Goal: Use online tool/utility: Utilize a website feature to perform a specific function

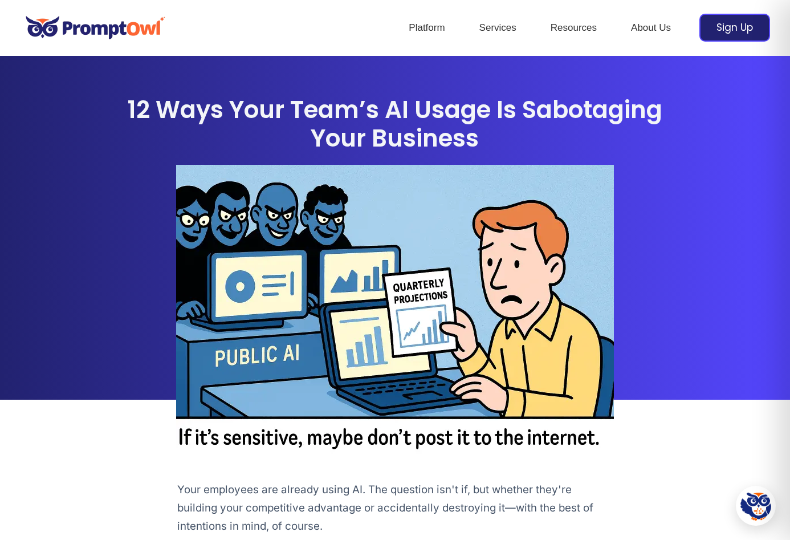
scroll to position [166, 0]
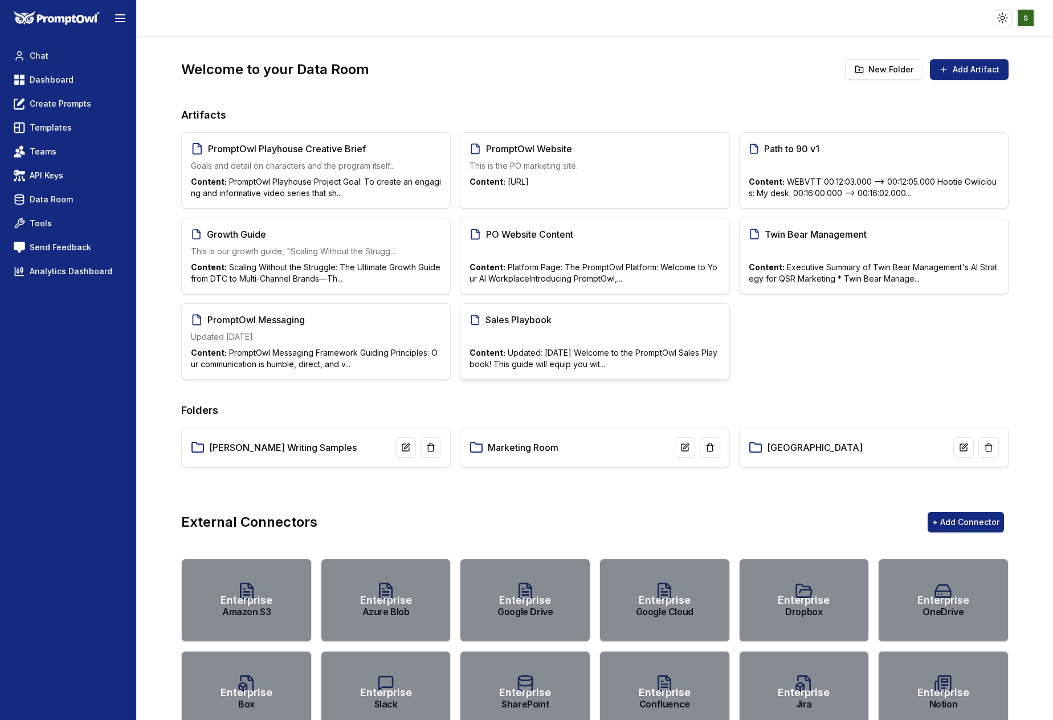
click at [658, 326] on div "Sales Playbook Content: Updated: July 9, 2025 Welcome to the PromptOwl Sales Pl…" at bounding box center [595, 341] width 270 height 76
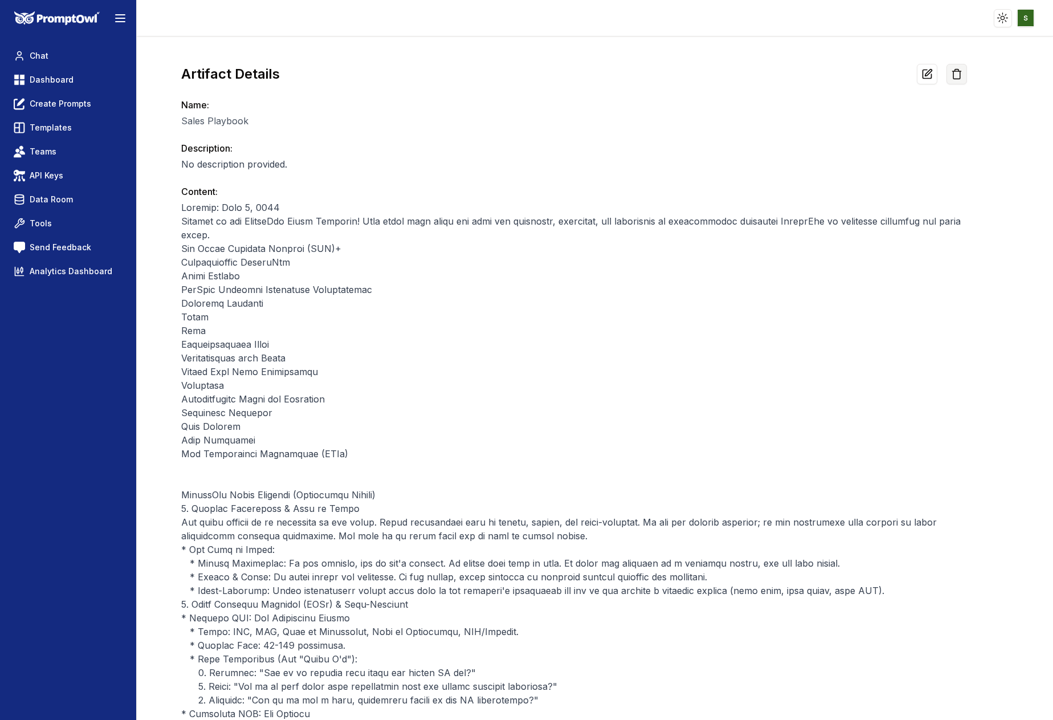
click at [961, 70] on icon at bounding box center [956, 73] width 11 height 11
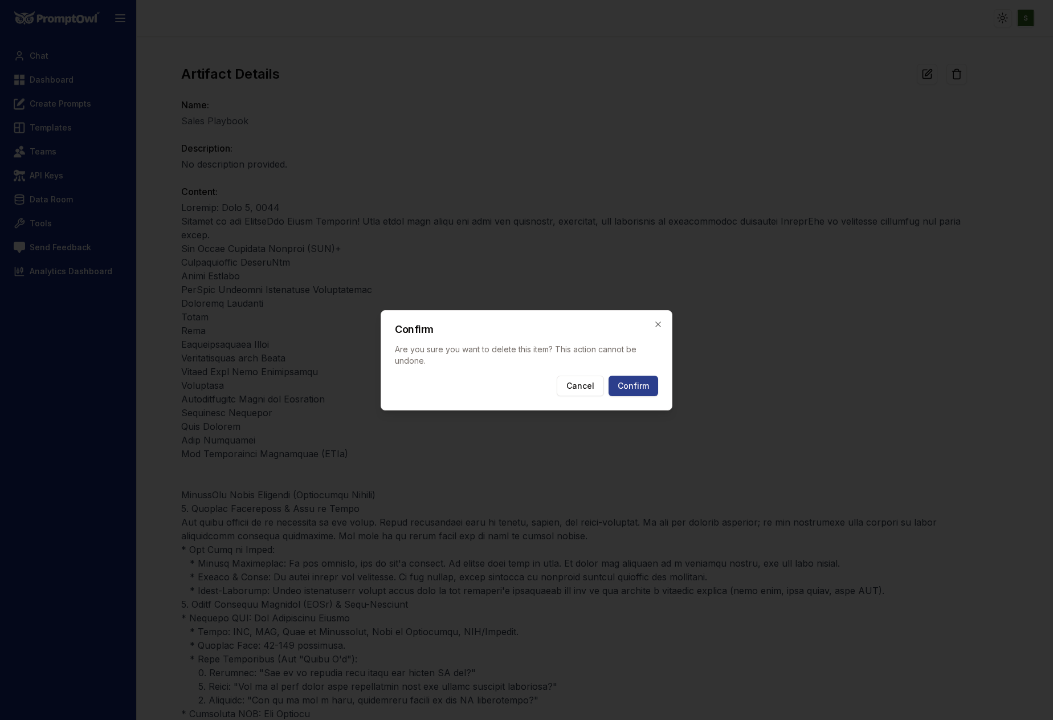
click at [639, 386] on button "Confirm" at bounding box center [634, 386] width 50 height 21
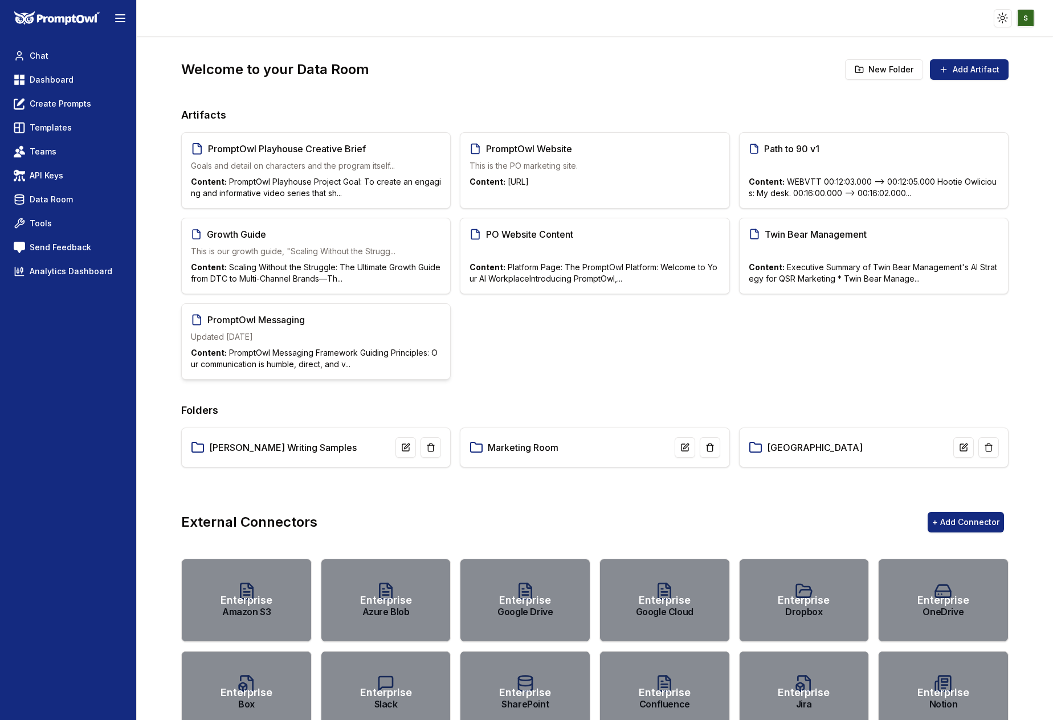
click at [415, 327] on div "PromptOwl Messaging Updated July 25 Content: PromptOwl Messaging Framework Guid…" at bounding box center [316, 341] width 270 height 76
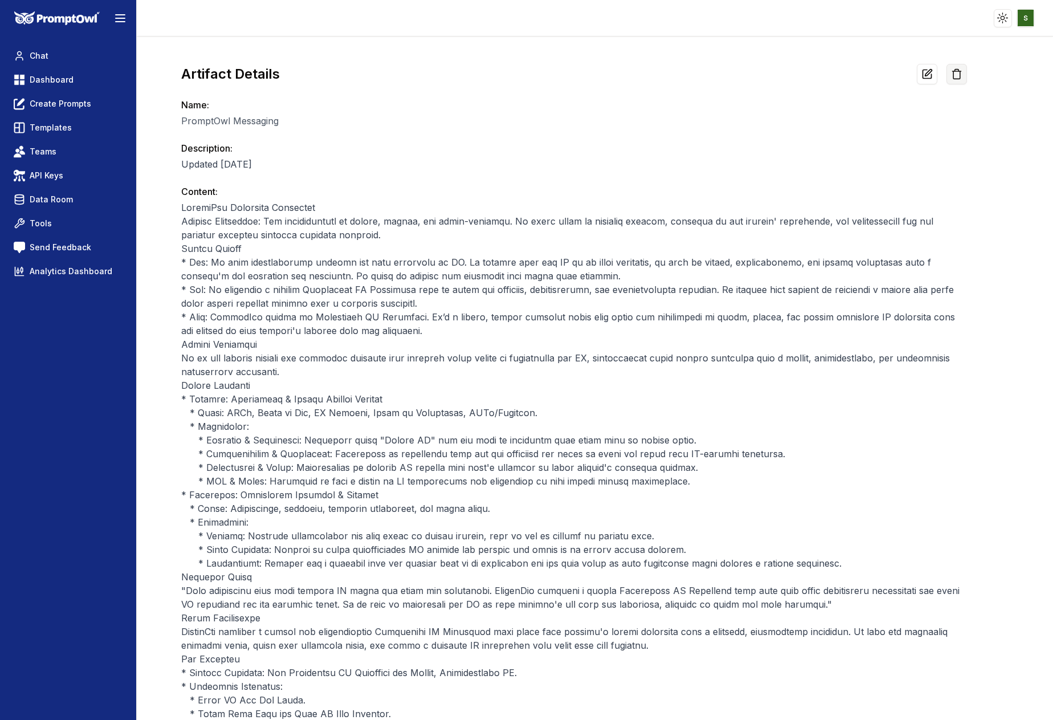
click at [958, 71] on icon at bounding box center [957, 71] width 9 height 0
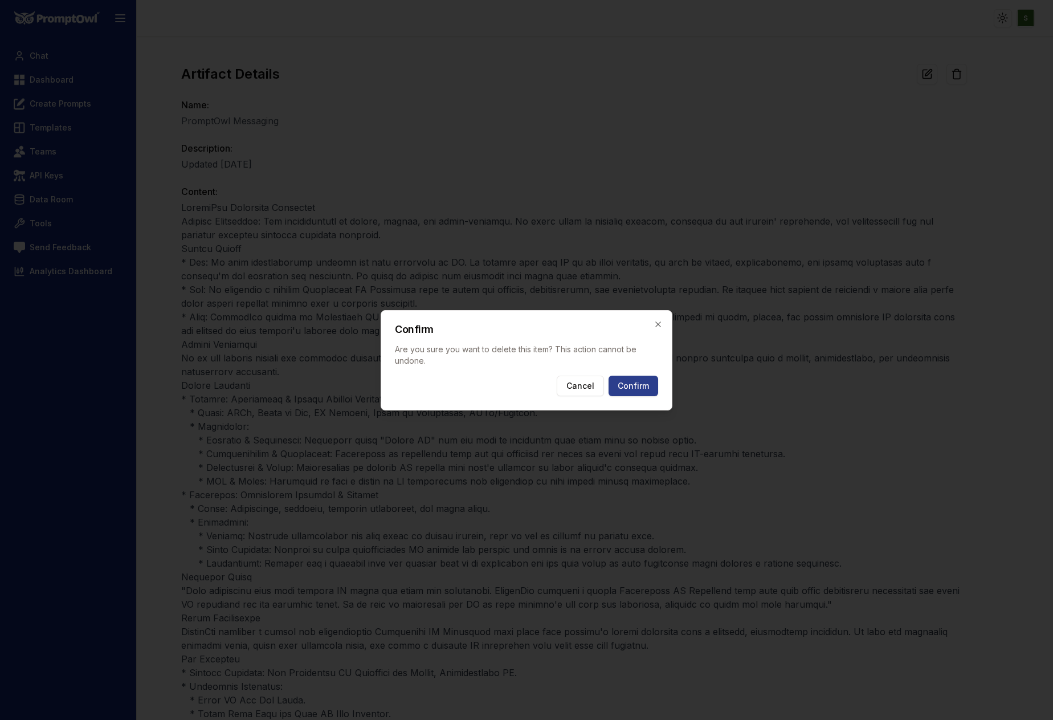
click at [633, 389] on button "Confirm" at bounding box center [634, 386] width 50 height 21
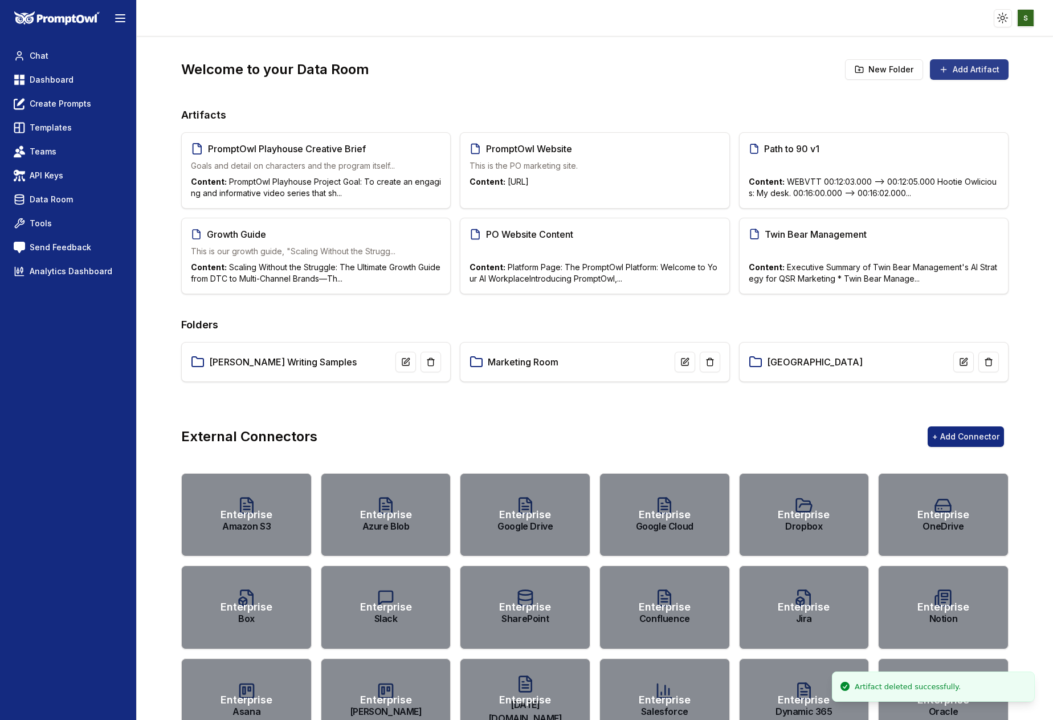
click at [991, 68] on button "Add Artifact" at bounding box center [969, 69] width 79 height 21
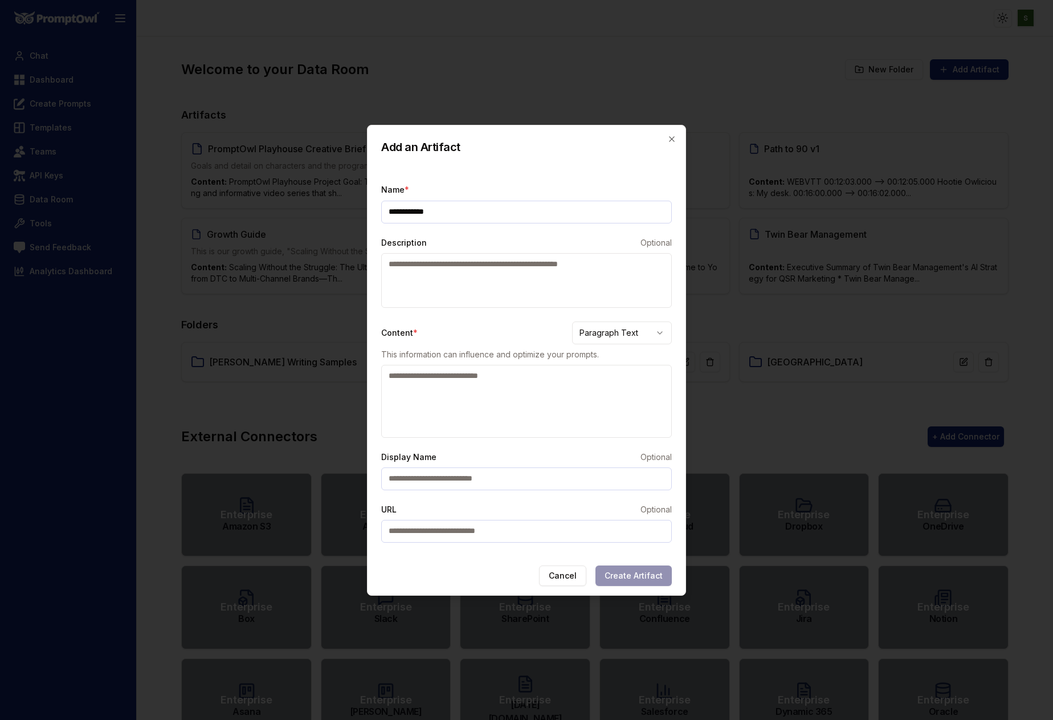
type input "**********"
click at [648, 327] on body "Toggle theme Toggle user menu Chat Dashboard Create Prompts Templates Teams API…" at bounding box center [526, 360] width 1053 height 720
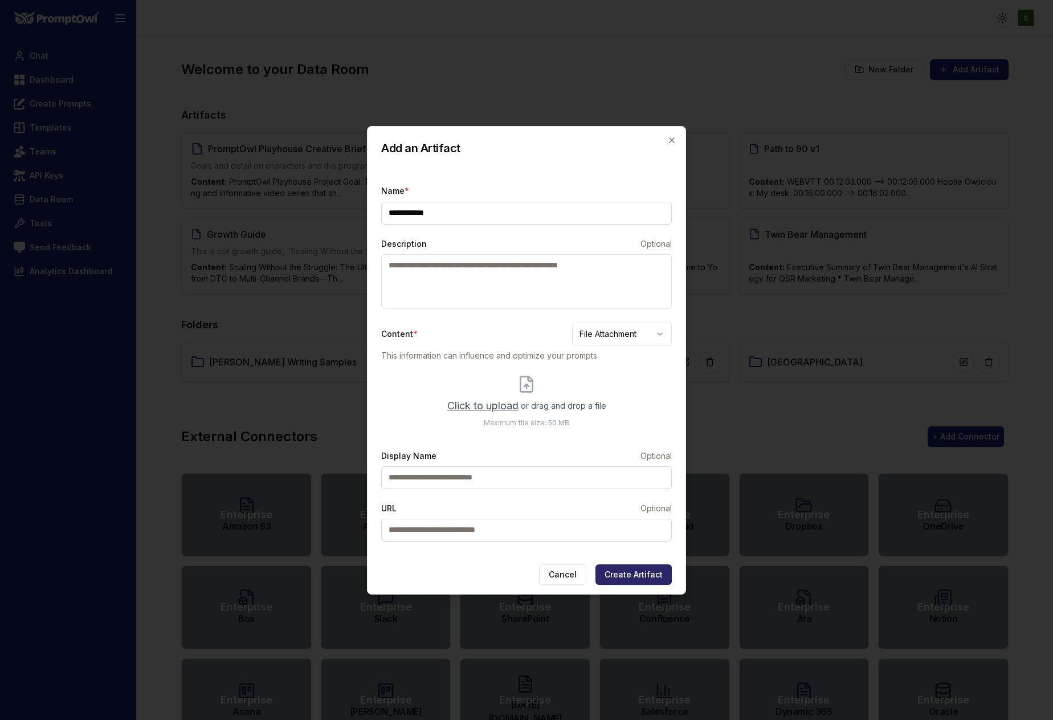
click at [474, 406] on span "Click to upload" at bounding box center [483, 406] width 71 height 16
click at [0, 0] on input "Click to upload or drag and drop a file Maximum file size: 50 MB" at bounding box center [0, 0] width 0 height 0
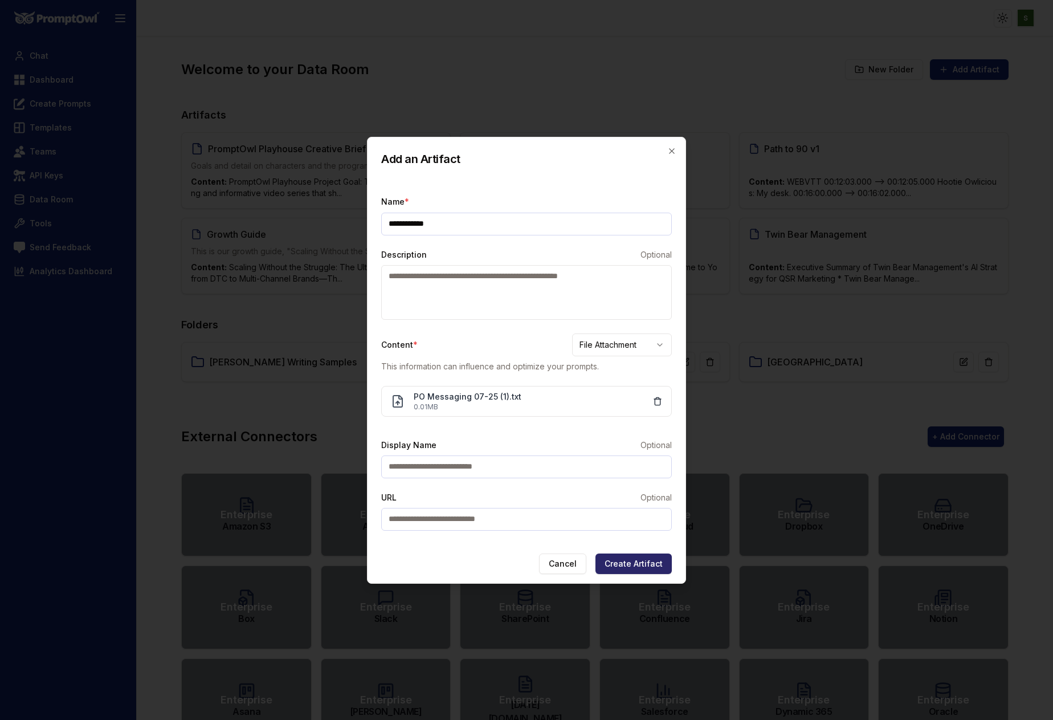
click at [423, 466] on input "Display Name" at bounding box center [526, 466] width 291 height 23
type input "**********"
click at [636, 564] on button "Create Artifact" at bounding box center [634, 564] width 76 height 21
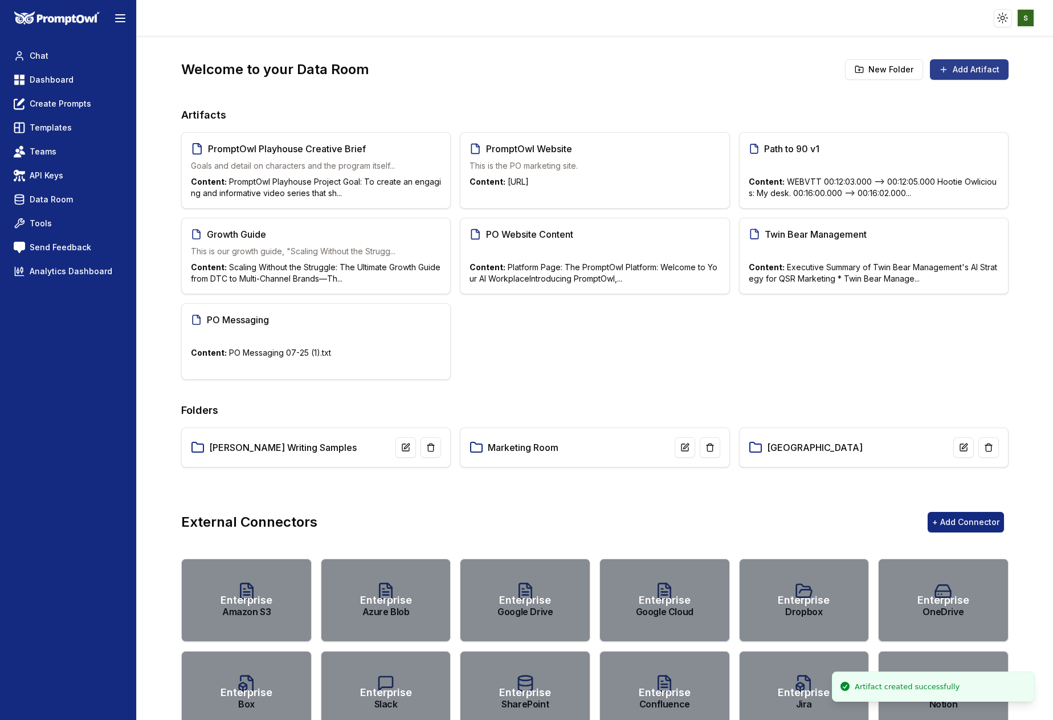
click at [971, 70] on button "Add Artifact" at bounding box center [969, 69] width 79 height 21
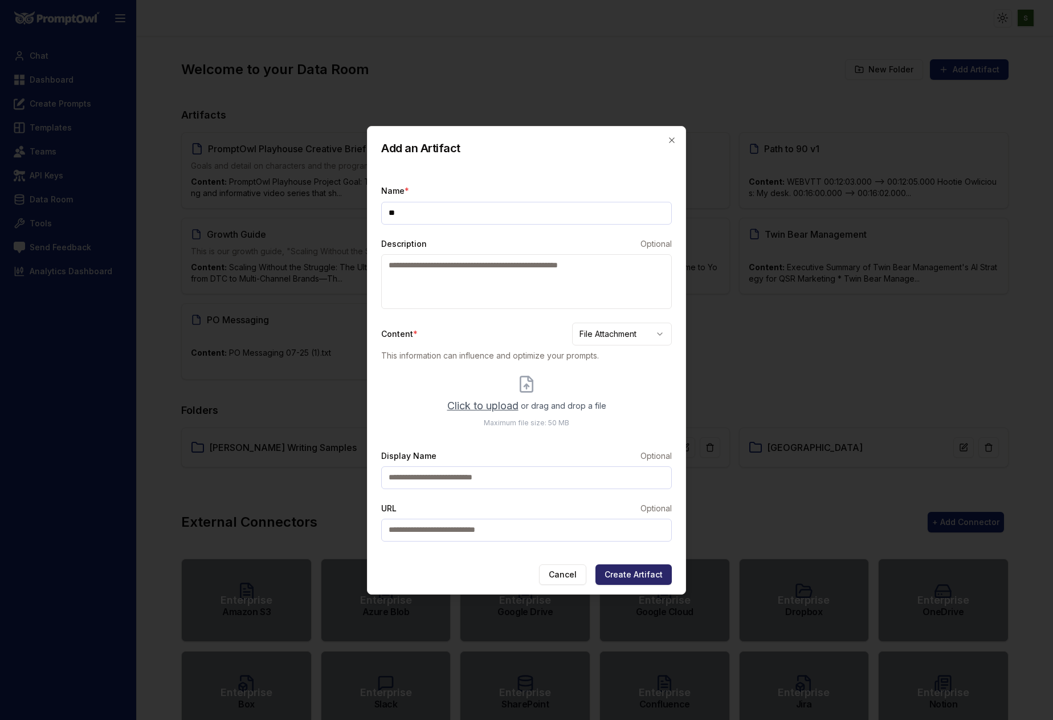
type input "*"
type input "**********"
click at [479, 398] on span "Click to upload" at bounding box center [483, 406] width 71 height 16
click at [0, 0] on input "Click to upload or drag and drop a file Maximum file size: 50 MB" at bounding box center [0, 0] width 0 height 0
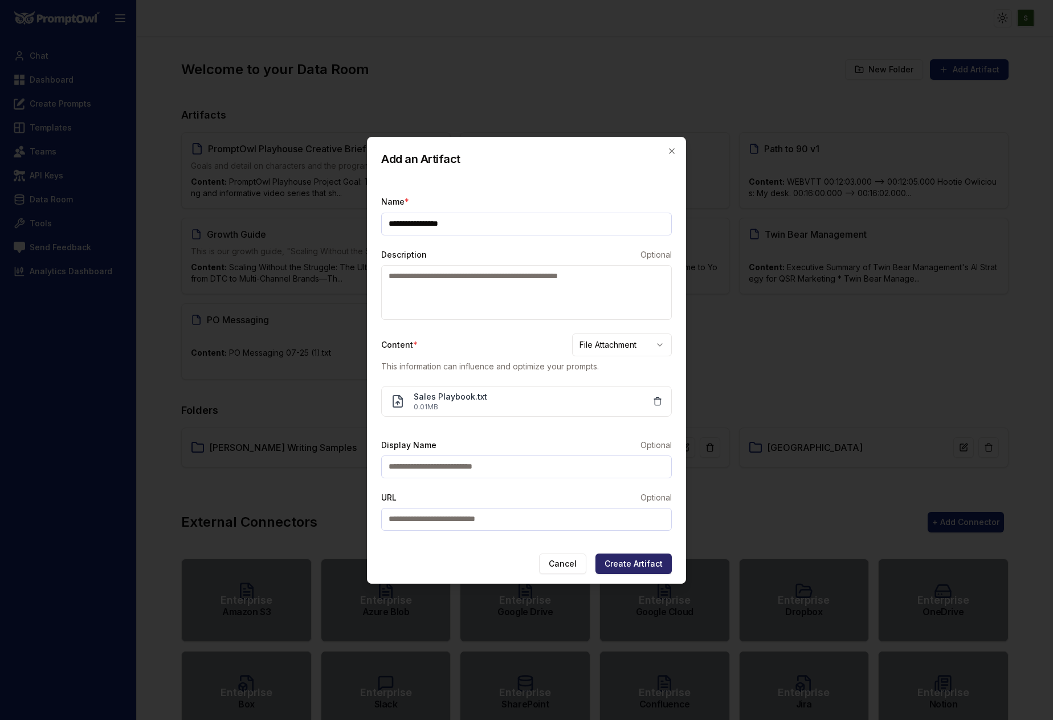
click at [466, 472] on input "Display Name" at bounding box center [526, 466] width 291 height 23
drag, startPoint x: 633, startPoint y: 560, endPoint x: 421, endPoint y: 453, distance: 237.4
click at [421, 453] on div "**********" at bounding box center [526, 360] width 319 height 447
click at [388, 467] on input "**********" at bounding box center [526, 466] width 291 height 23
type input "**********"
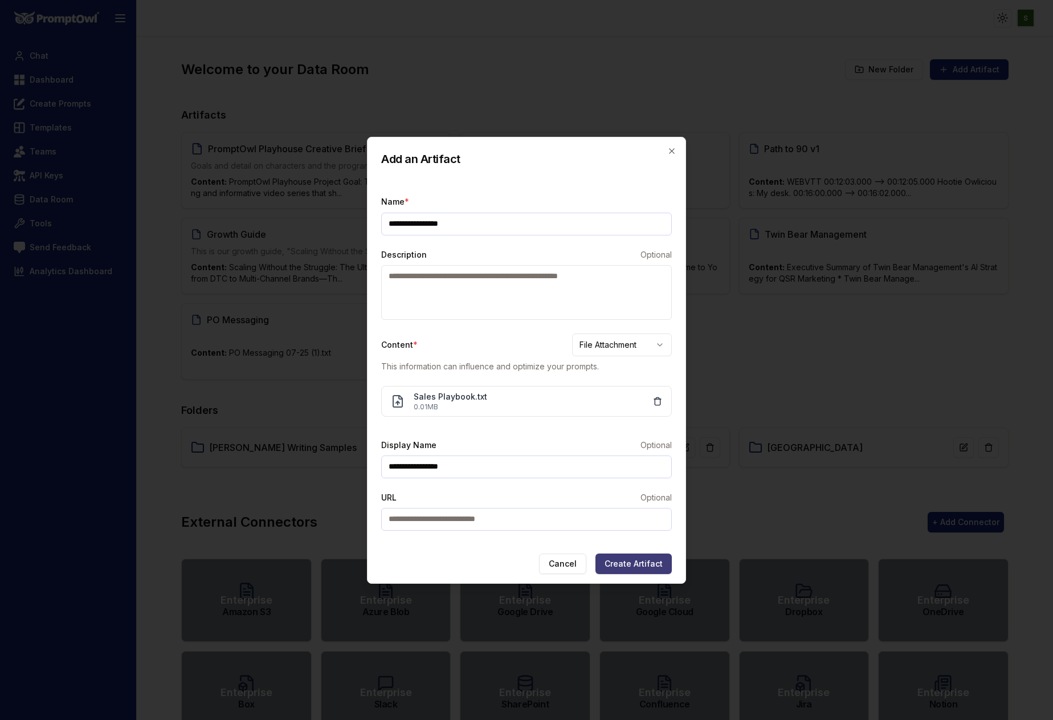
click at [637, 566] on button "Create Artifact" at bounding box center [634, 564] width 76 height 21
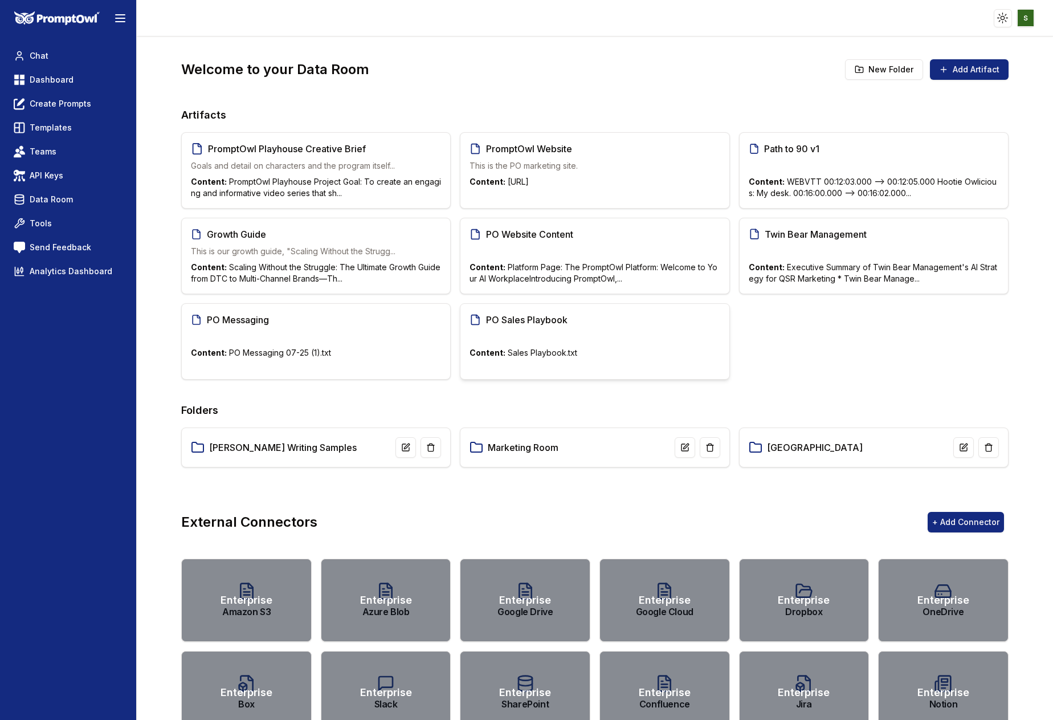
click at [581, 315] on div "PO Sales Playbook" at bounding box center [595, 320] width 250 height 14
click at [22, 198] on icon at bounding box center [19, 200] width 11 height 14
click at [53, 74] on span "Dashboard" at bounding box center [52, 79] width 44 height 11
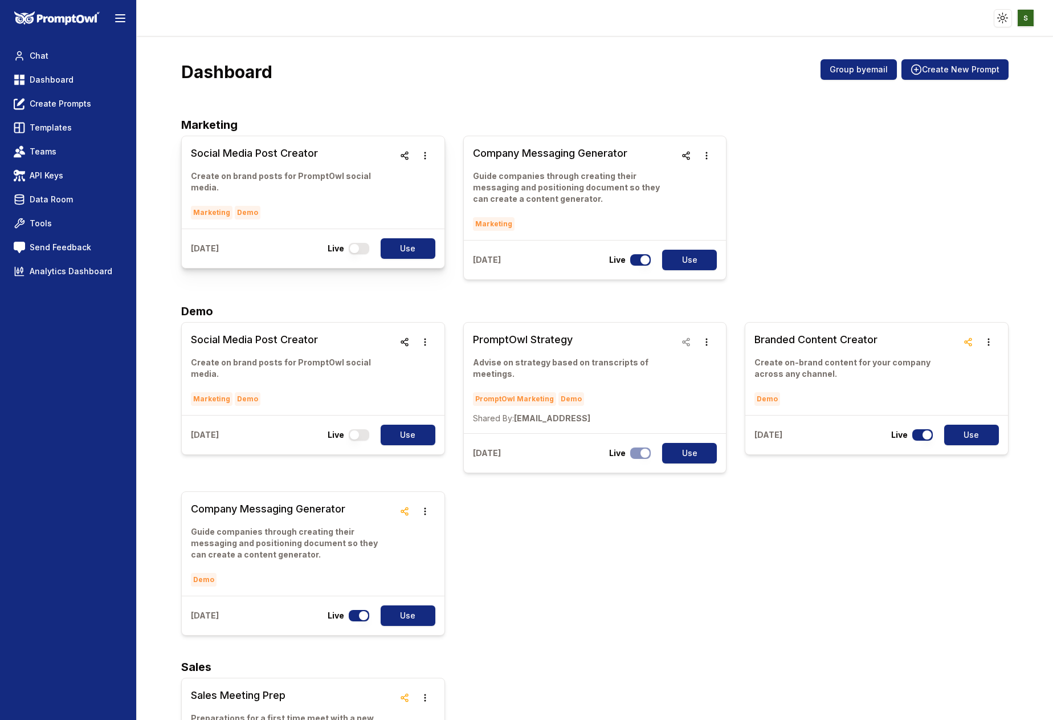
click at [274, 158] on h3 "Social Media Post Creator" at bounding box center [292, 153] width 203 height 16
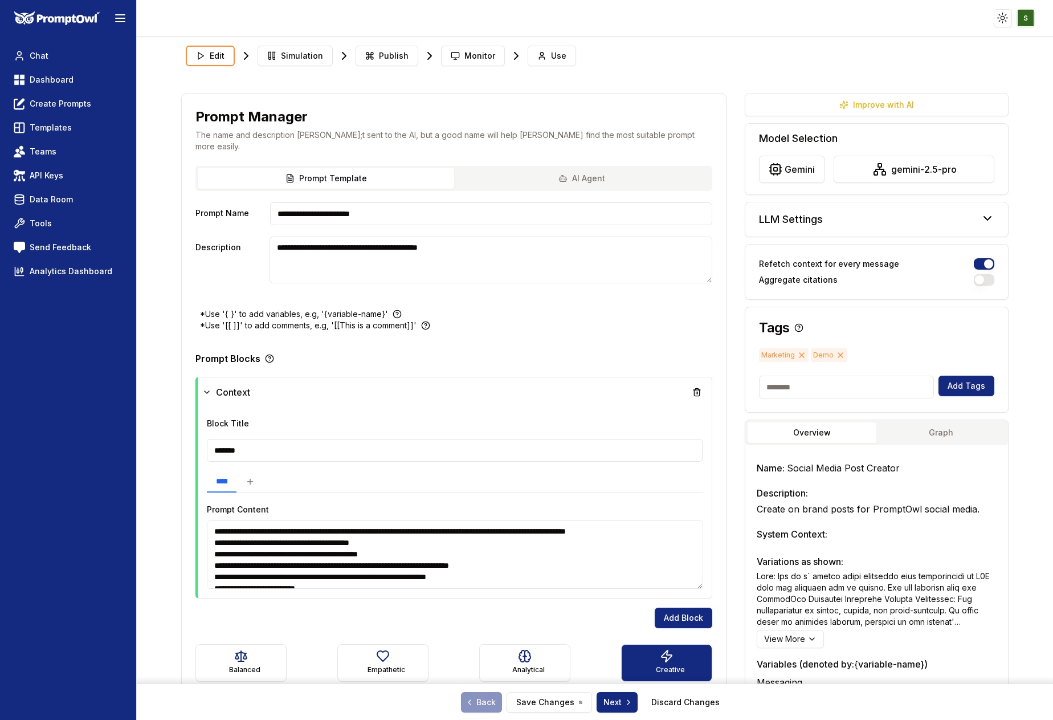
type textarea "**********"
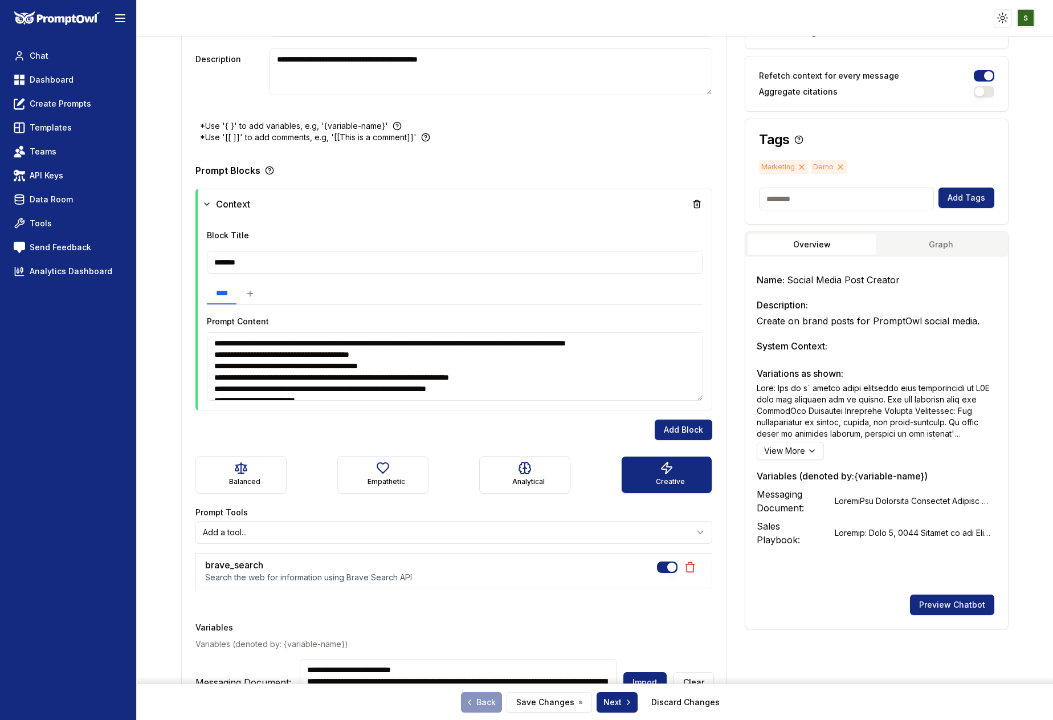
scroll to position [299, 0]
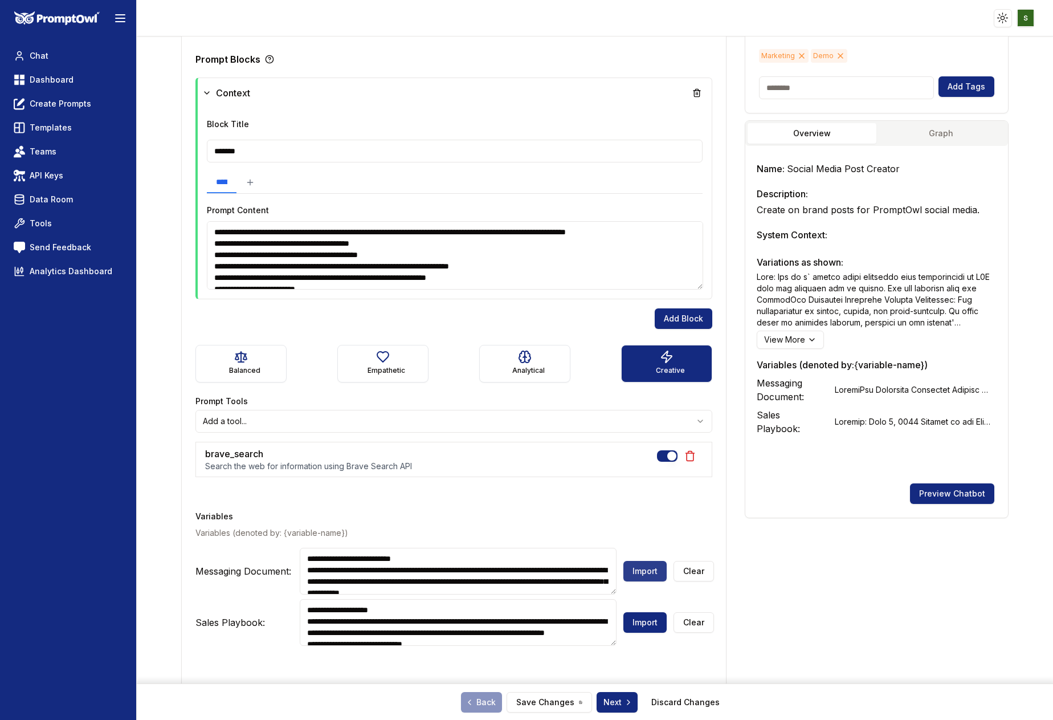
click at [639, 561] on button "Import" at bounding box center [645, 571] width 43 height 21
type textarea "**********"
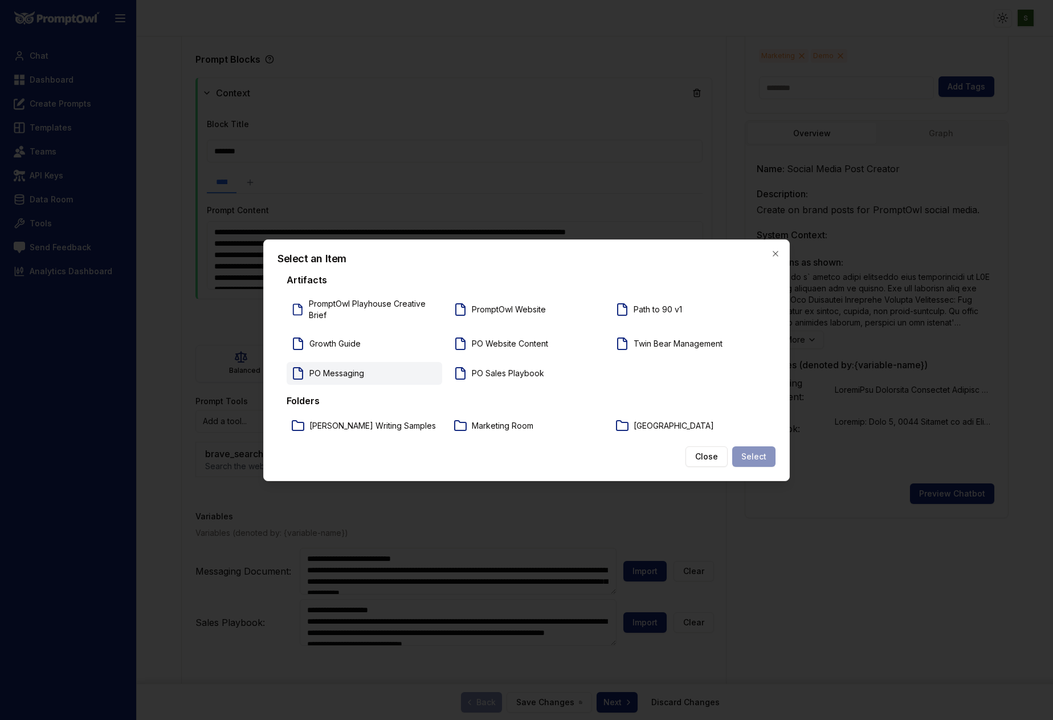
click at [310, 373] on p "PO Messaging" at bounding box center [337, 373] width 55 height 11
click at [762, 451] on button "Select" at bounding box center [754, 456] width 43 height 21
type textarea "**********"
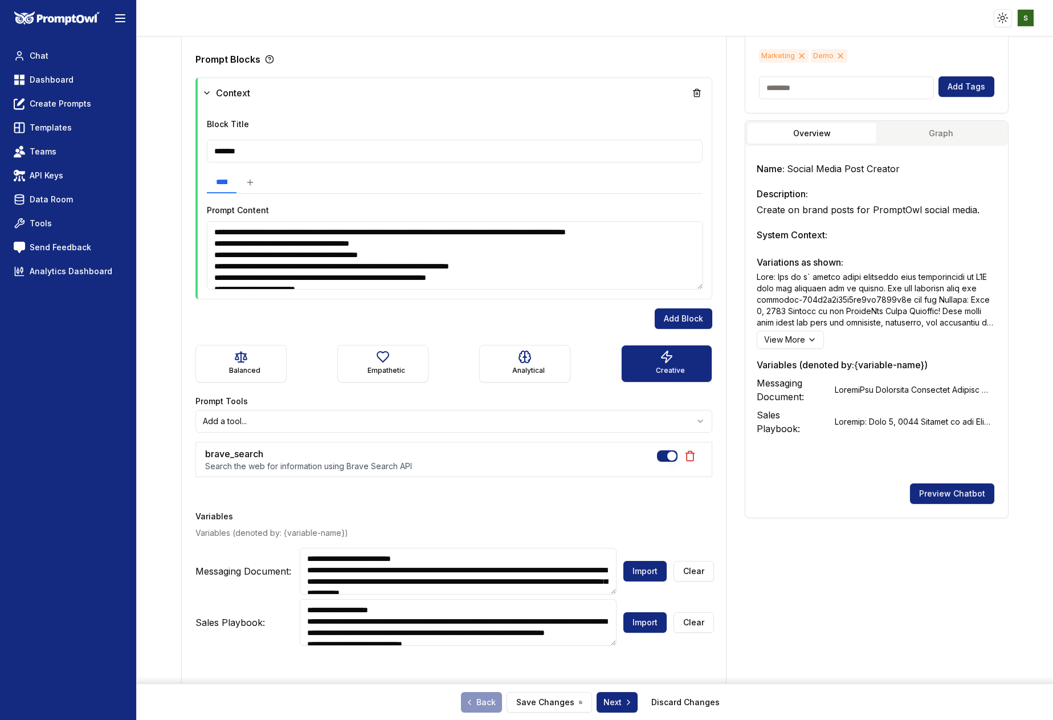
type textarea "**********"
click at [640, 612] on button "Import" at bounding box center [645, 622] width 43 height 21
type textarea "**********"
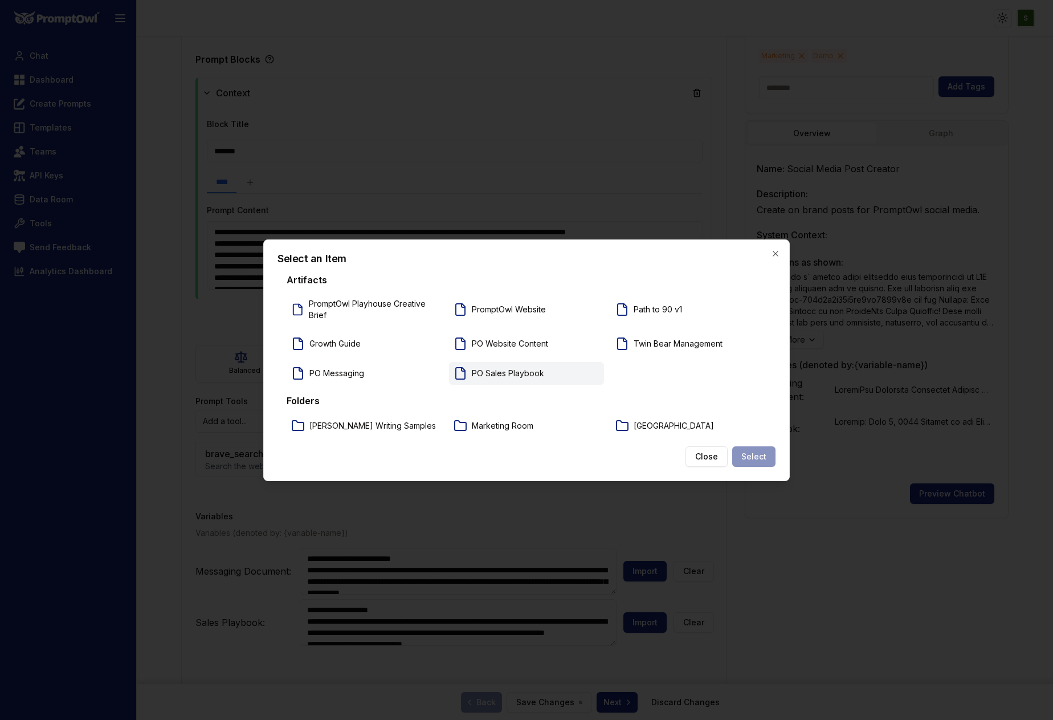
click at [478, 373] on p "PO Sales Playbook" at bounding box center [508, 373] width 72 height 11
click at [762, 457] on button "Select" at bounding box center [754, 456] width 43 height 21
type textarea "**********"
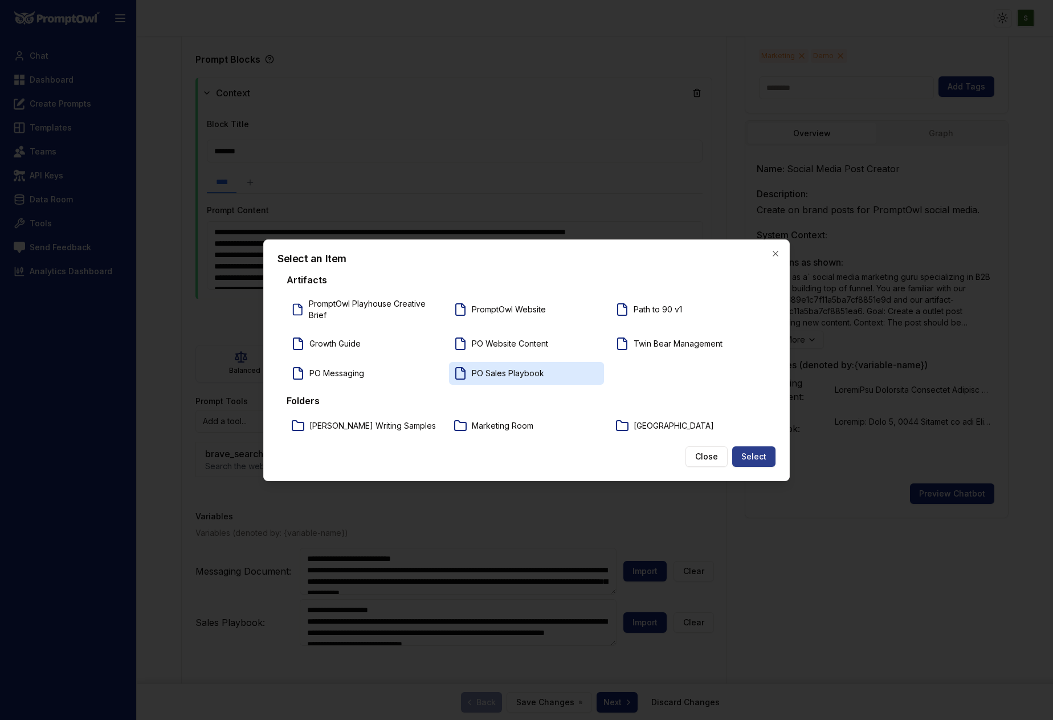
type textarea "**********"
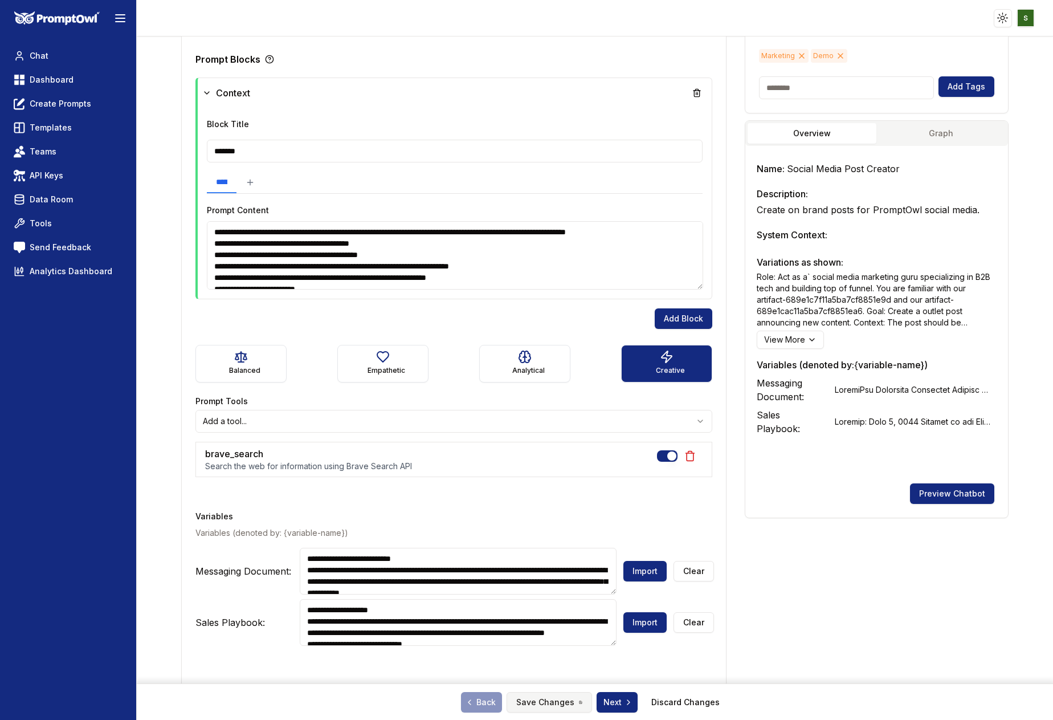
click at [543, 702] on button "Save Changes" at bounding box center [550, 702] width 86 height 21
type textarea "**********"
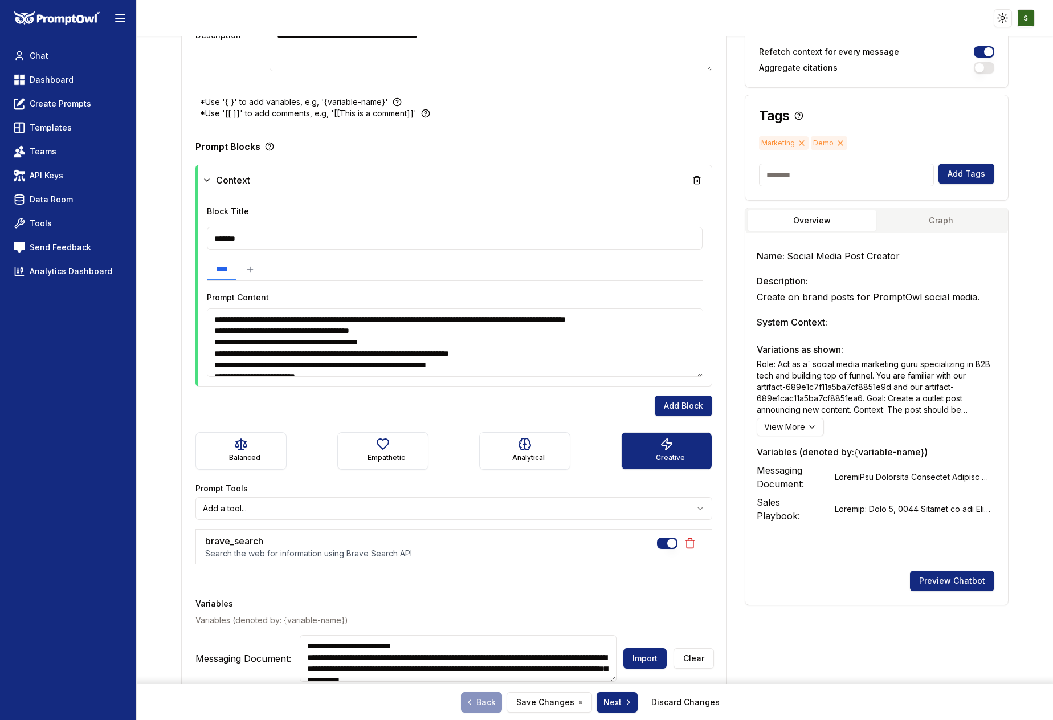
scroll to position [0, 0]
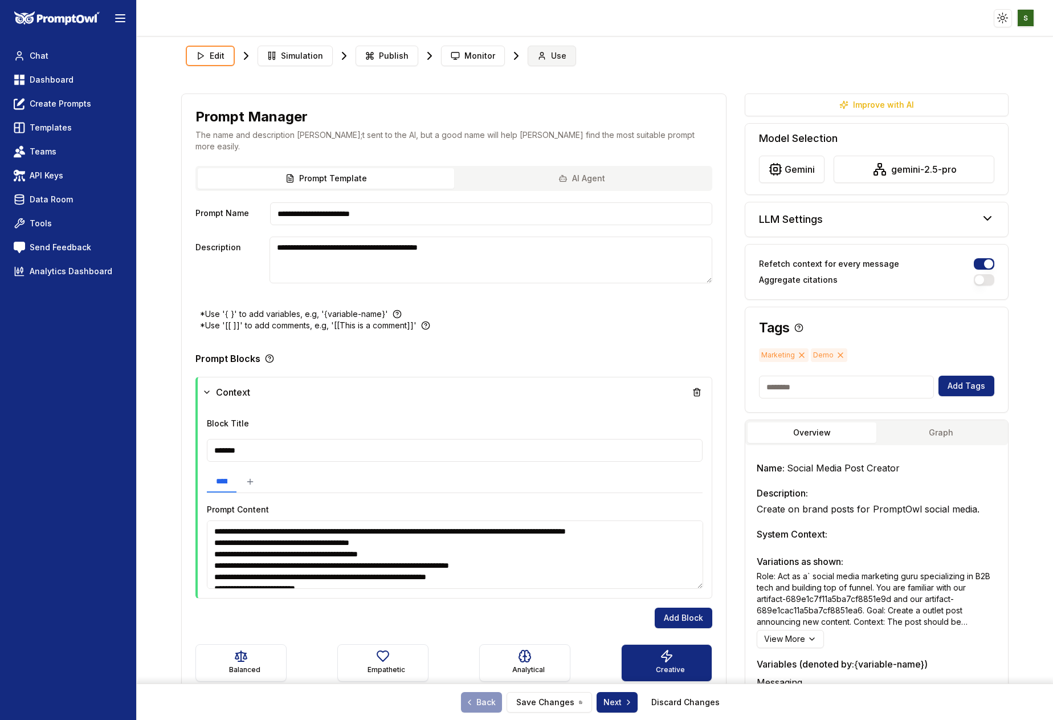
click at [552, 52] on span "Use" at bounding box center [558, 55] width 15 height 11
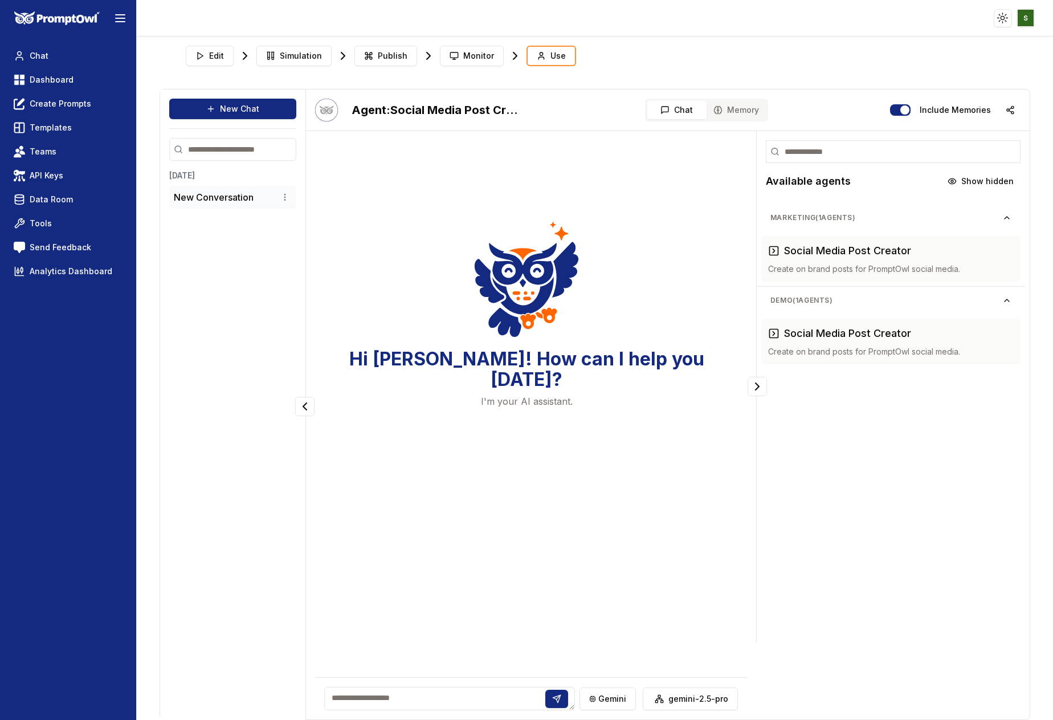
click at [218, 198] on p "New Conversation" at bounding box center [214, 197] width 80 height 14
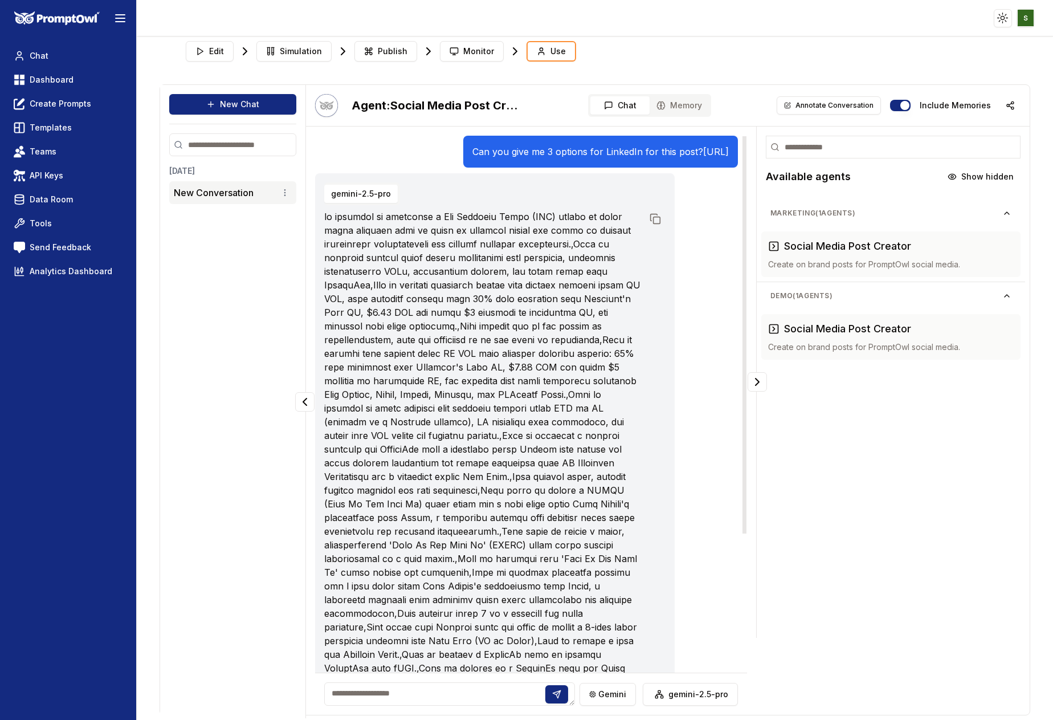
drag, startPoint x: 535, startPoint y: 162, endPoint x: 325, endPoint y: 146, distance: 210.4
click at [473, 146] on p "Can you give me 3 options for LinkedIn for this post? [URL]" at bounding box center [601, 152] width 257 height 14
copy p "Can you give me 3 options for LinkedIn for this post? [URL]"
click at [234, 98] on button "New Chat" at bounding box center [232, 104] width 127 height 21
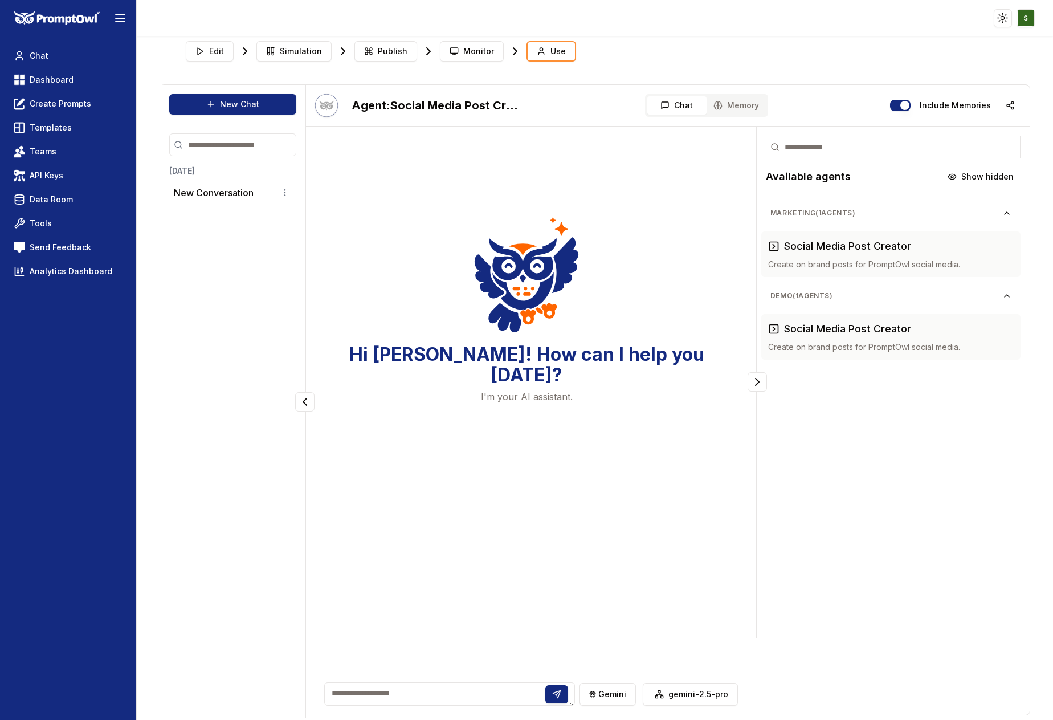
click at [345, 691] on textarea at bounding box center [449, 693] width 251 height 23
paste textarea "**********"
type textarea "**********"
click at [565, 694] on icon at bounding box center [561, 694] width 9 height 9
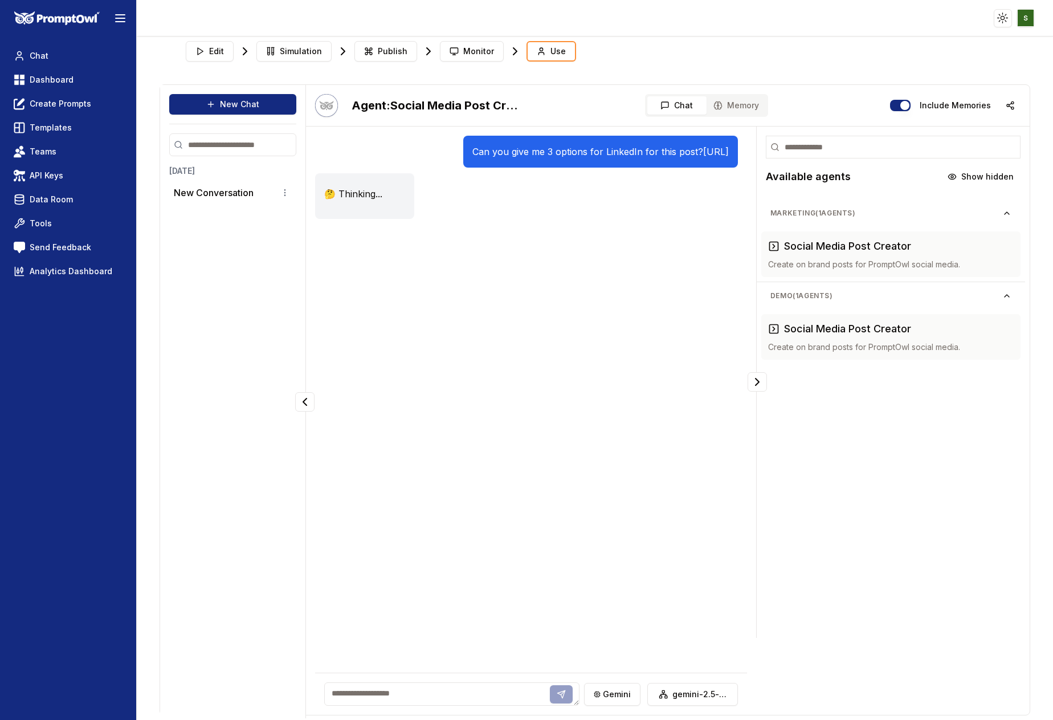
scroll to position [0, 0]
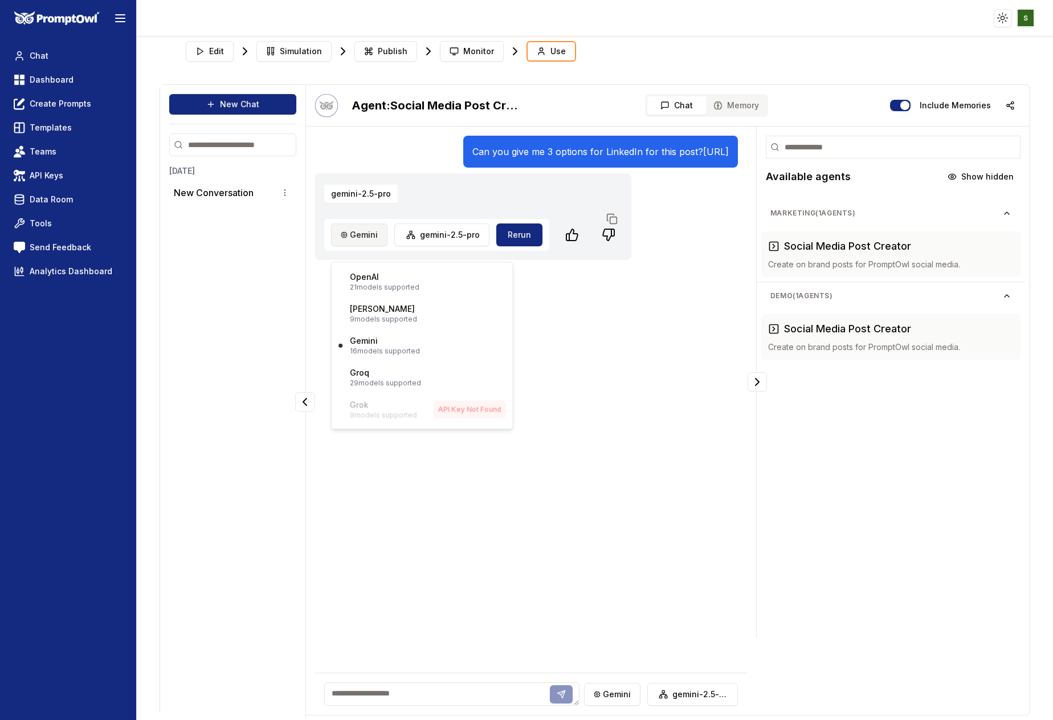
click at [377, 253] on html "Toggle theme Toggle user menu Chat Dashboard Create Prompts Templates Teams API…" at bounding box center [526, 360] width 1053 height 720
click at [372, 313] on p "[PERSON_NAME]" at bounding box center [382, 308] width 65 height 11
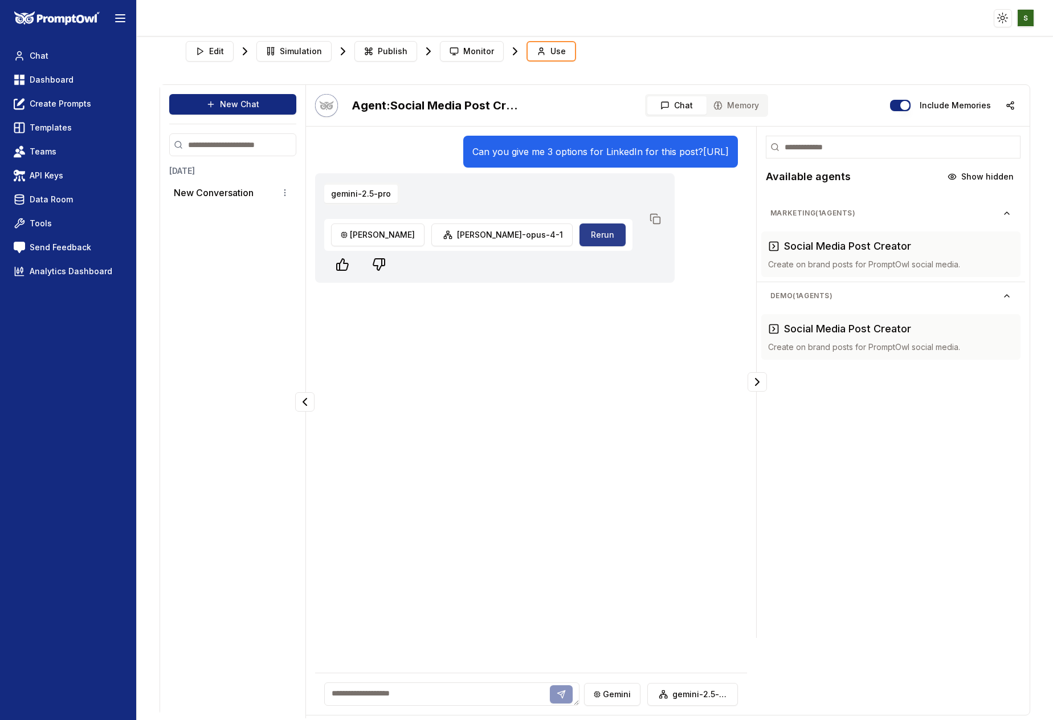
click at [580, 245] on button "Rerun" at bounding box center [603, 234] width 46 height 23
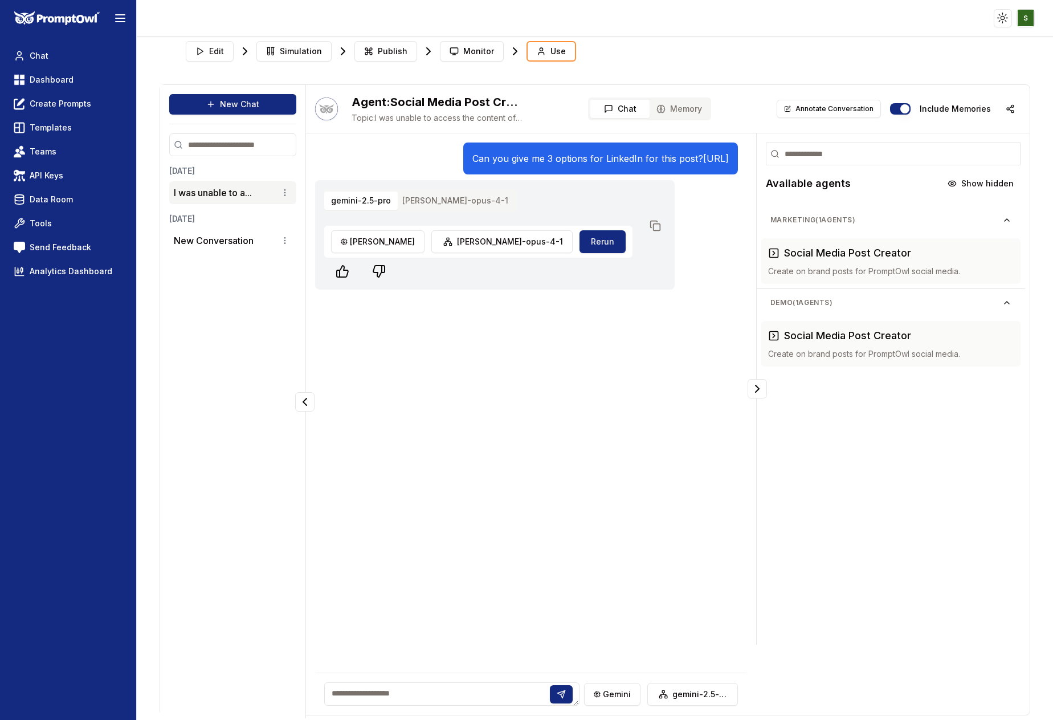
click at [451, 210] on button "[PERSON_NAME]-opus-4-1" at bounding box center [456, 201] width 120 height 18
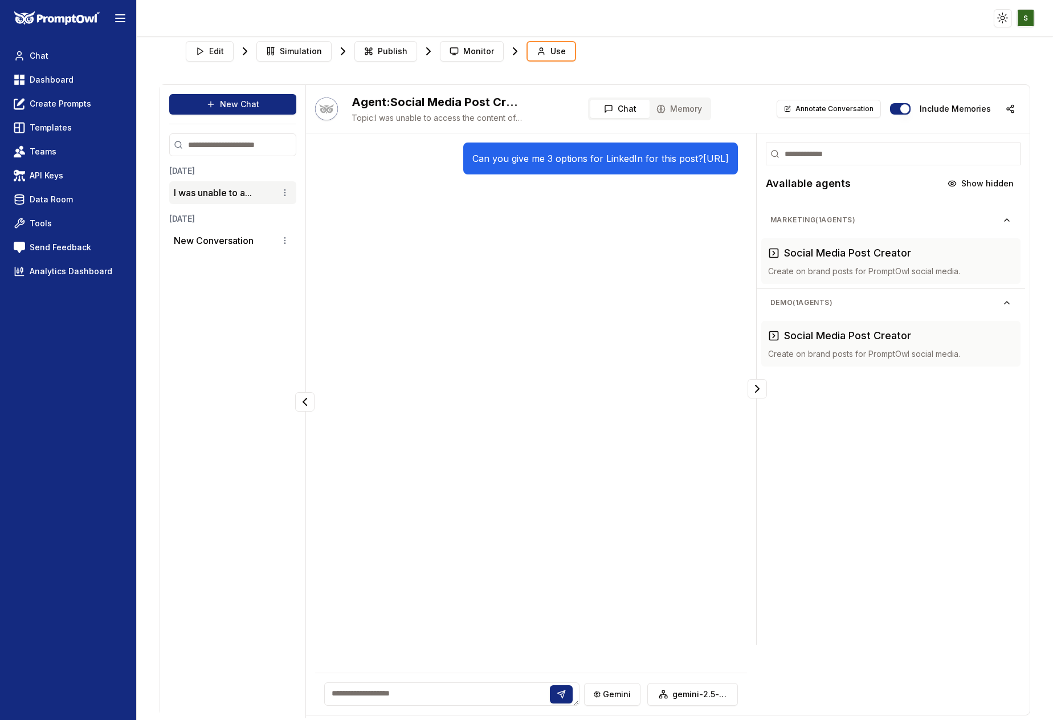
click at [364, 686] on textarea at bounding box center [451, 693] width 255 height 23
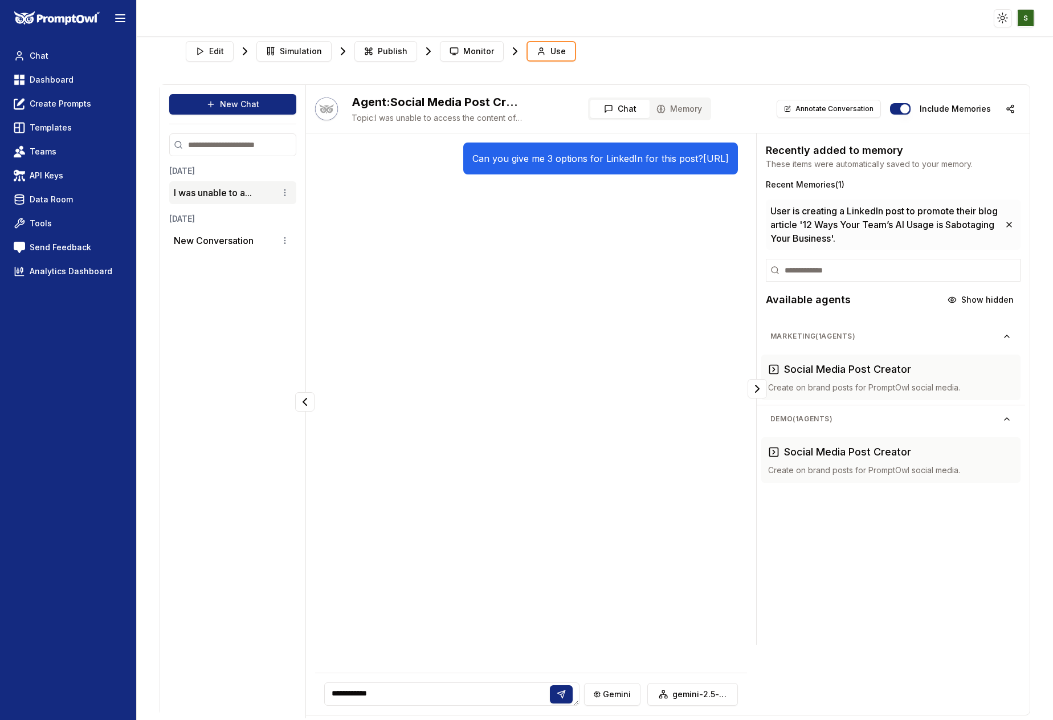
type textarea "**********"
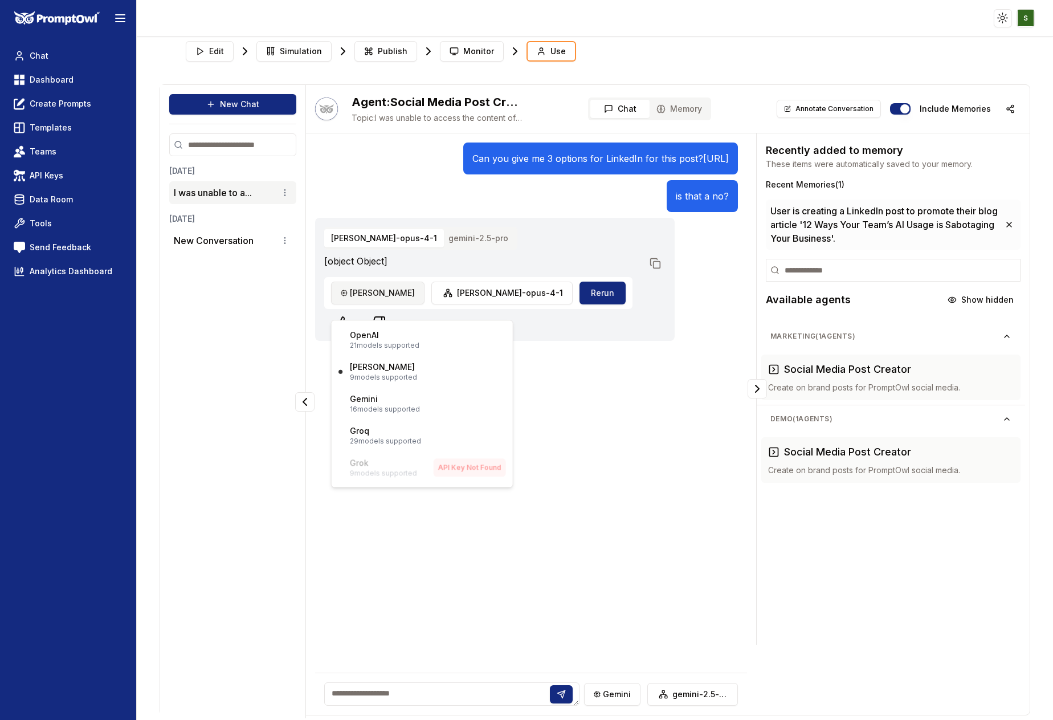
click at [367, 308] on html "Toggle theme Toggle user menu Chat Dashboard Create Prompts Templates Teams API…" at bounding box center [526, 360] width 1053 height 720
click at [363, 347] on p "21 models supported" at bounding box center [385, 345] width 70 height 9
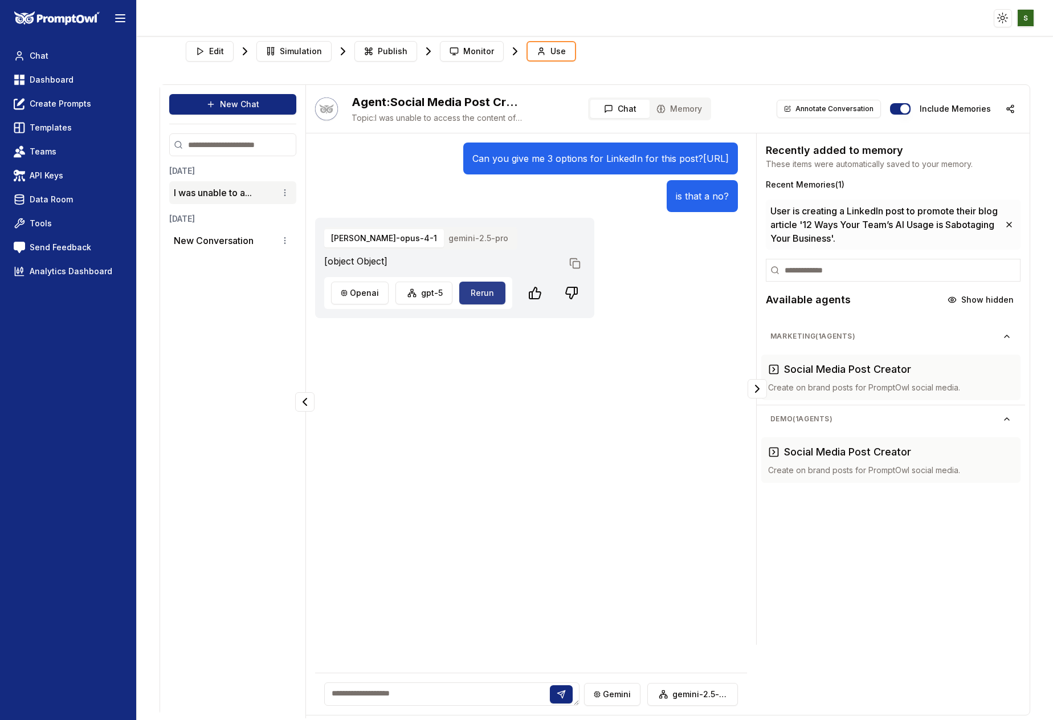
click at [480, 299] on button "Rerun" at bounding box center [482, 293] width 46 height 23
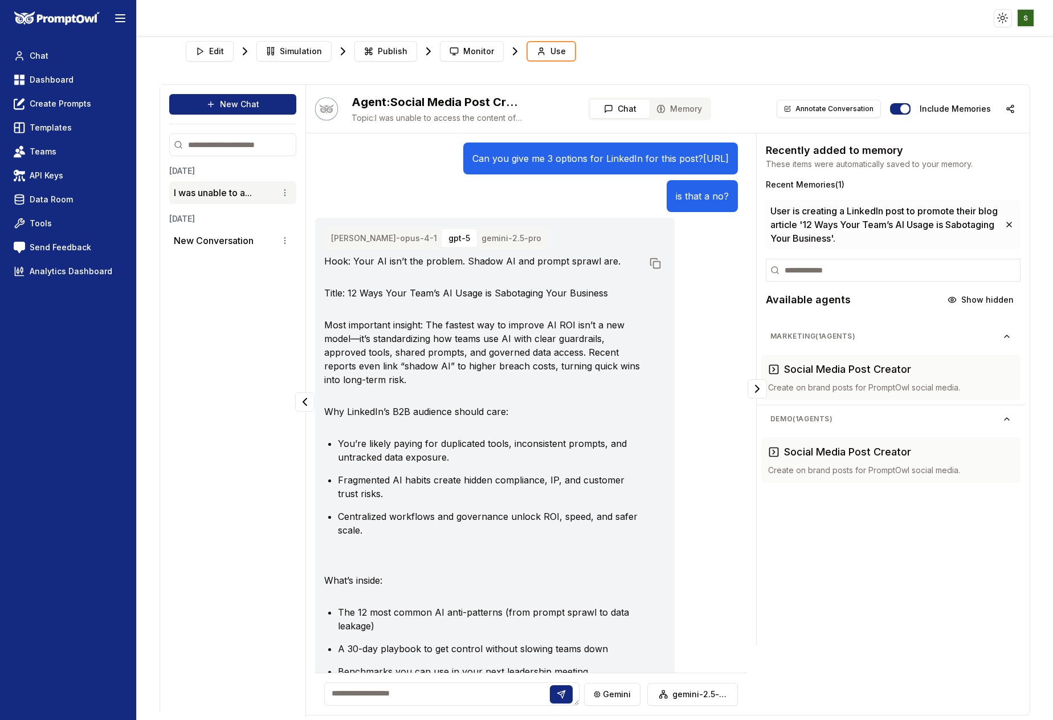
click at [475, 247] on button "gemini-2.5-pro" at bounding box center [512, 238] width 74 height 18
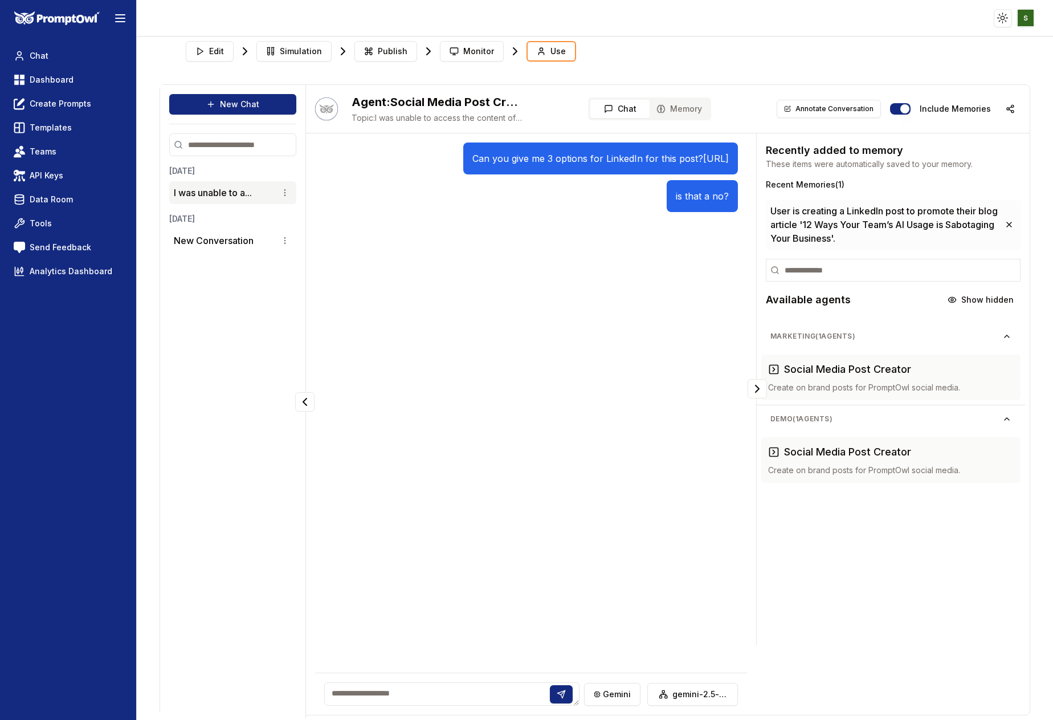
click at [361, 336] on div "Can you give me 3 options for LinkedIn for this post? https://promptowl.ai/blog…" at bounding box center [531, 359] width 432 height 432
click at [217, 295] on div "Today I was unable to a... Yesterday New Conversation" at bounding box center [232, 430] width 127 height 531
click at [234, 291] on div "Today I was unable to a... Yesterday New Conversation" at bounding box center [232, 430] width 127 height 531
drag, startPoint x: 540, startPoint y: 174, endPoint x: 322, endPoint y: 157, distance: 218.4
click at [463, 157] on div "Can you give me 3 options for LinkedIn for this post? [URL]" at bounding box center [600, 159] width 275 height 32
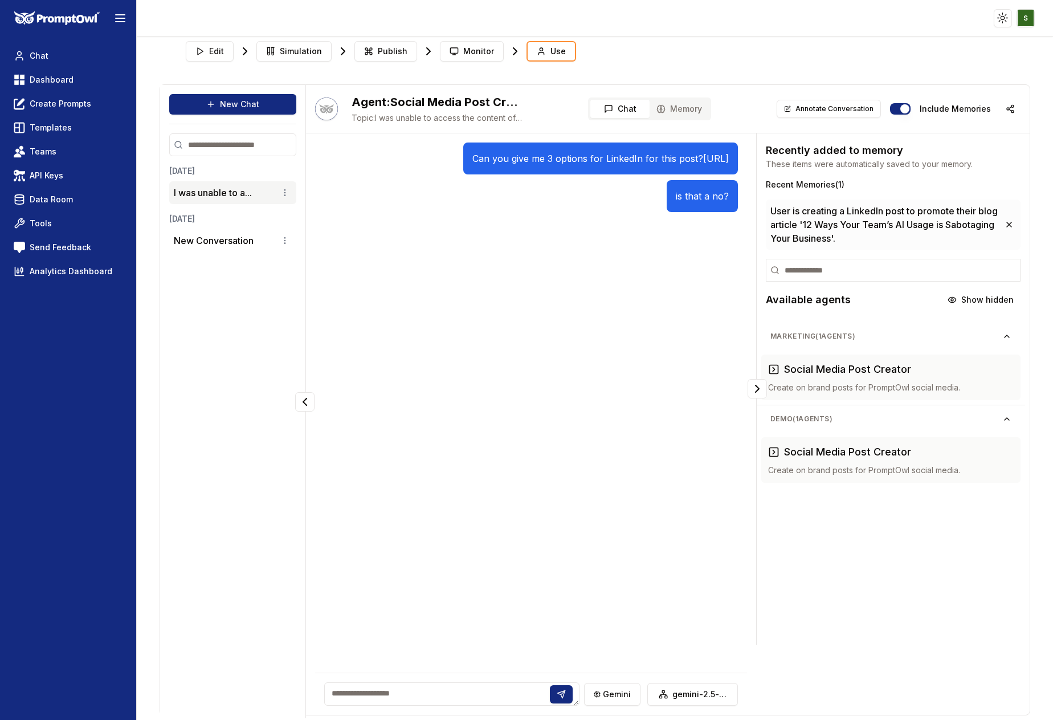
copy p "Can you give me 3 options for LinkedIn for this post? [URL]"
click at [563, 165] on p "Can you give me 3 options for LinkedIn for this post? [URL]" at bounding box center [601, 159] width 257 height 14
drag, startPoint x: 535, startPoint y: 176, endPoint x: 320, endPoint y: 151, distance: 215.7
click at [463, 151] on div "Can you give me 3 options for LinkedIn for this post? [URL]" at bounding box center [600, 159] width 275 height 32
click at [434, 276] on div "Can you give me 3 options for LinkedIn for this post? https://promptowl.ai/blog…" at bounding box center [531, 359] width 432 height 432
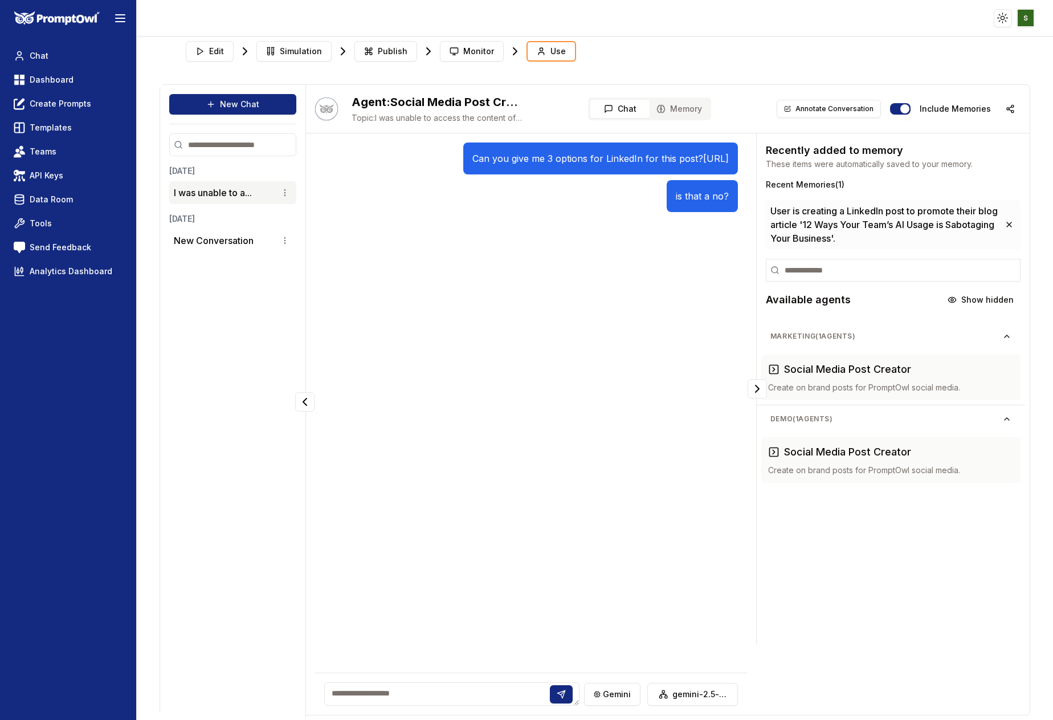
drag, startPoint x: 543, startPoint y: 168, endPoint x: 322, endPoint y: 157, distance: 222.0
click at [463, 157] on div "Can you give me 3 options for LinkedIn for this post? [URL]" at bounding box center [600, 159] width 275 height 32
copy p "Can you give me 3 options for LinkedIn for this post? [URL]"
click at [217, 53] on span "Edit" at bounding box center [216, 51] width 15 height 11
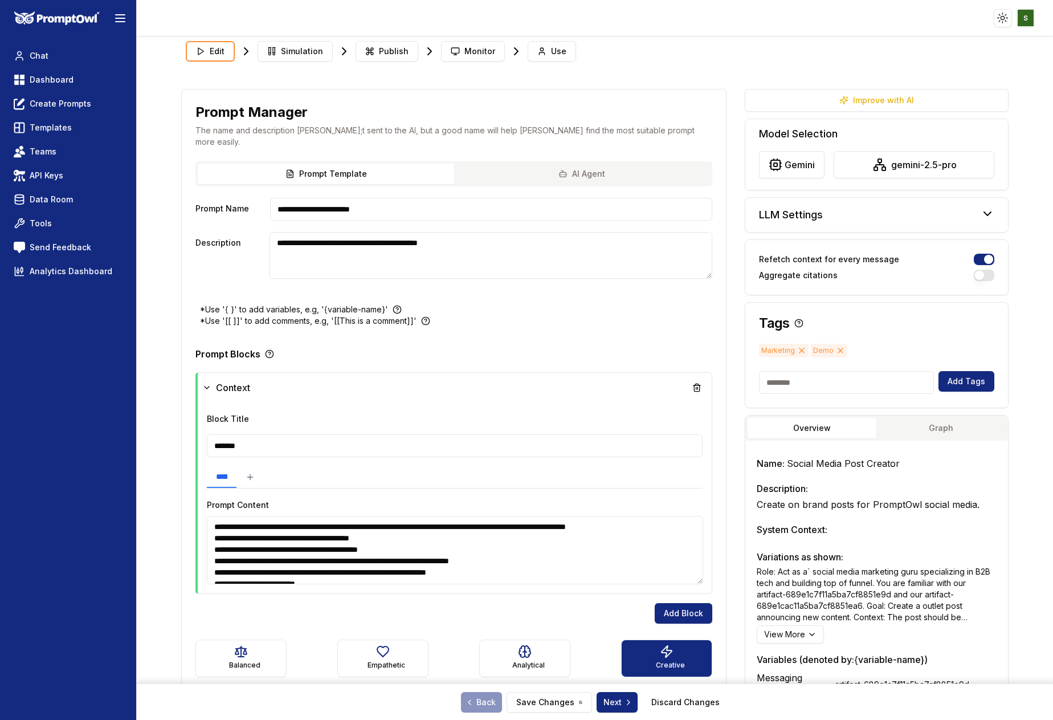
type textarea "**********"
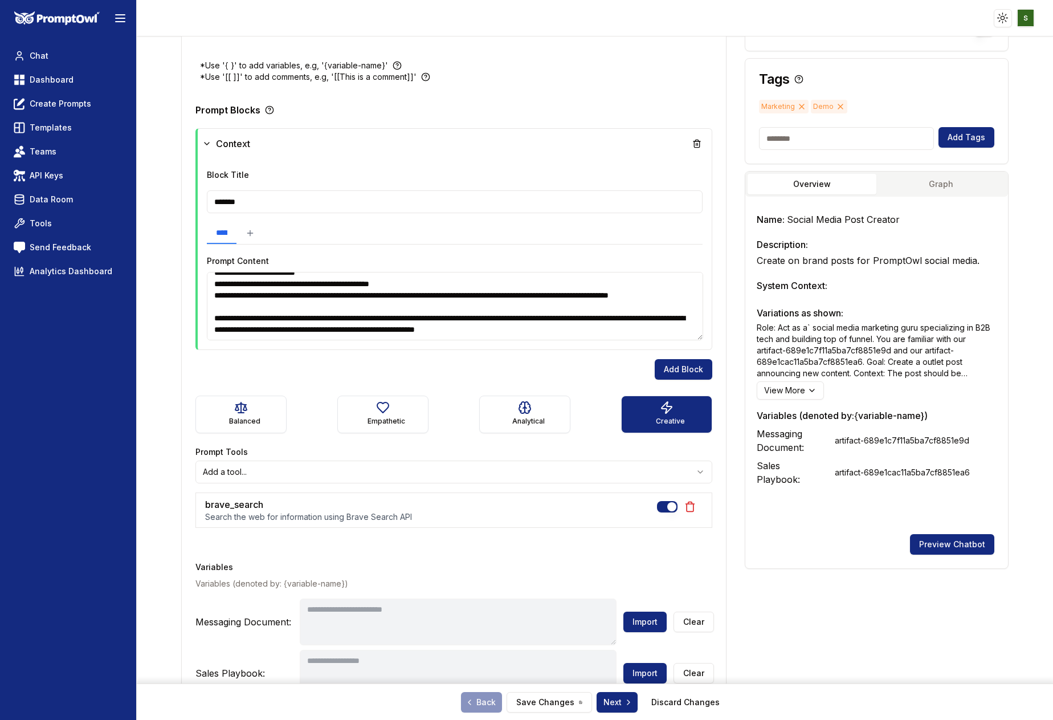
scroll to position [299, 0]
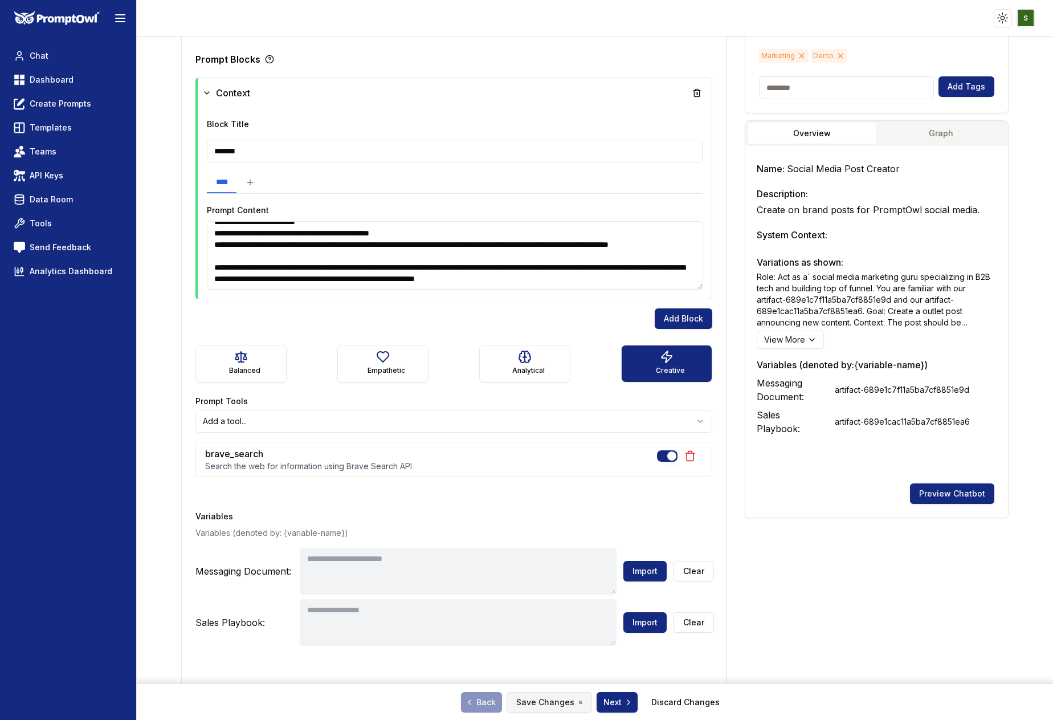
click at [539, 702] on button "Save Changes" at bounding box center [550, 702] width 86 height 21
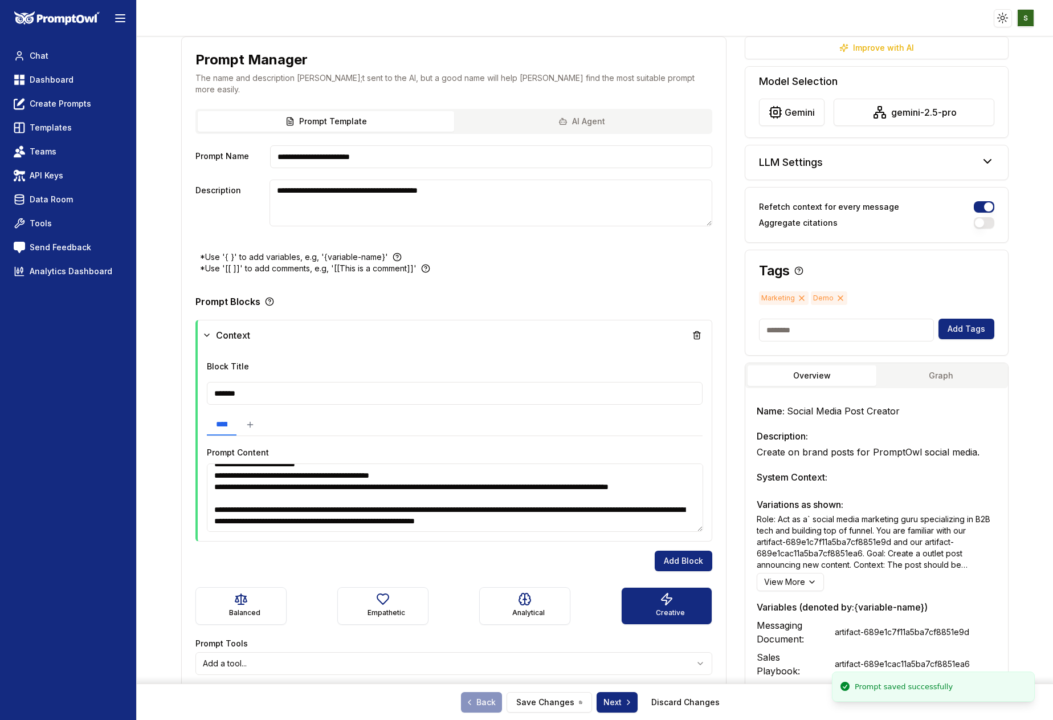
scroll to position [0, 0]
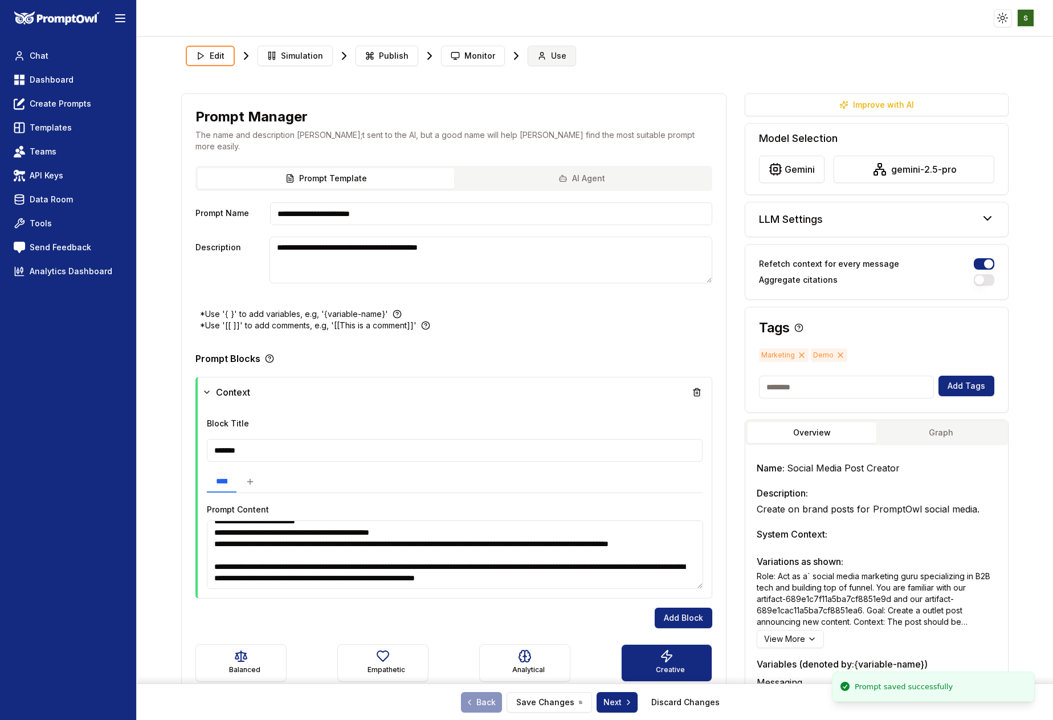
click at [547, 63] on button "Use" at bounding box center [552, 56] width 48 height 21
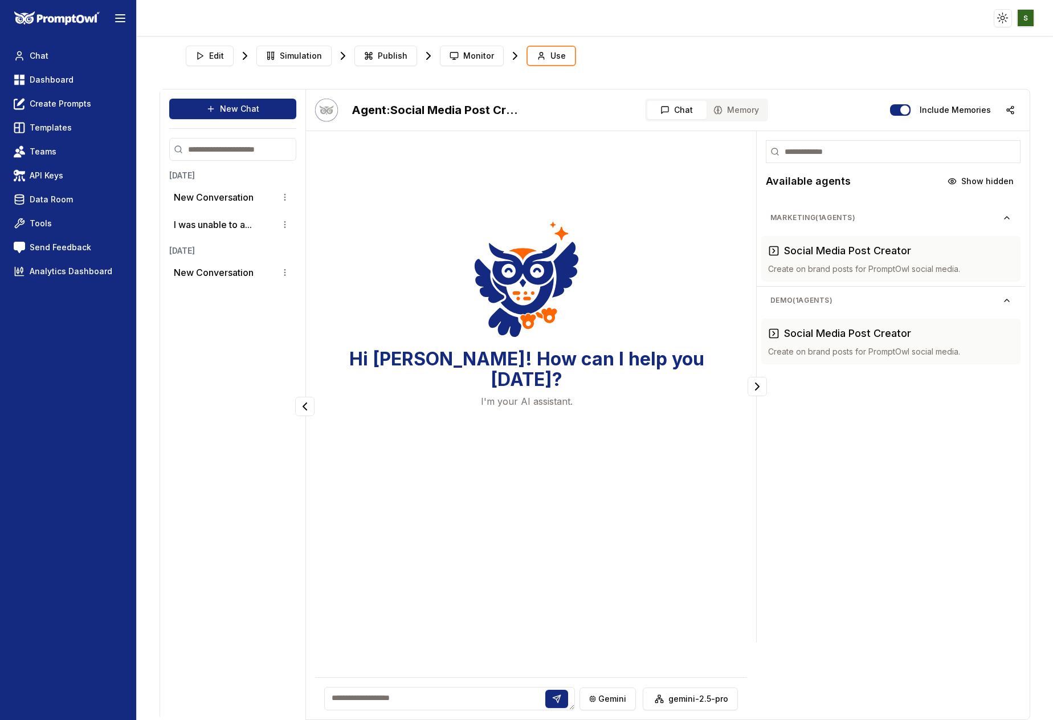
click at [356, 700] on textarea at bounding box center [449, 698] width 251 height 23
paste textarea "**********"
type textarea "**********"
click at [566, 698] on button at bounding box center [561, 699] width 23 height 18
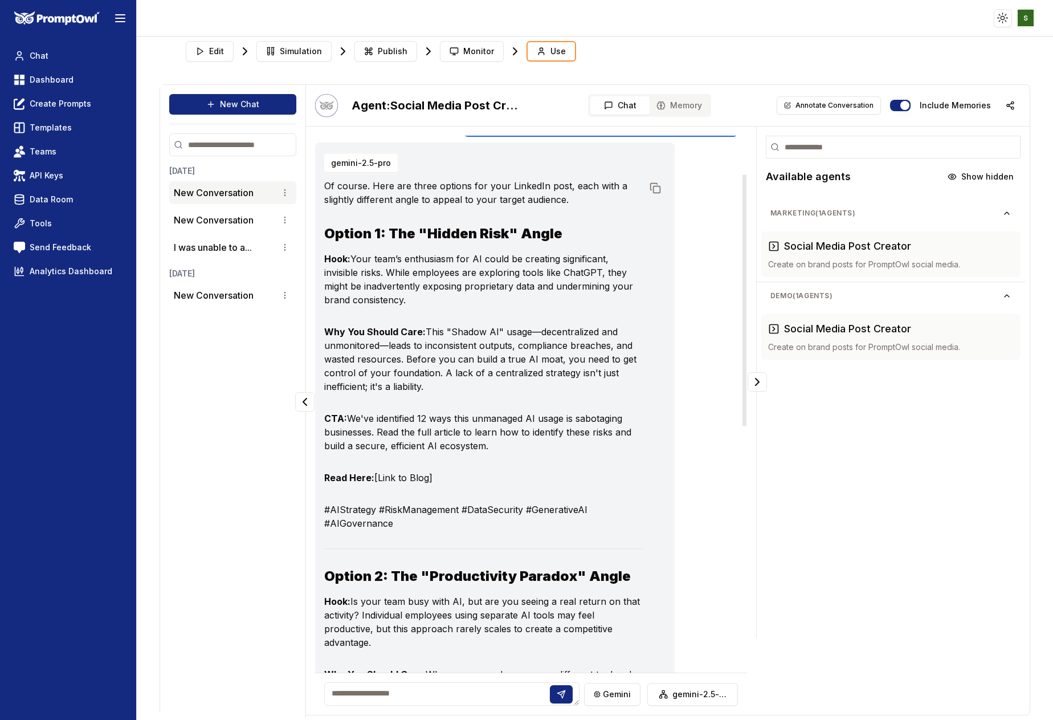
scroll to position [0, 0]
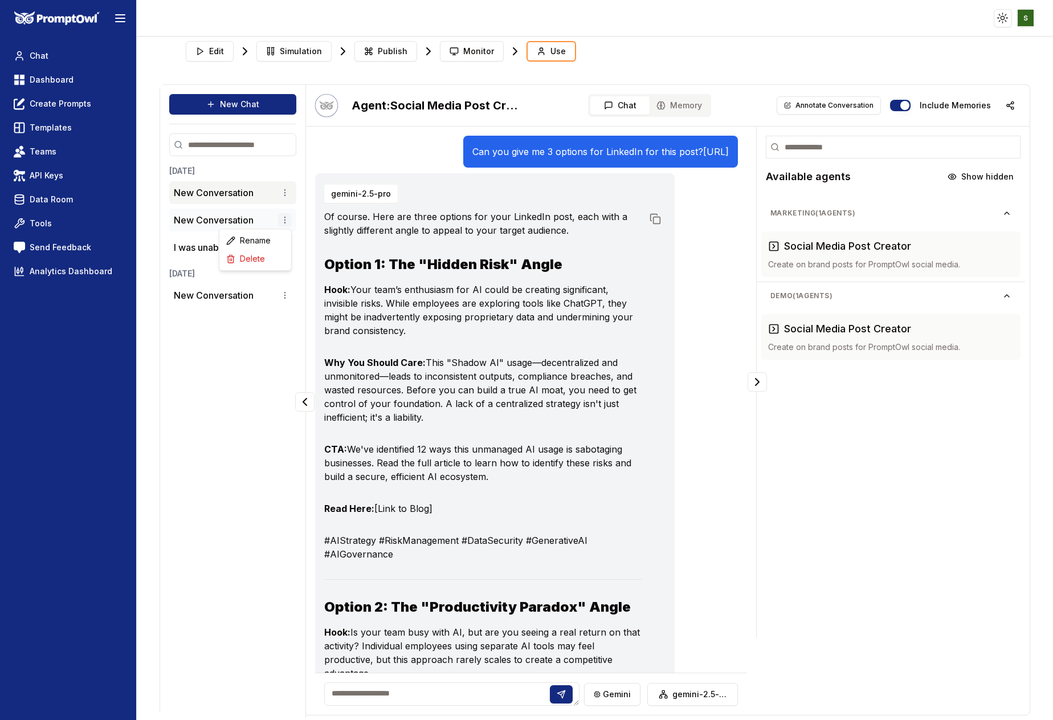
click at [282, 224] on html "Toggle theme Toggle user menu Chat Dashboard Create Prompts Templates Teams API…" at bounding box center [526, 360] width 1053 height 720
click at [250, 261] on div "Delete" at bounding box center [255, 259] width 67 height 18
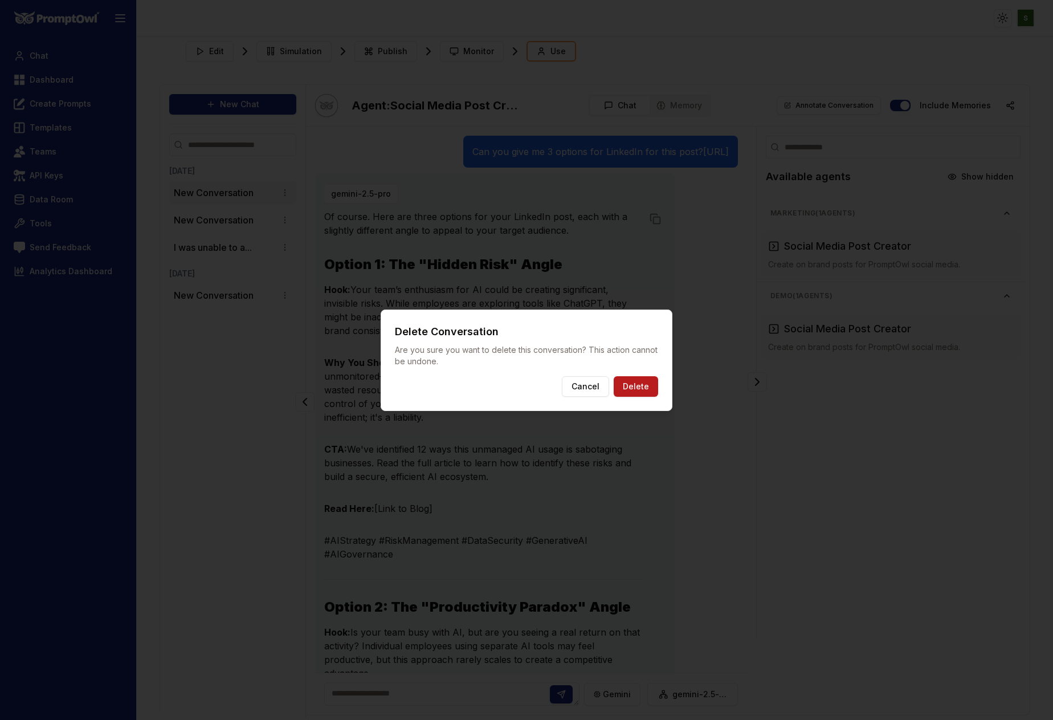
click at [630, 388] on button "Delete" at bounding box center [636, 386] width 44 height 21
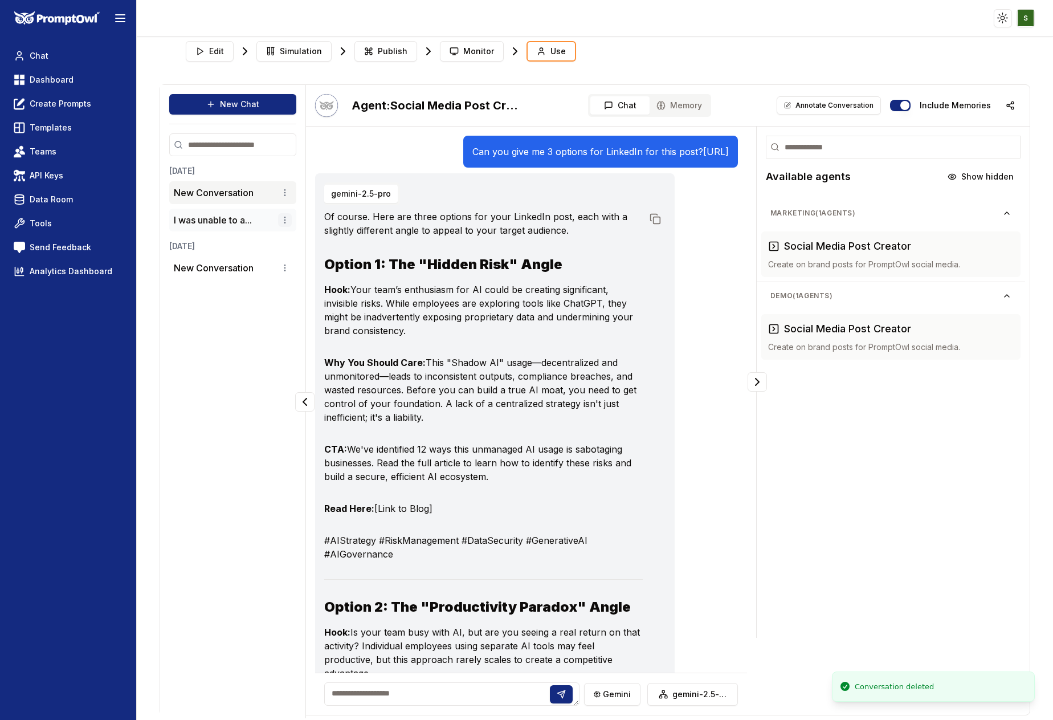
click at [284, 219] on html "Toggle theme Toggle user menu Chat Dashboard Create Prompts Templates Teams API…" at bounding box center [526, 360] width 1053 height 720
click at [259, 262] on div "Delete" at bounding box center [255, 259] width 67 height 18
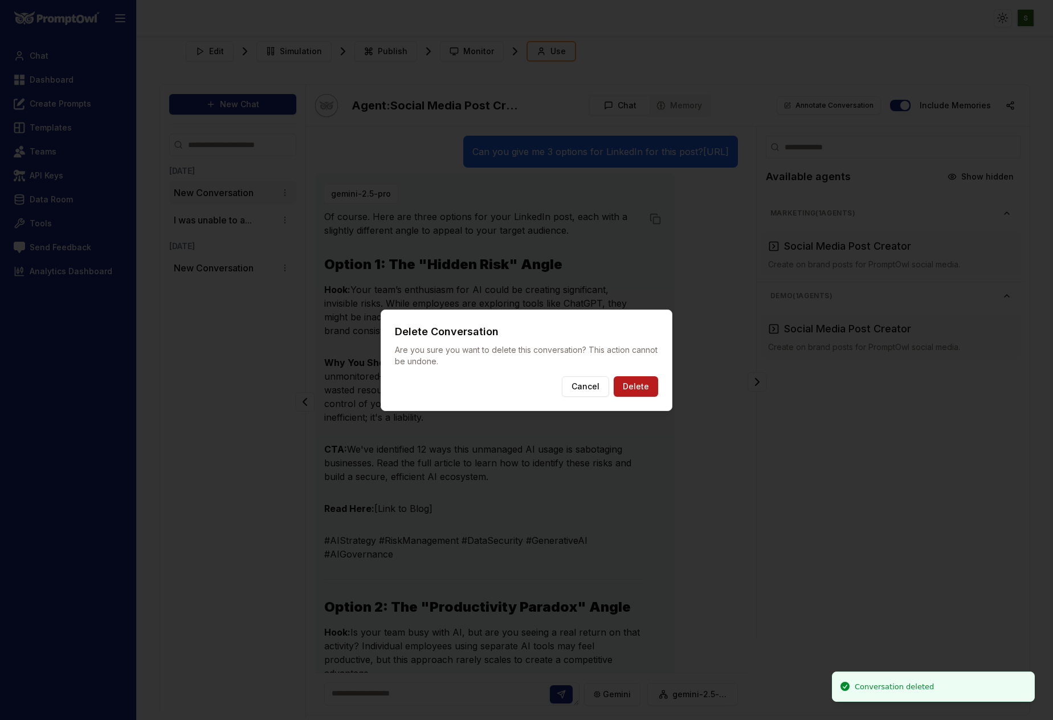
click at [638, 393] on button "Delete" at bounding box center [636, 386] width 44 height 21
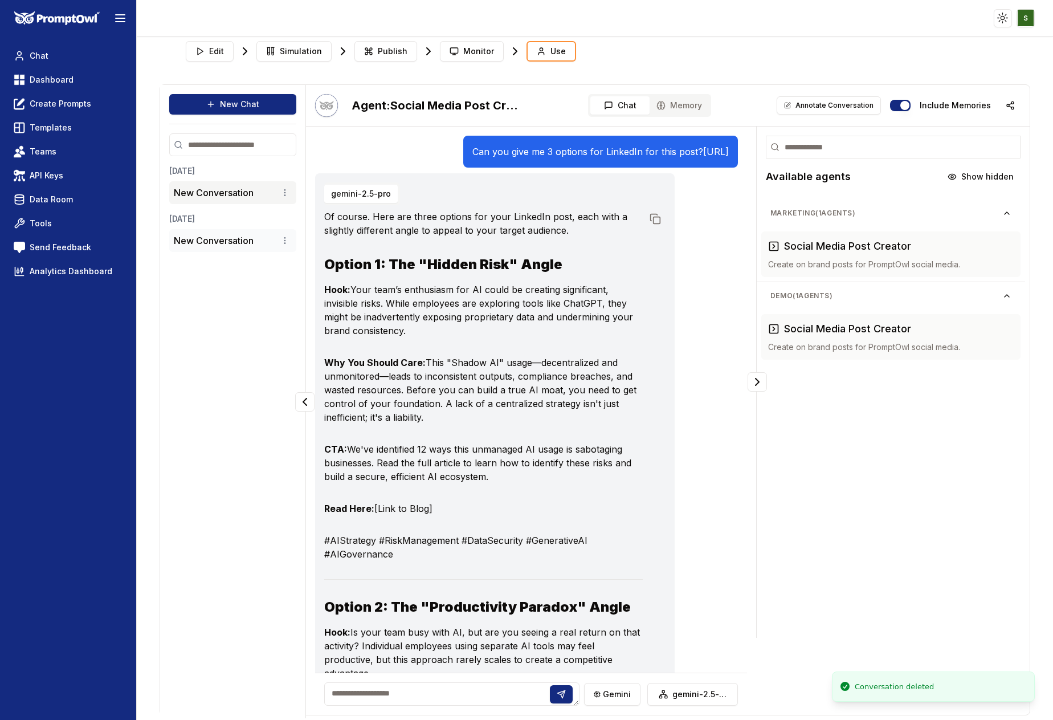
click at [277, 239] on div "New Conversation" at bounding box center [233, 241] width 118 height 14
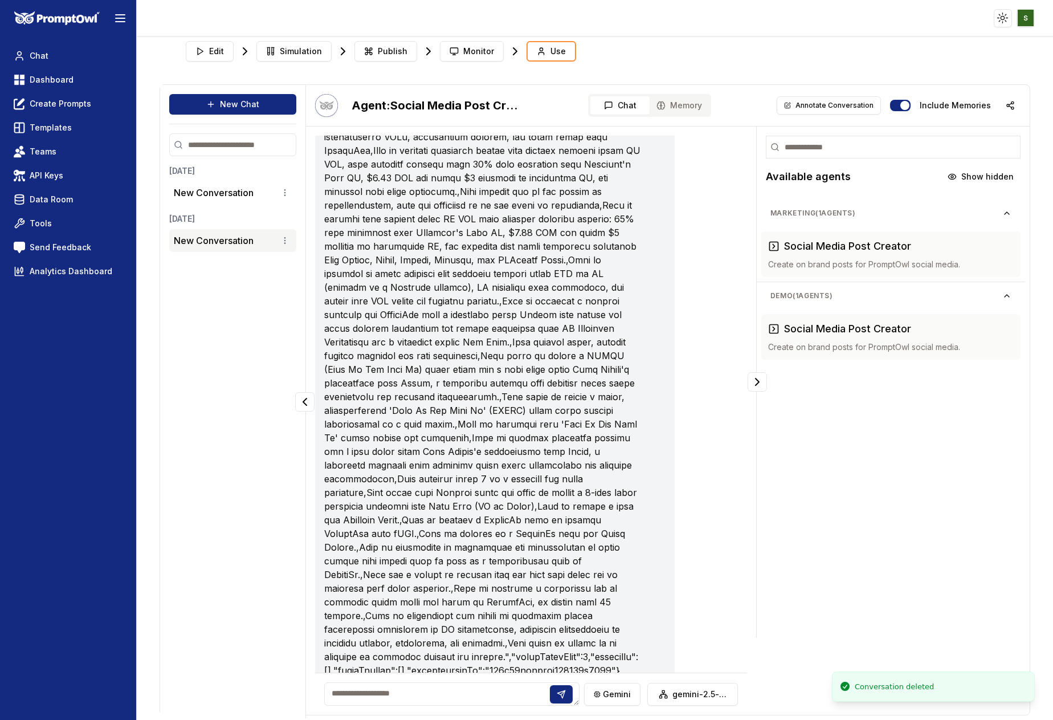
scroll to position [188, 0]
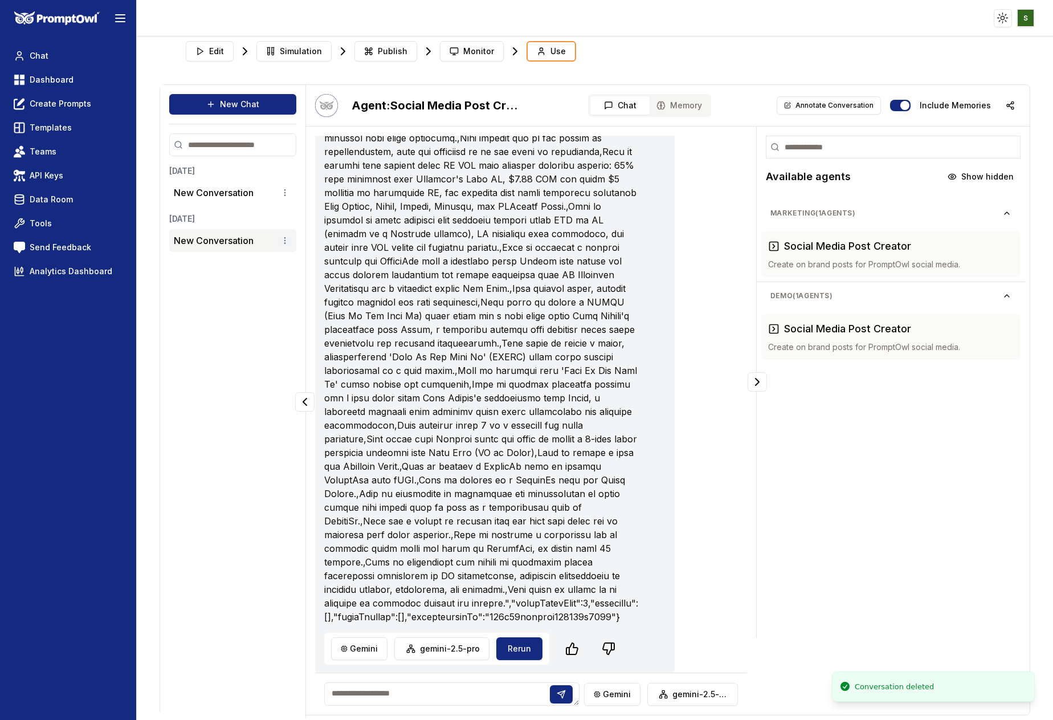
click at [286, 241] on html "Toggle theme Toggle user menu Chat Dashboard Create Prompts Templates Teams API…" at bounding box center [526, 360] width 1053 height 720
click at [264, 278] on div "Delete" at bounding box center [255, 279] width 67 height 18
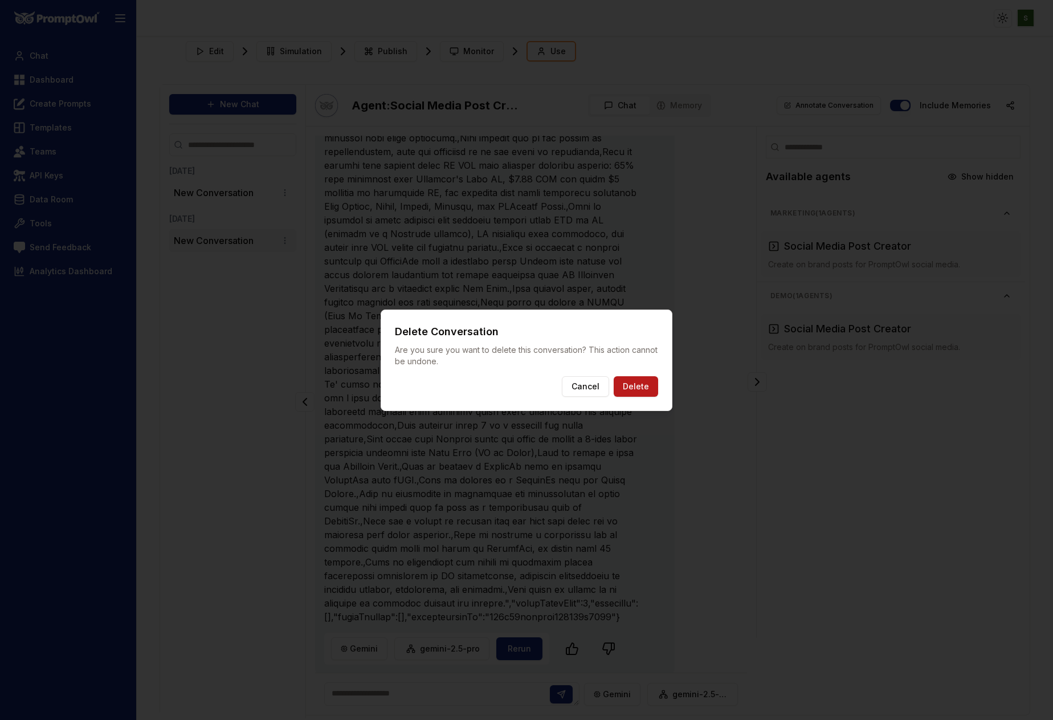
click at [640, 386] on button "Delete" at bounding box center [636, 386] width 44 height 21
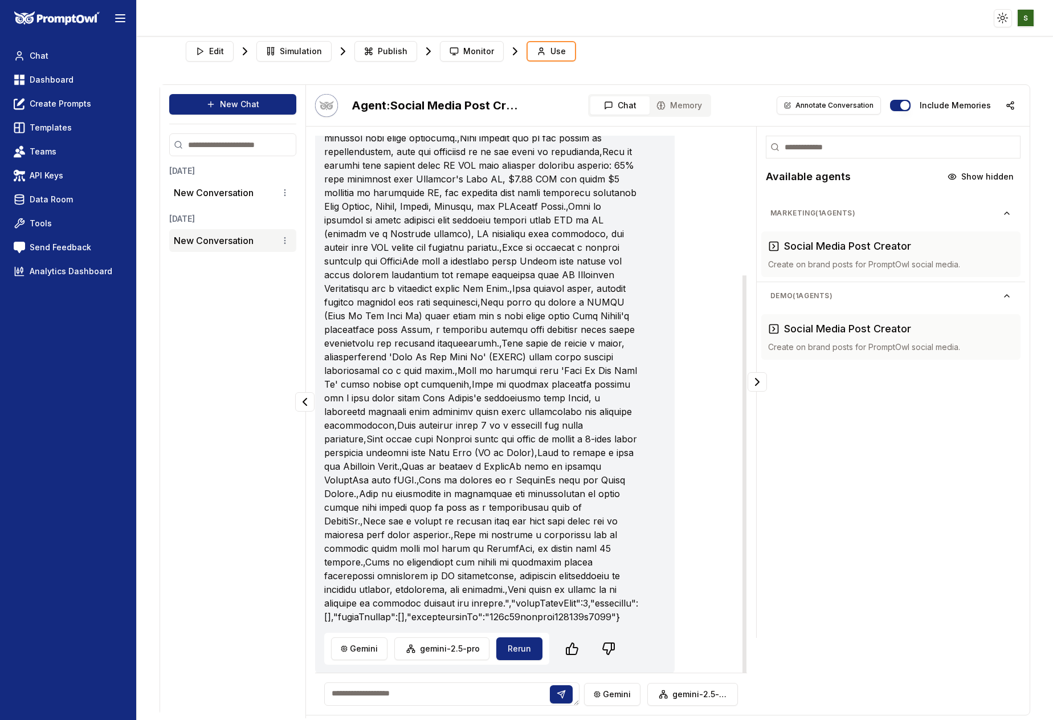
scroll to position [0, 0]
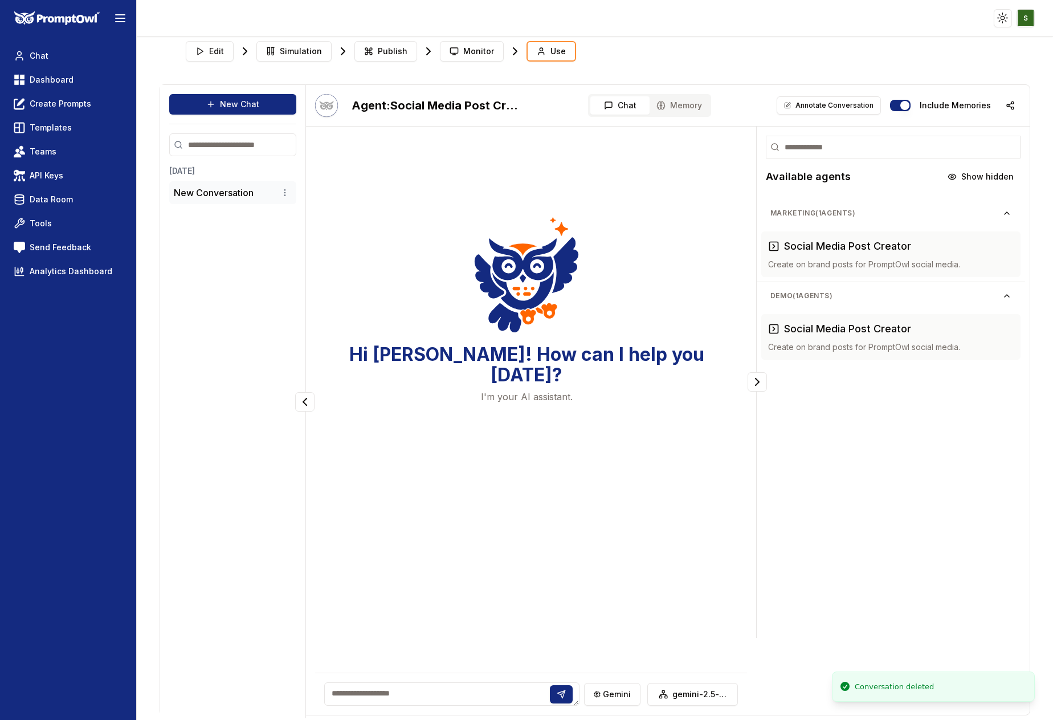
click at [233, 198] on p "New Conversation" at bounding box center [214, 193] width 80 height 14
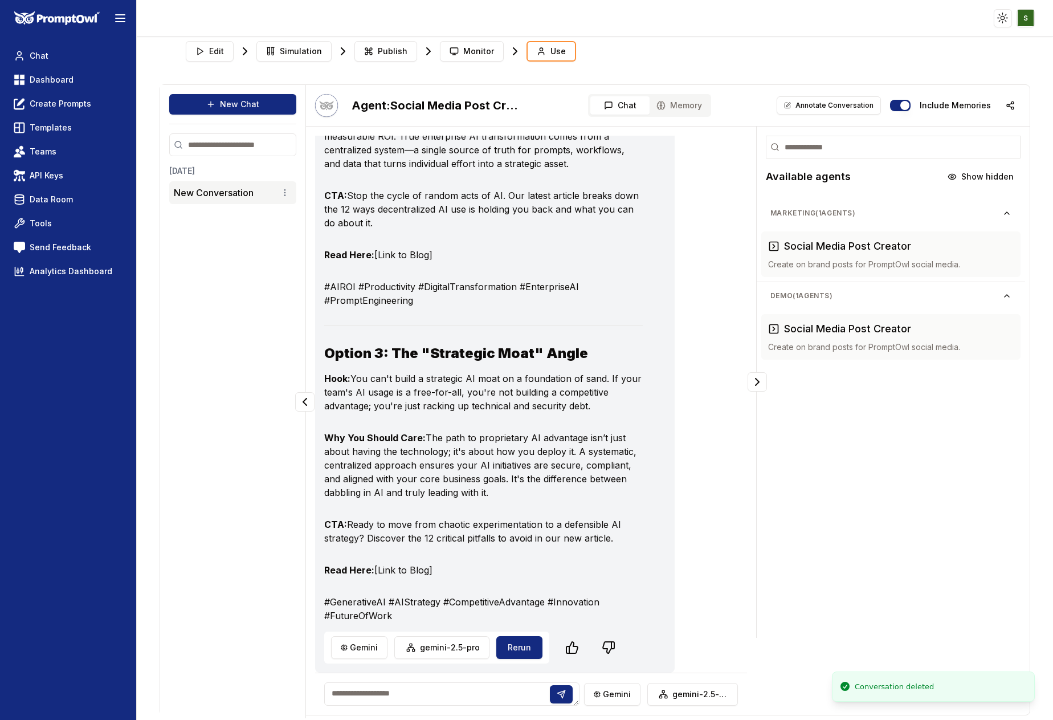
scroll to position [609, 0]
click at [372, 694] on textarea at bounding box center [451, 693] width 255 height 23
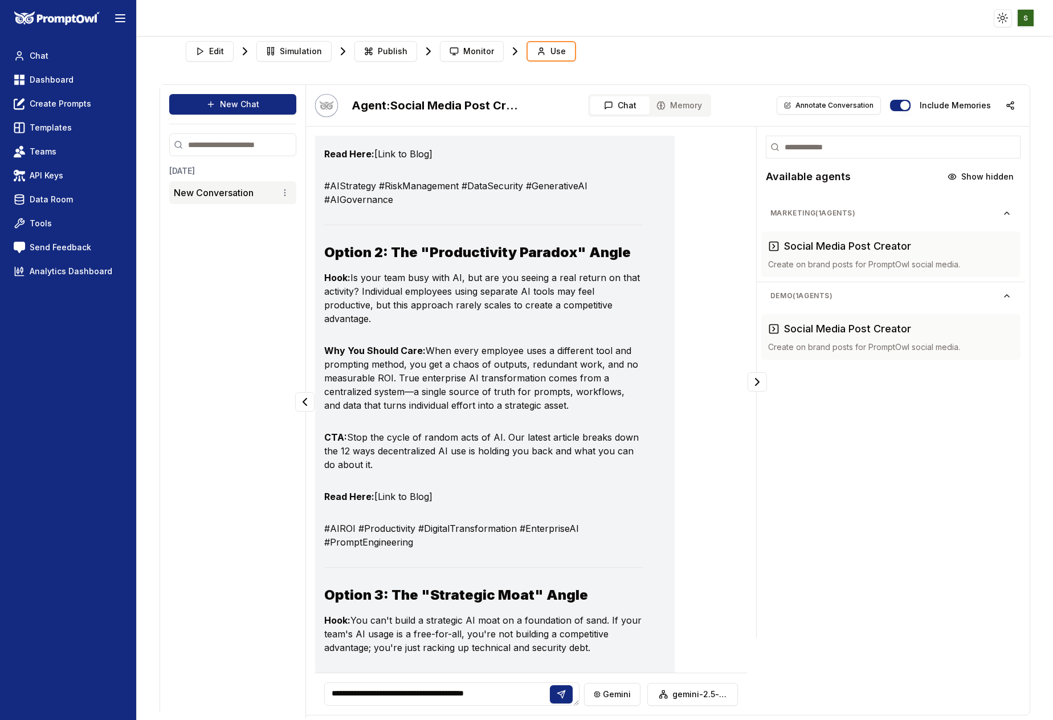
scroll to position [15, 0]
paste textarea "**********"
type textarea "**********"
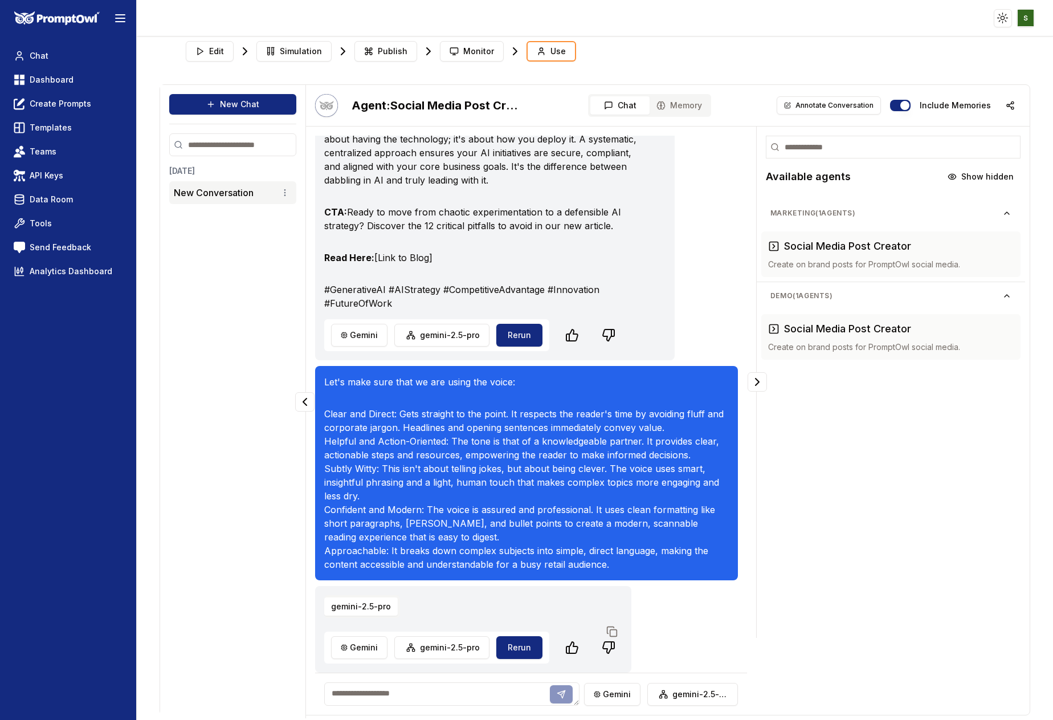
scroll to position [921, 0]
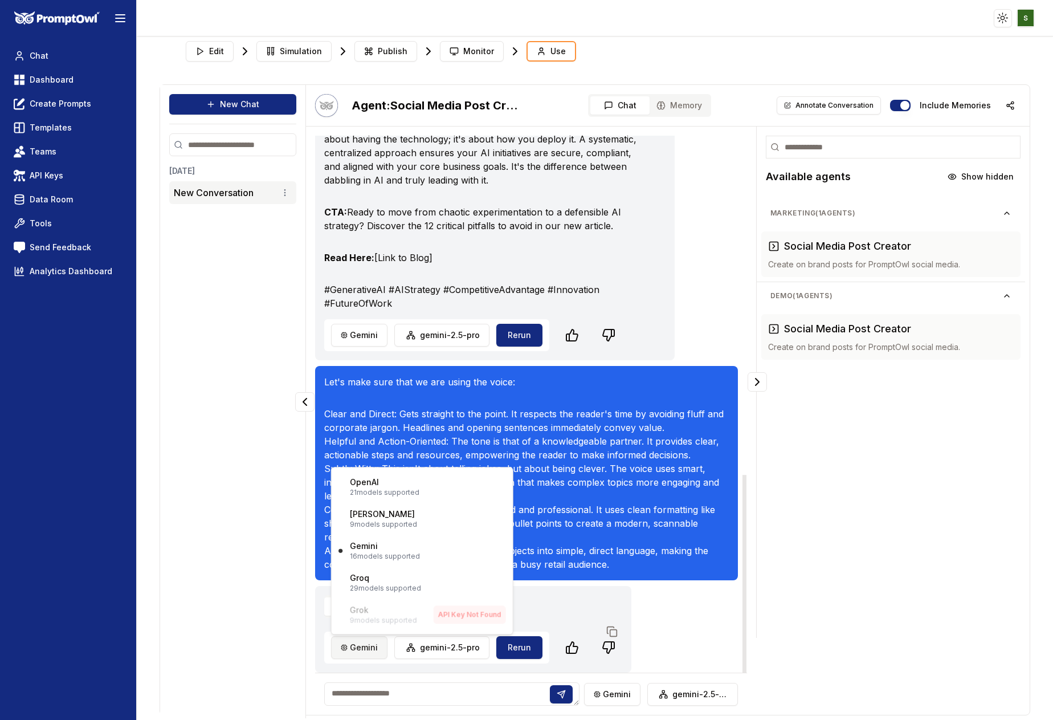
click at [361, 657] on html "Toggle theme Toggle user menu Chat Dashboard Create Prompts Templates Teams API…" at bounding box center [526, 360] width 1053 height 720
click at [377, 520] on p "9 models supported" at bounding box center [383, 524] width 67 height 9
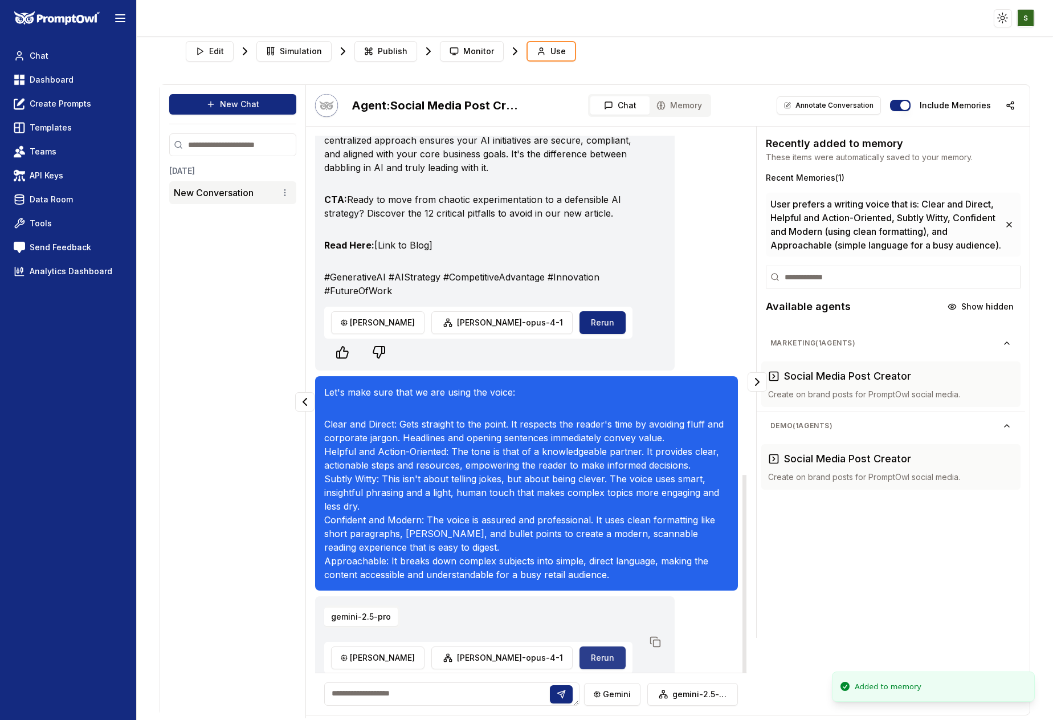
click at [580, 648] on button "Rerun" at bounding box center [603, 657] width 46 height 23
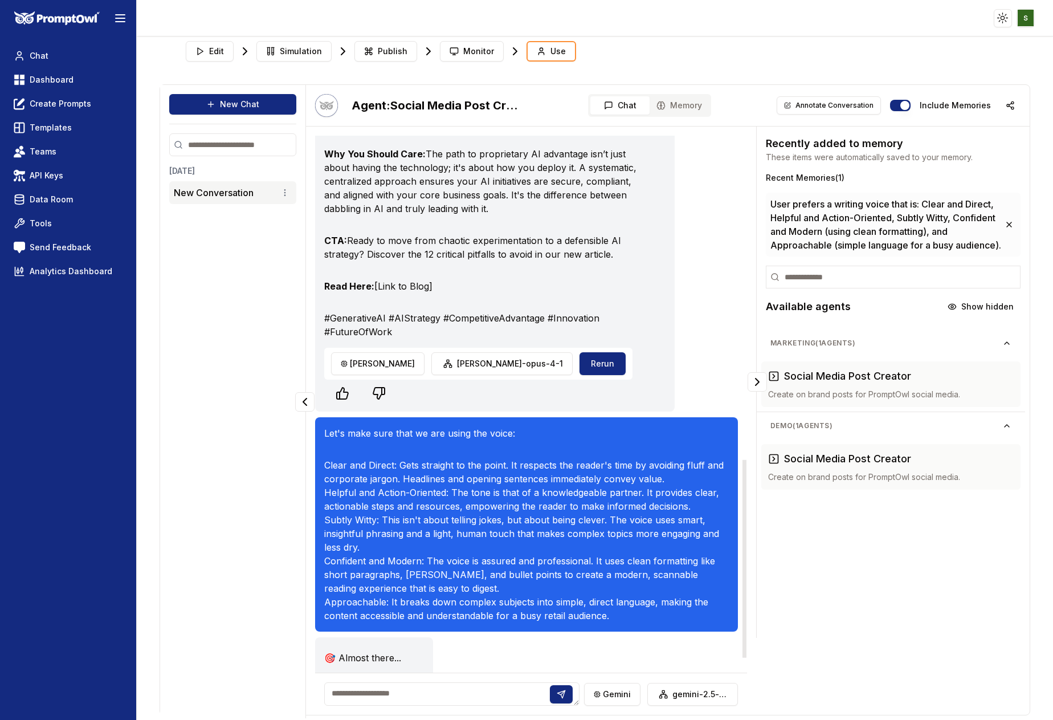
scroll to position [935, 0]
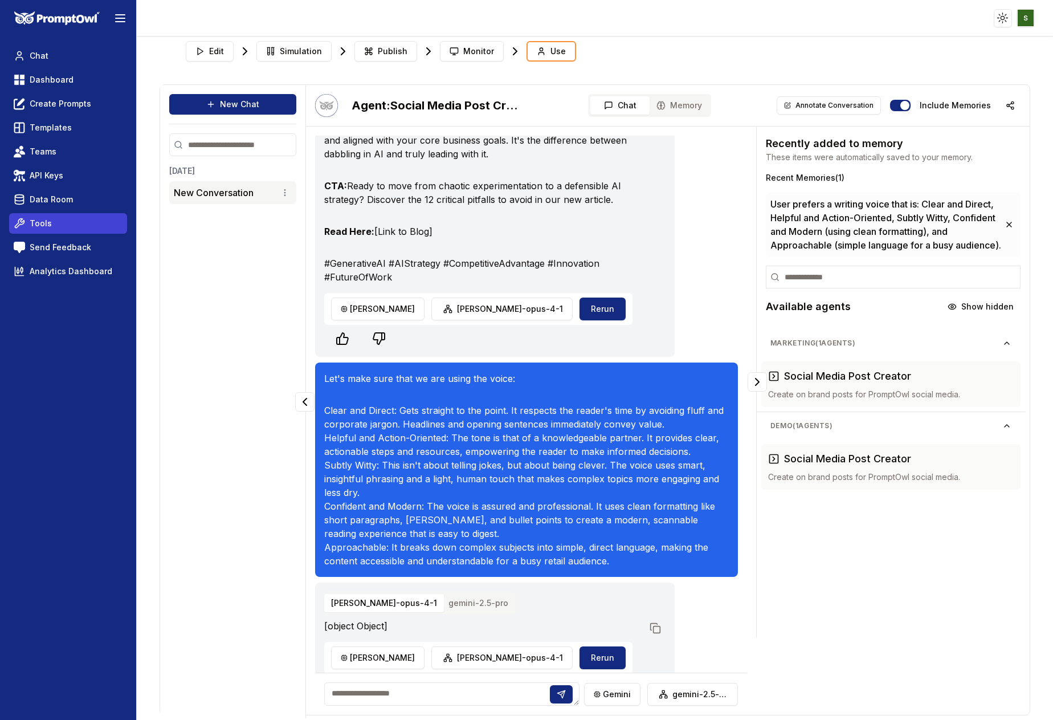
click at [47, 222] on span "Tools" at bounding box center [41, 223] width 22 height 11
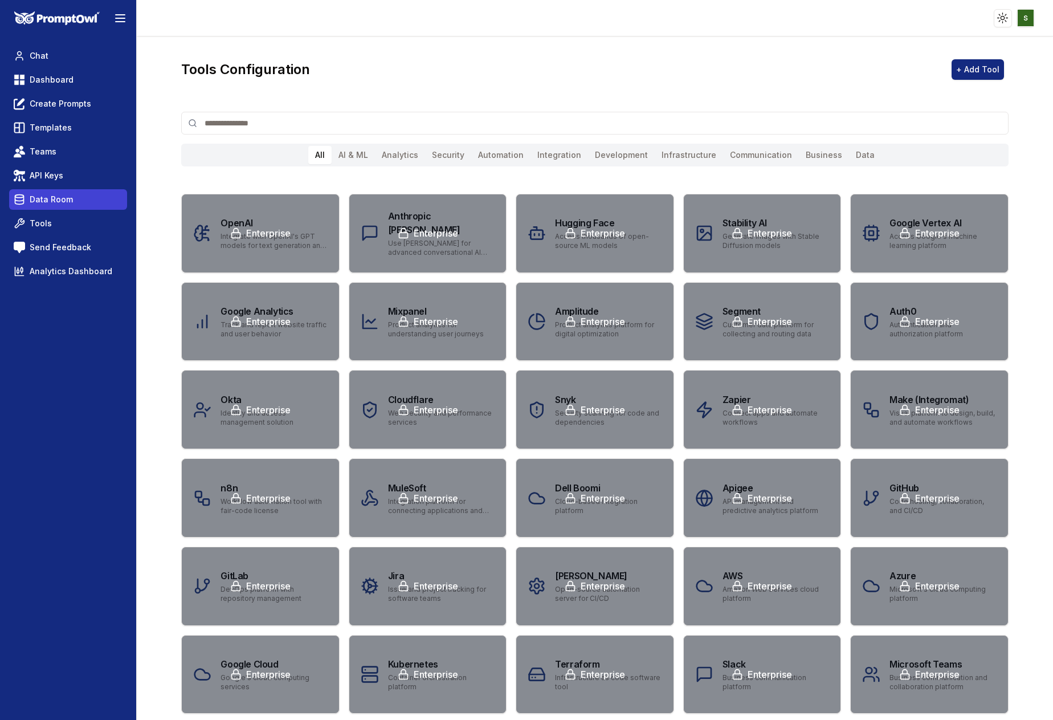
click at [59, 204] on span "Data Room" at bounding box center [51, 199] width 43 height 11
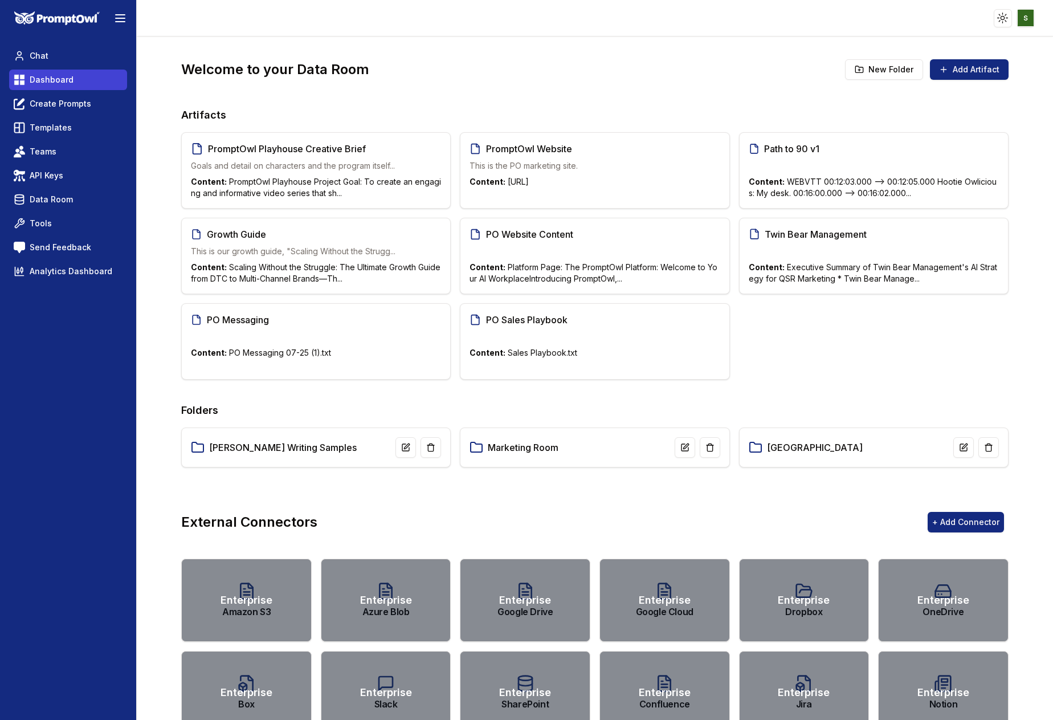
click at [46, 80] on span "Dashboard" at bounding box center [52, 79] width 44 height 11
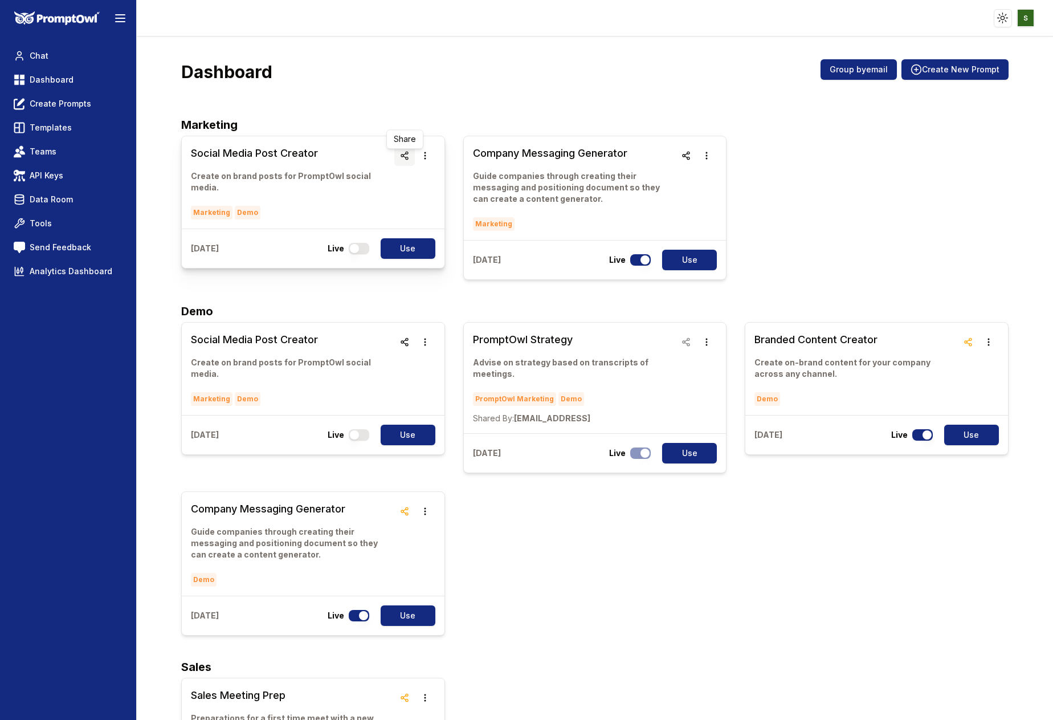
click at [407, 155] on icon "button" at bounding box center [404, 155] width 9 height 9
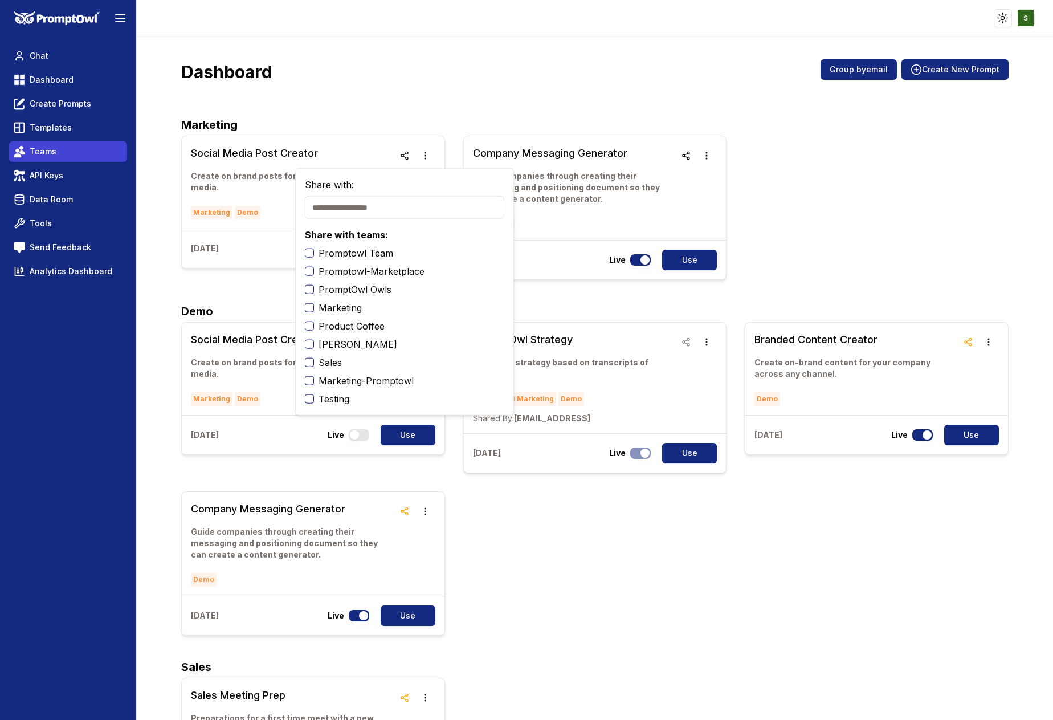
click at [45, 149] on span "Teams" at bounding box center [43, 151] width 27 height 11
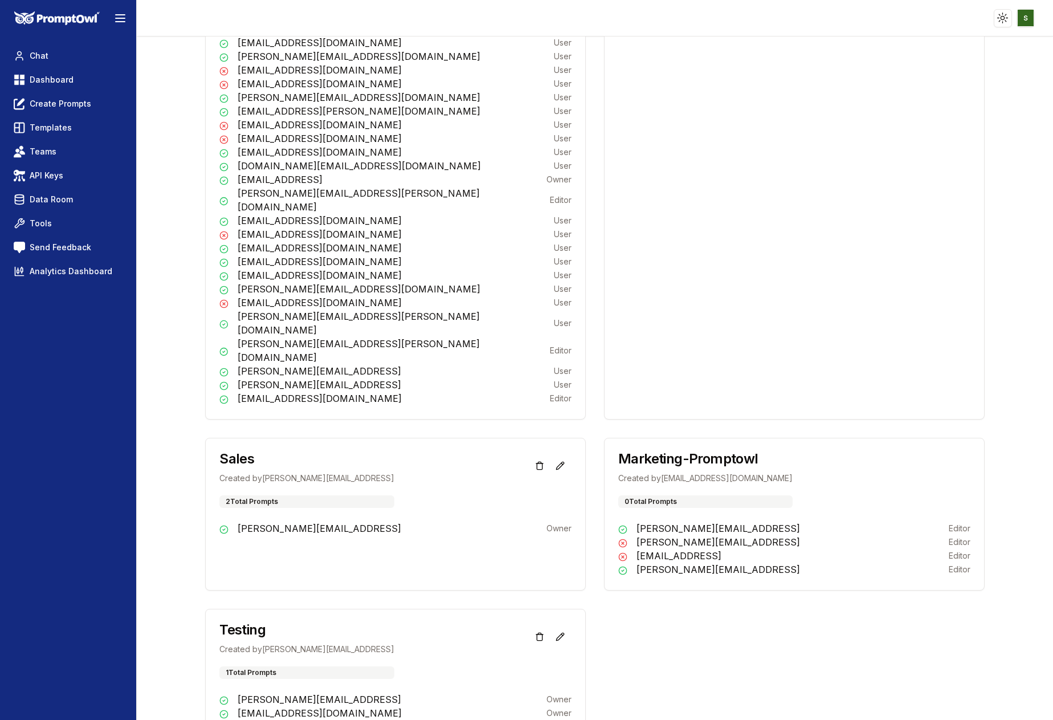
scroll to position [949, 0]
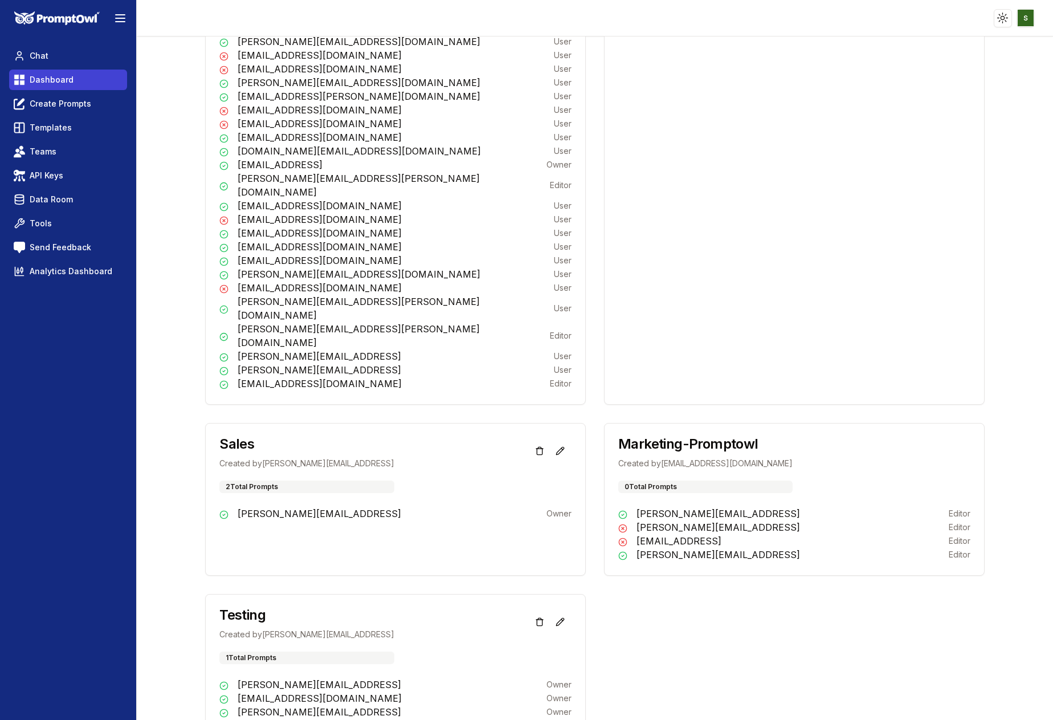
click at [71, 76] on link "Dashboard" at bounding box center [68, 80] width 118 height 21
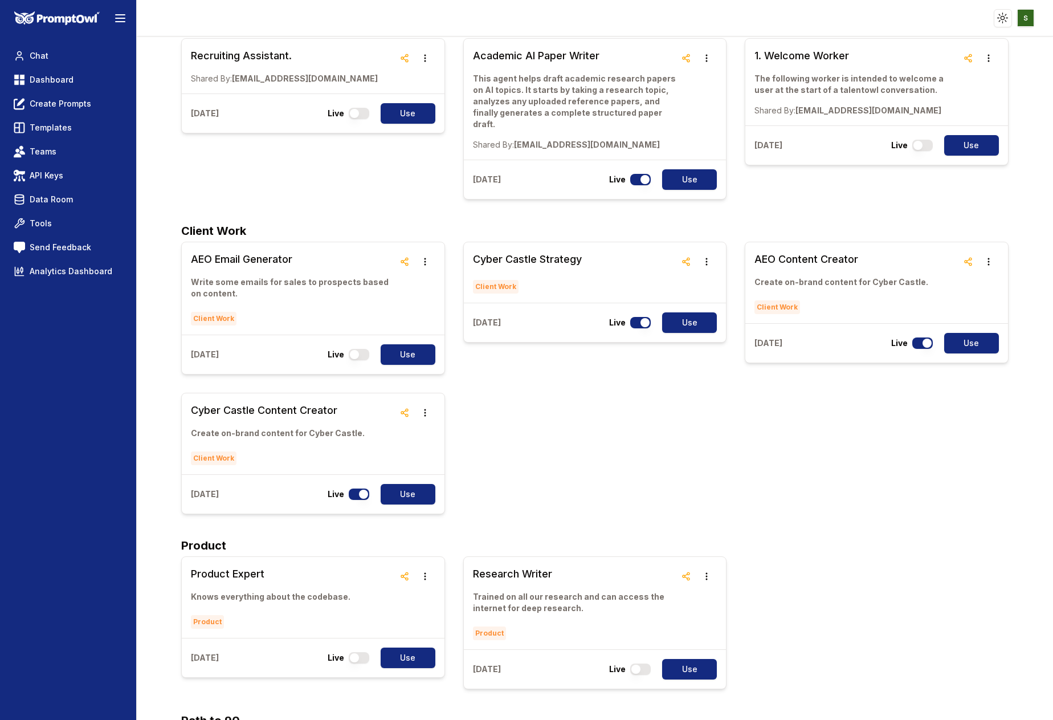
scroll to position [5, 0]
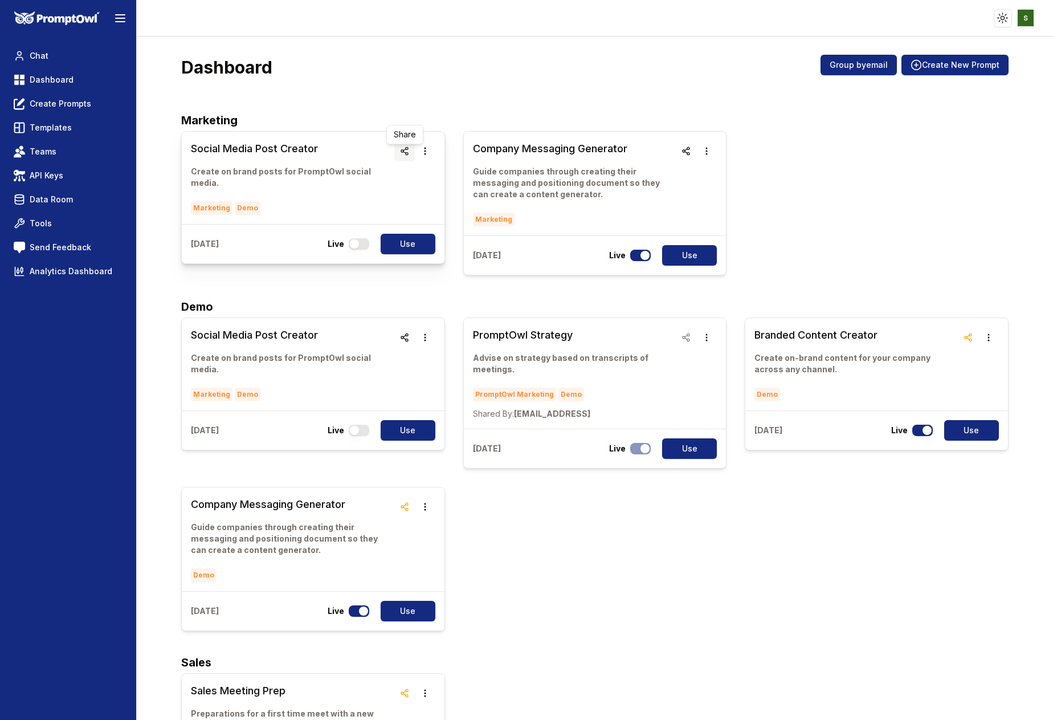
click at [406, 153] on line "button" at bounding box center [405, 153] width 3 height 2
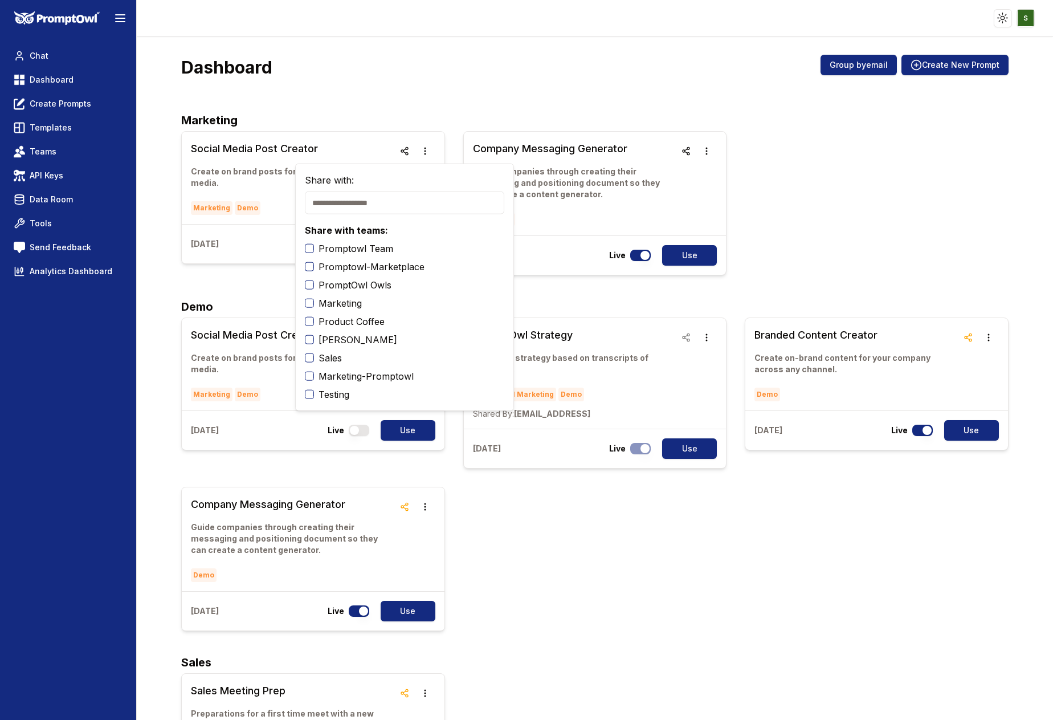
click at [312, 396] on button "Testing" at bounding box center [309, 394] width 9 height 9
click at [570, 60] on div "Dashboard Group by email Create New Prompt" at bounding box center [594, 72] width 827 height 34
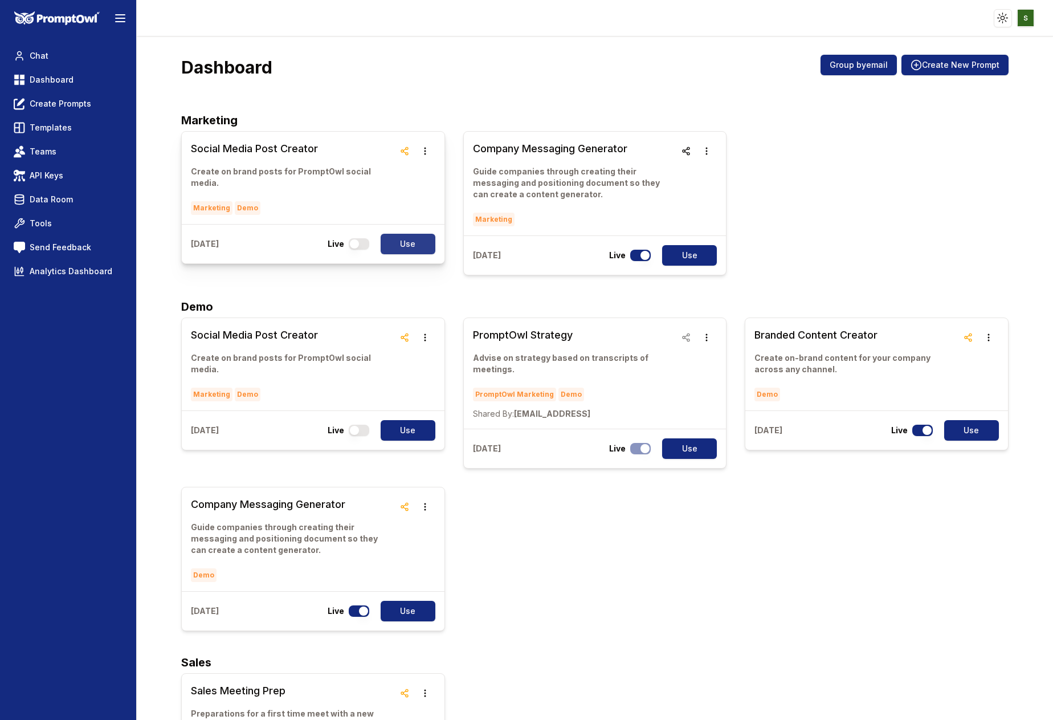
click at [405, 234] on button "Use" at bounding box center [408, 244] width 55 height 21
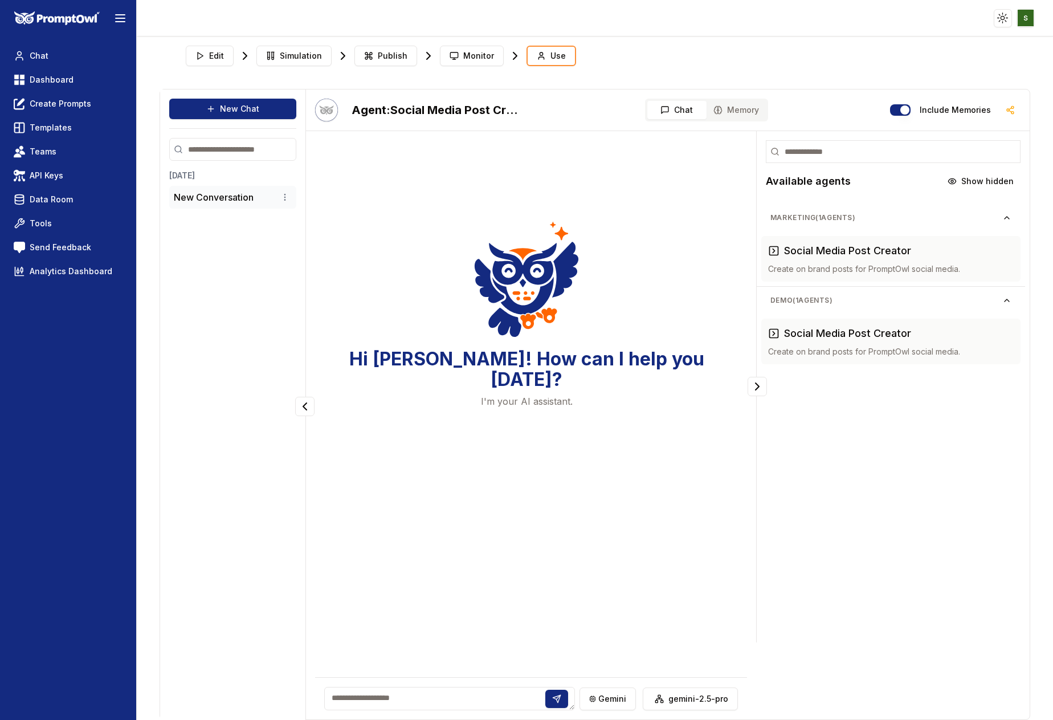
click at [209, 195] on p "New Conversation" at bounding box center [214, 197] width 80 height 14
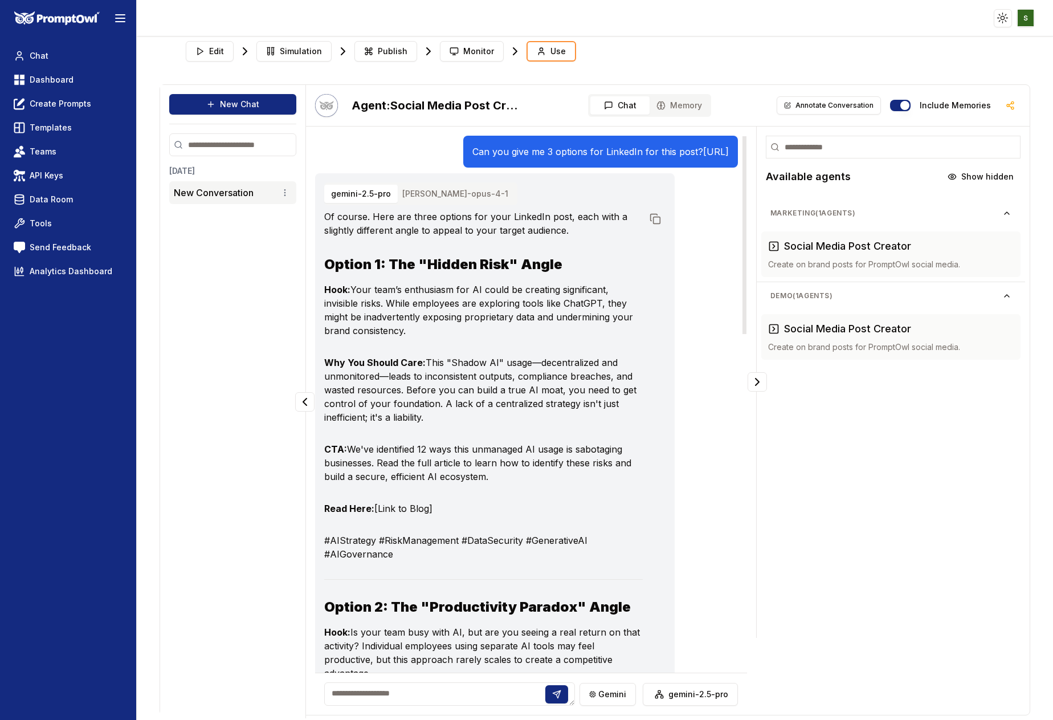
drag, startPoint x: 551, startPoint y: 168, endPoint x: 324, endPoint y: 148, distance: 227.8
click at [473, 148] on p "Can you give me 3 options for LinkedIn for this post? [URL]" at bounding box center [601, 152] width 257 height 14
copy p "Can you give me 3 options for LinkedIn for this post? [URL]"
click at [227, 106] on button "New Chat" at bounding box center [232, 104] width 127 height 21
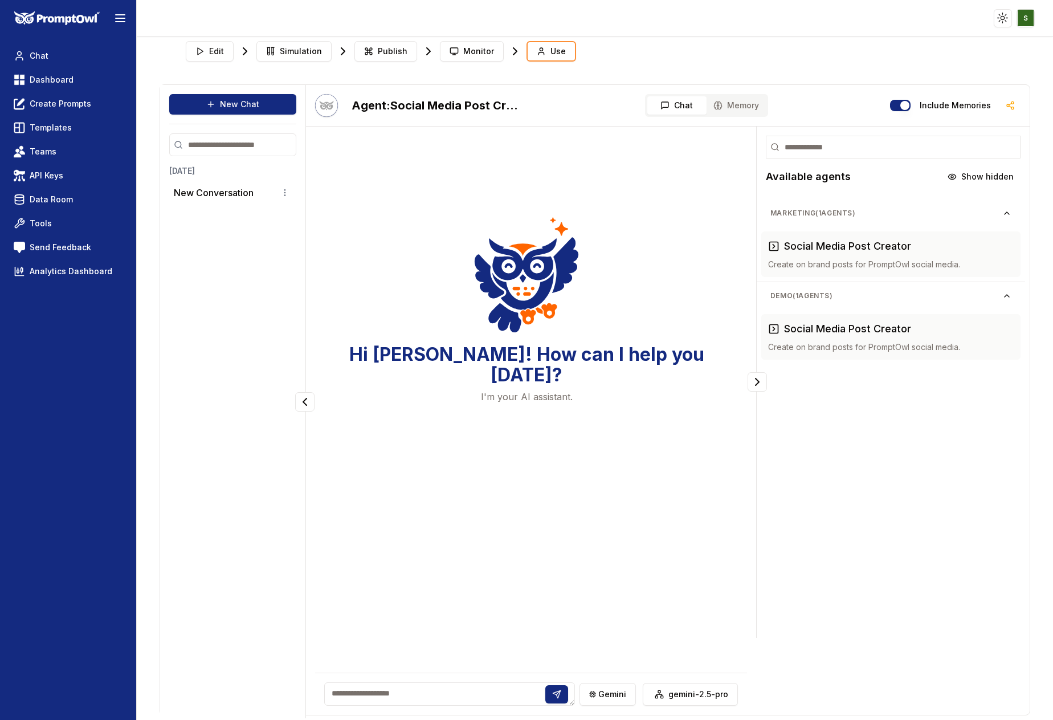
click at [356, 688] on textarea at bounding box center [449, 693] width 251 height 23
paste textarea "**********"
type textarea "**********"
click at [560, 695] on icon at bounding box center [561, 694] width 9 height 9
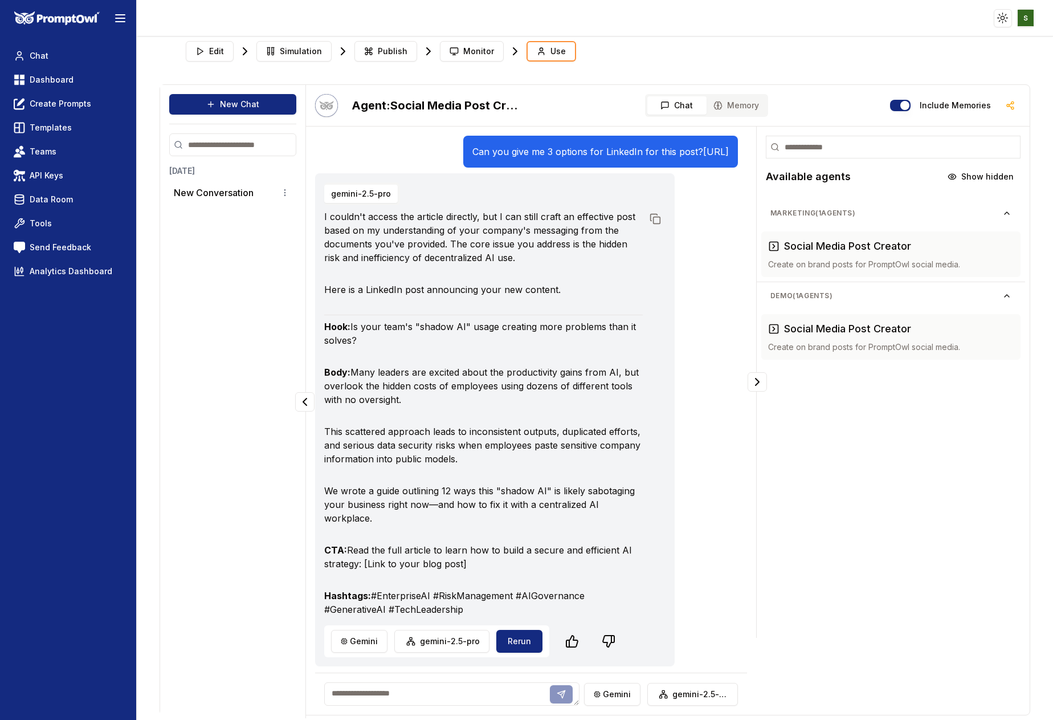
scroll to position [20, 0]
click at [375, 651] on html "Toggle theme Toggle user menu Chat Dashboard Create Prompts Templates Teams API…" at bounding box center [526, 360] width 1053 height 720
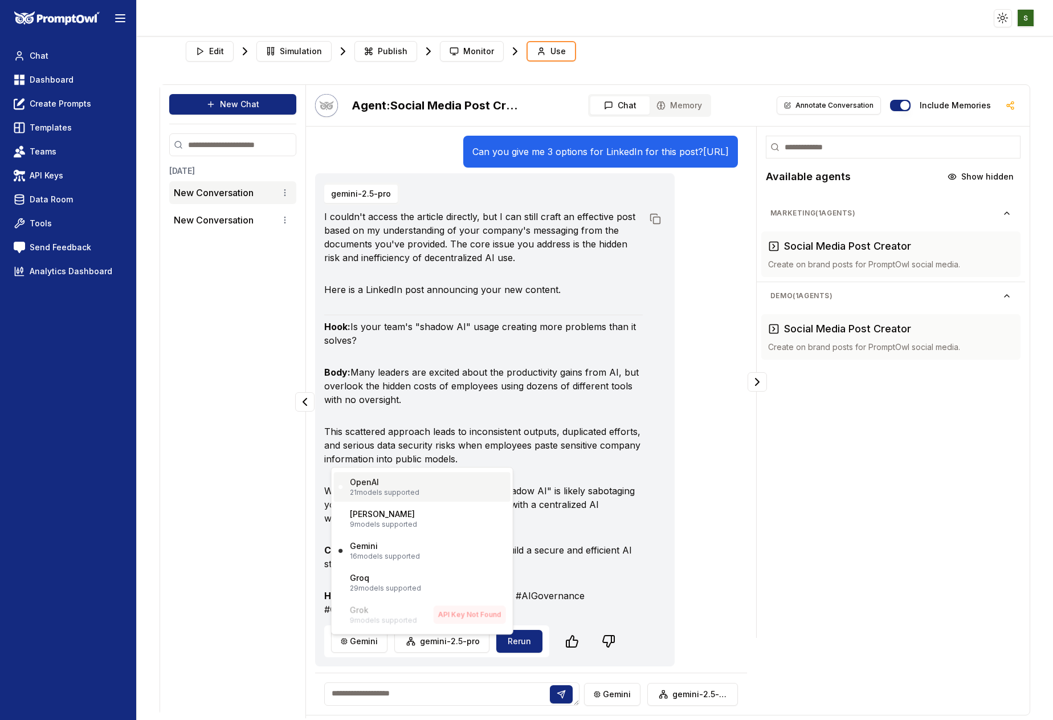
click at [401, 491] on p "21 models supported" at bounding box center [385, 492] width 70 height 9
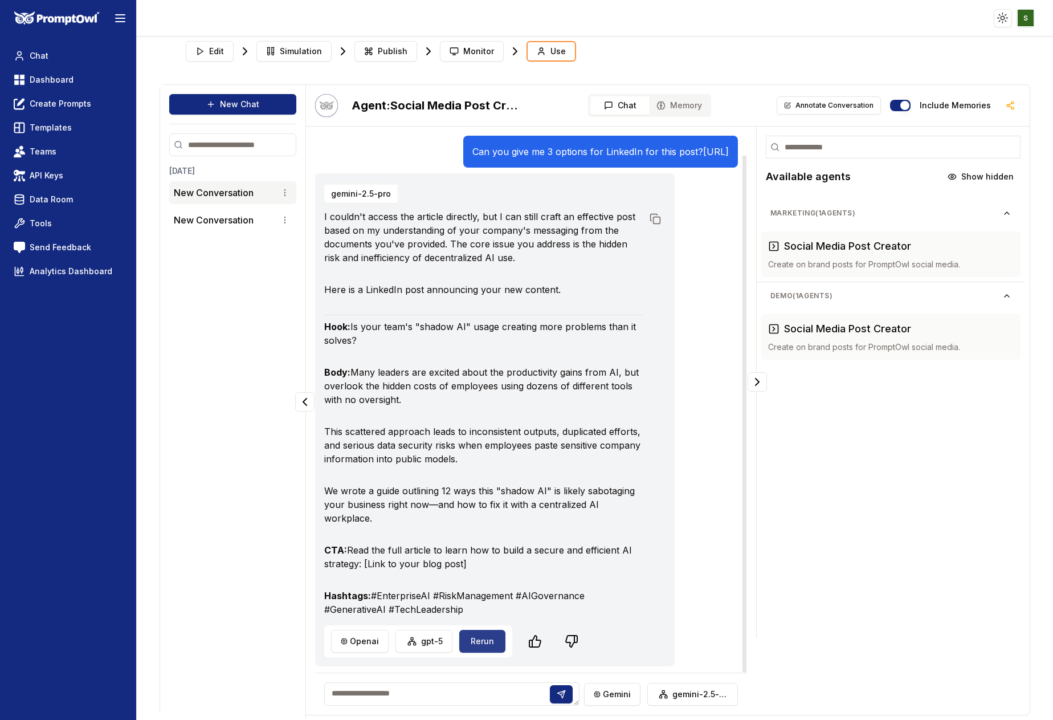
click at [483, 649] on button "Rerun" at bounding box center [482, 641] width 46 height 23
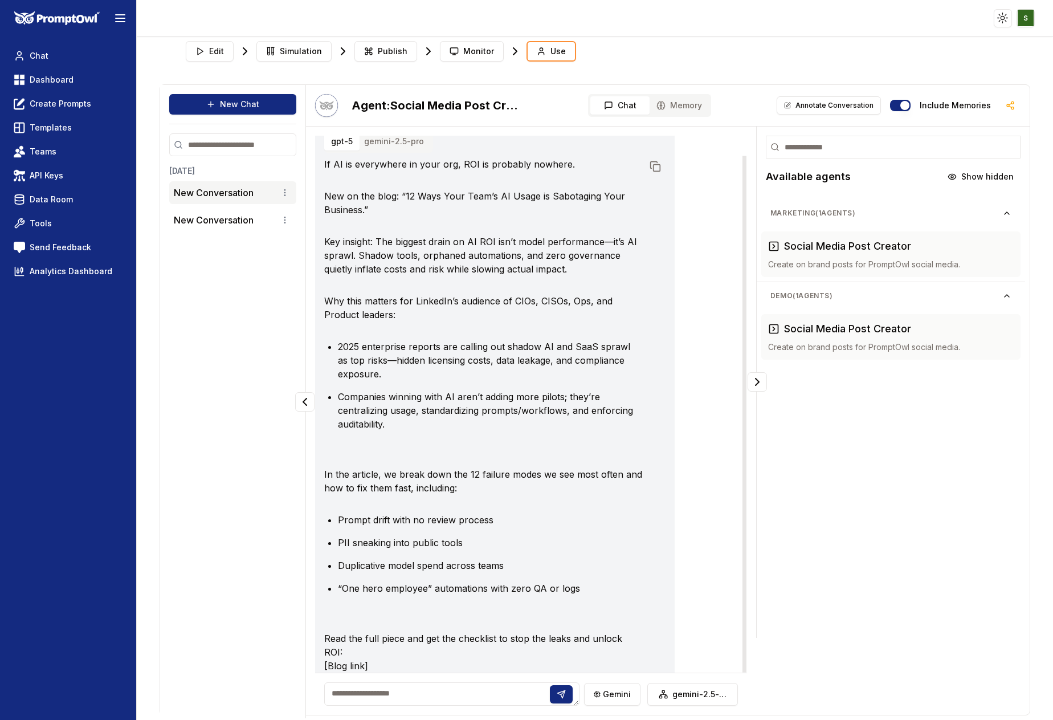
scroll to position [0, 0]
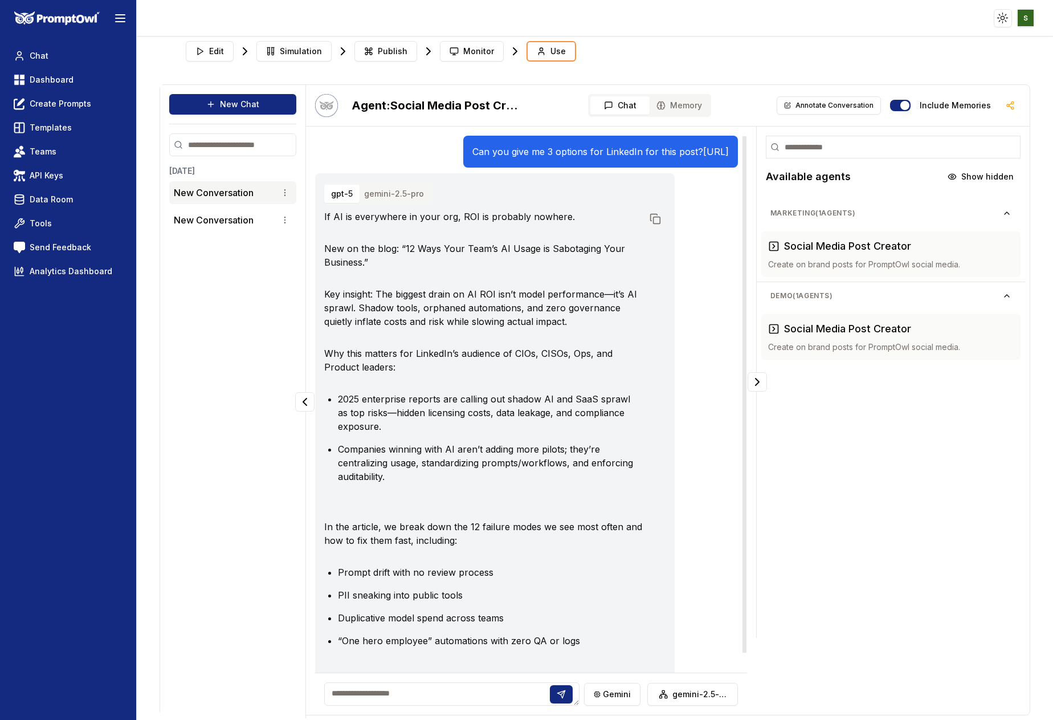
click at [388, 203] on button "gemini-2.5-pro" at bounding box center [394, 194] width 74 height 18
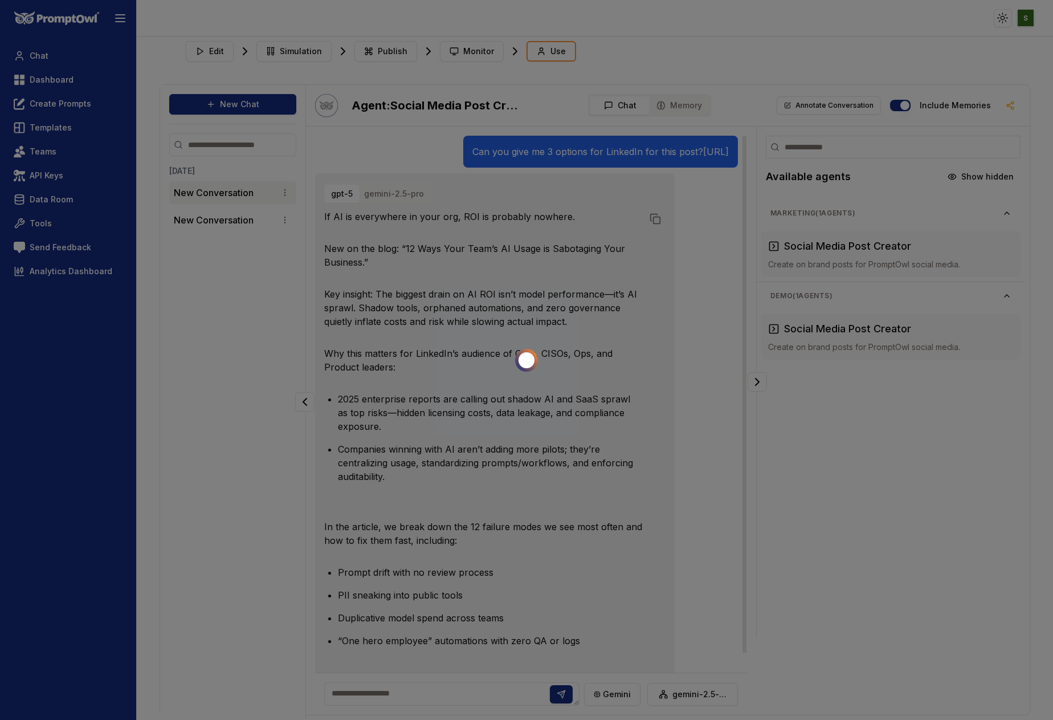
scroll to position [20, 0]
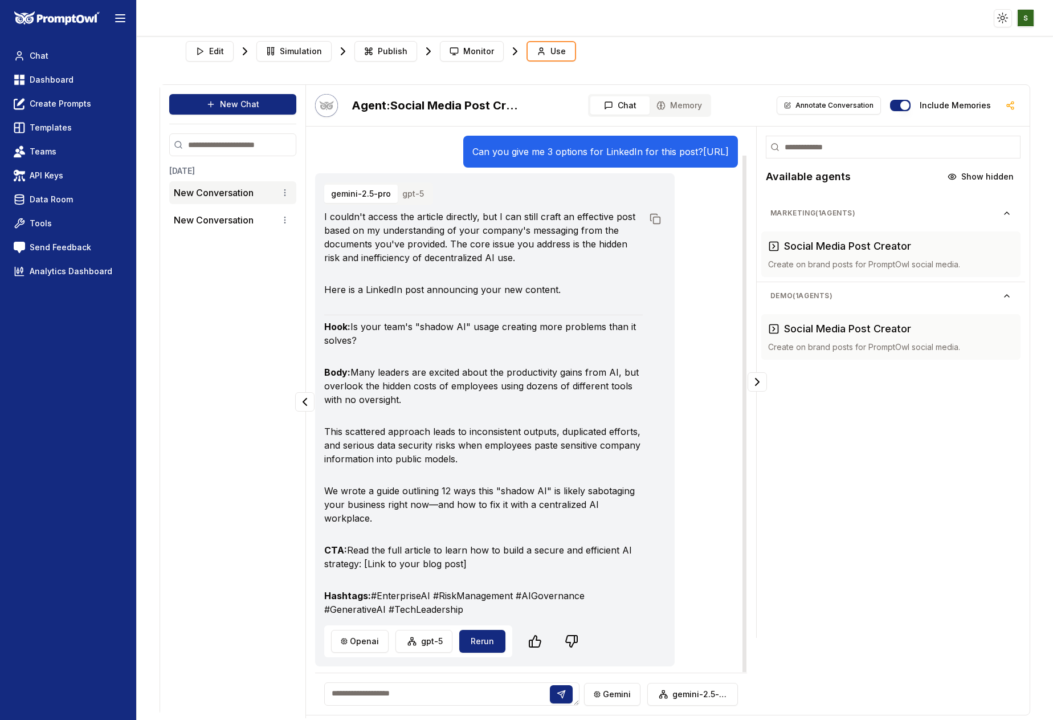
click at [417, 191] on button "gpt-5" at bounding box center [413, 194] width 35 height 18
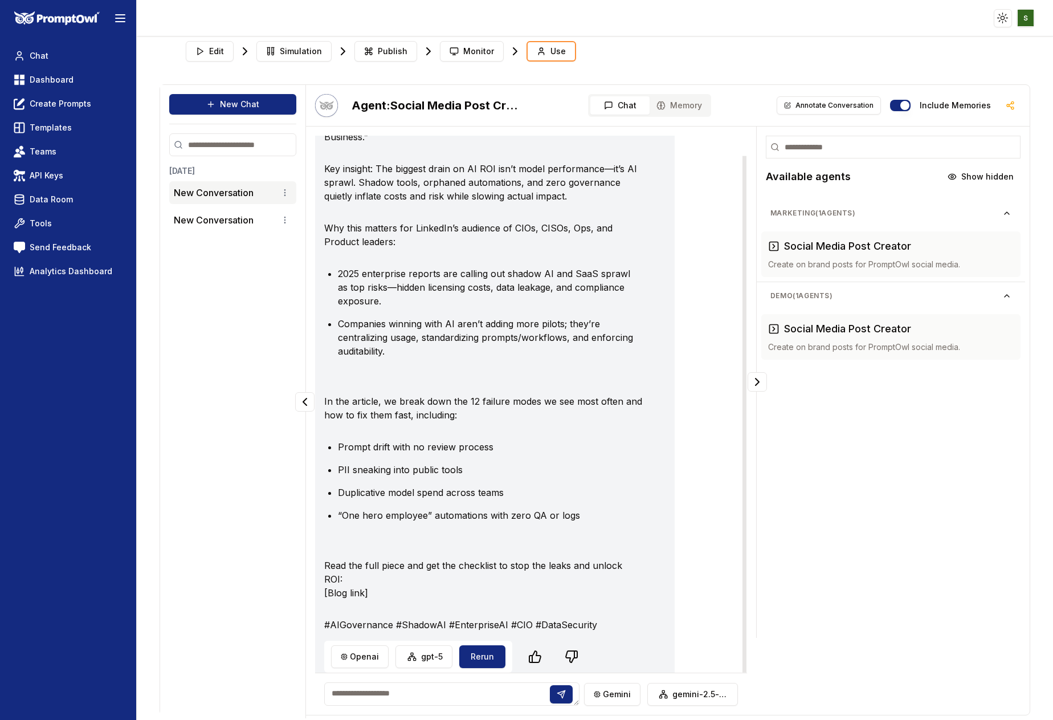
scroll to position [133, 0]
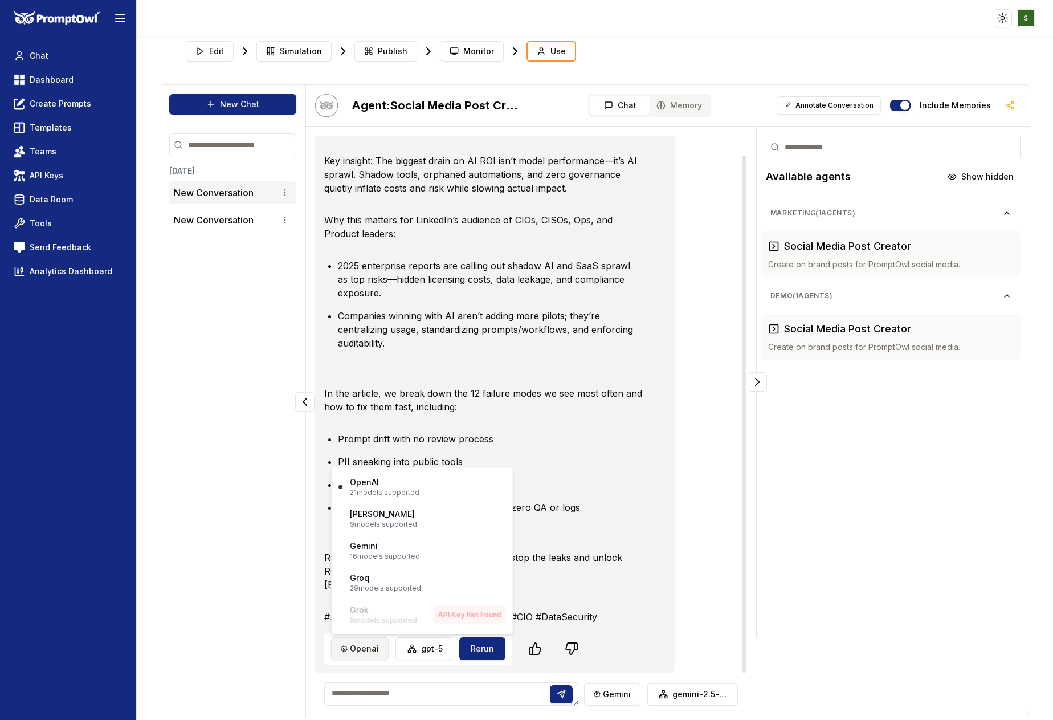
click at [358, 657] on html "Toggle theme Toggle user menu Chat Dashboard Create Prompts Templates Teams API…" at bounding box center [526, 360] width 1053 height 720
click at [407, 522] on p "9 models supported" at bounding box center [383, 524] width 67 height 9
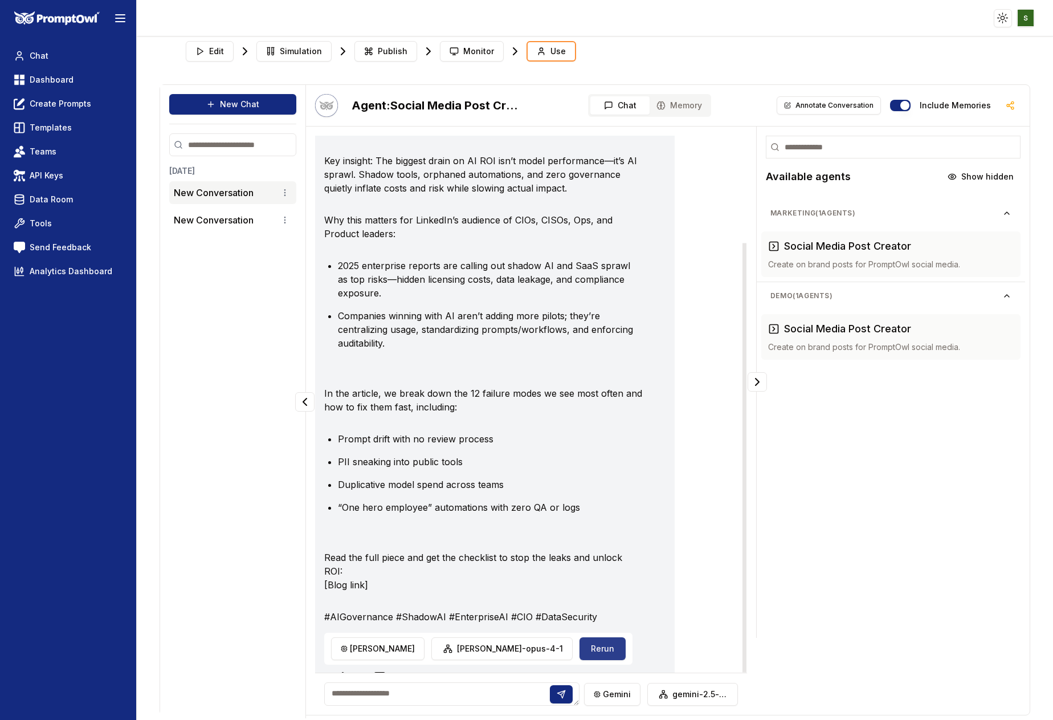
click at [580, 649] on button "Rerun" at bounding box center [603, 648] width 46 height 23
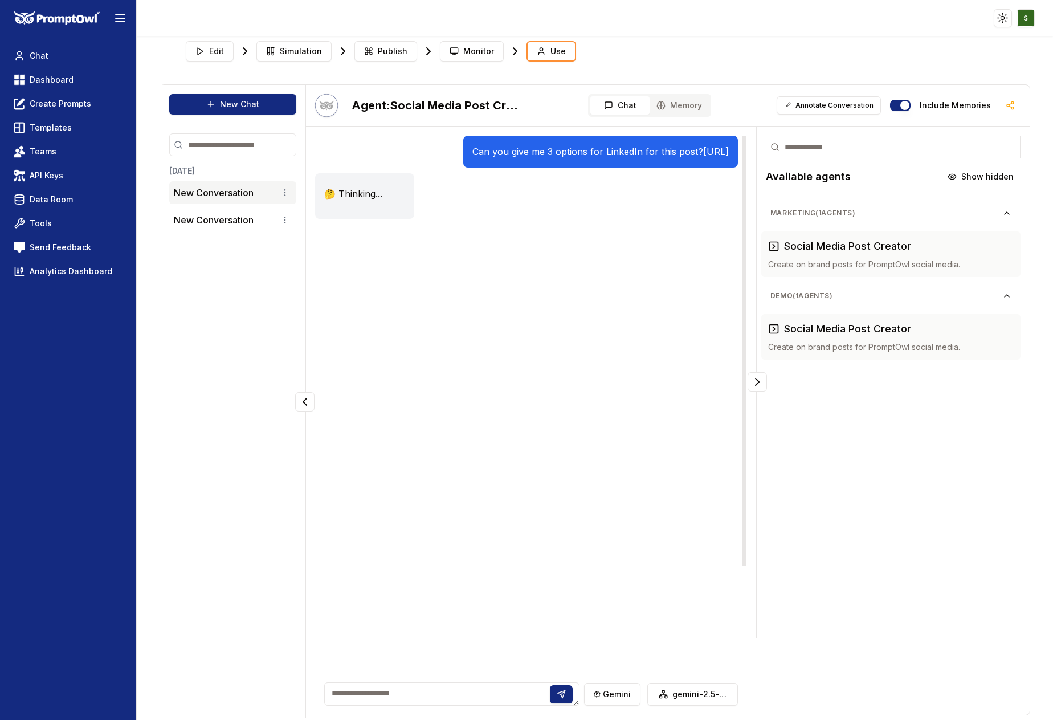
scroll to position [0, 0]
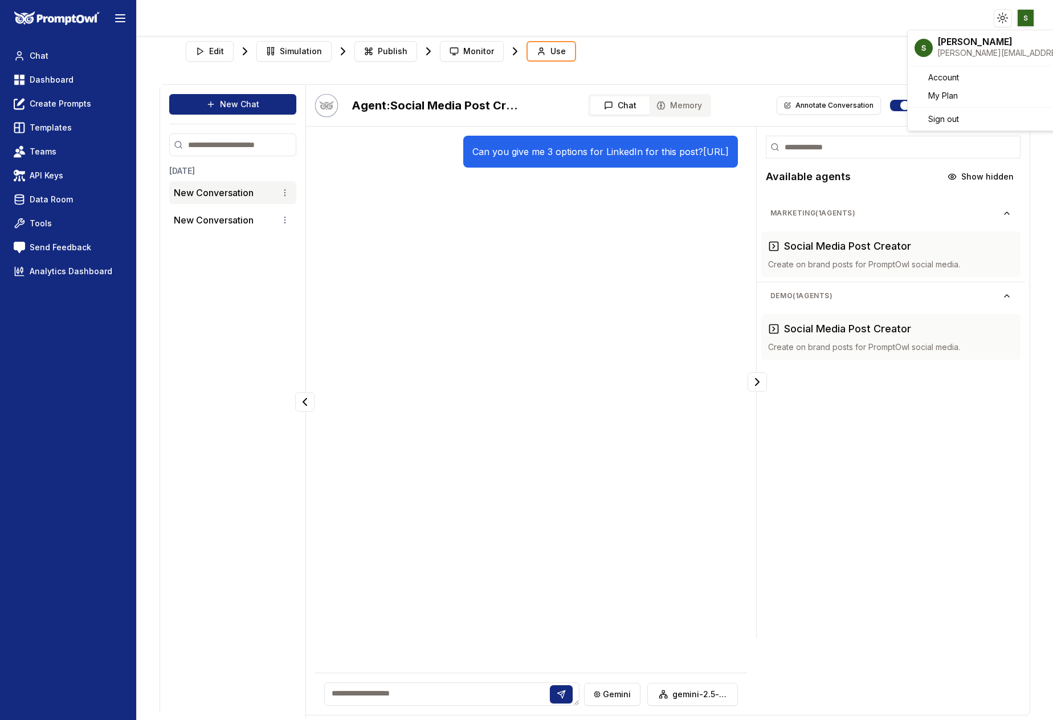
click at [1027, 19] on html "Toggle theme Toggle user menu Chat Dashboard Create Prompts Templates Teams API…" at bounding box center [526, 360] width 1053 height 720
click at [948, 116] on span "Sign out" at bounding box center [944, 118] width 31 height 11
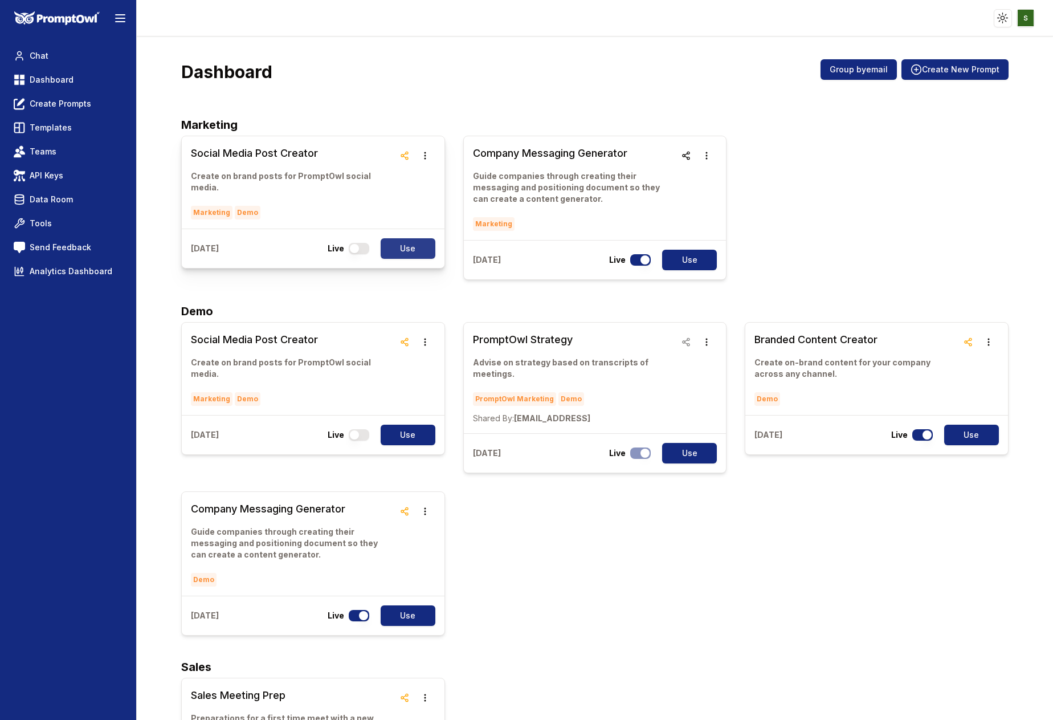
click at [406, 238] on button "Use" at bounding box center [408, 248] width 55 height 21
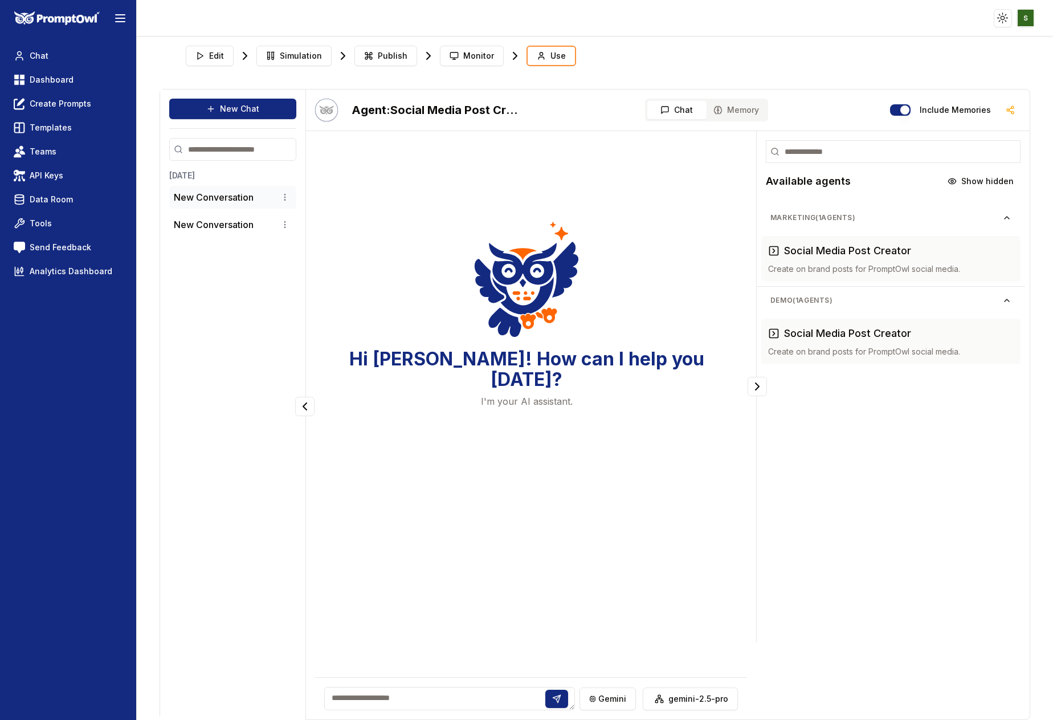
click at [239, 197] on p "New Conversation" at bounding box center [214, 197] width 80 height 14
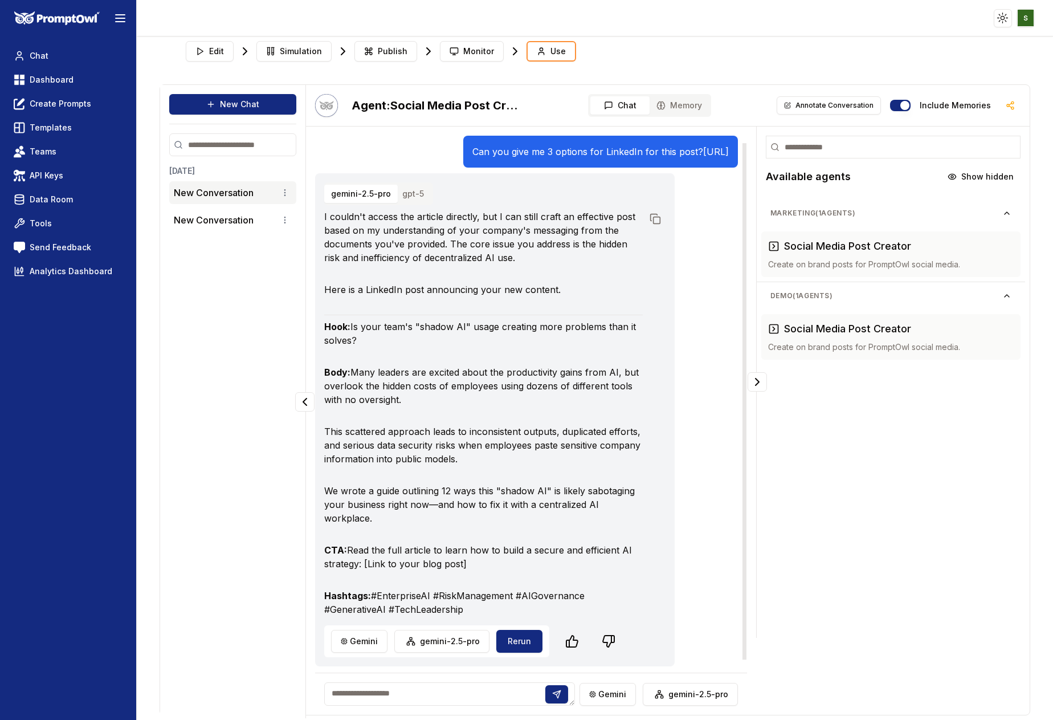
scroll to position [20, 0]
click at [481, 157] on div "Can you give me 3 options for LinkedIn for this post? [URL]" at bounding box center [600, 152] width 275 height 32
drag, startPoint x: 540, startPoint y: 172, endPoint x: 315, endPoint y: 152, distance: 226.0
click at [463, 152] on div "Can you give me 3 options for LinkedIn for this post? [URL]" at bounding box center [600, 152] width 275 height 32
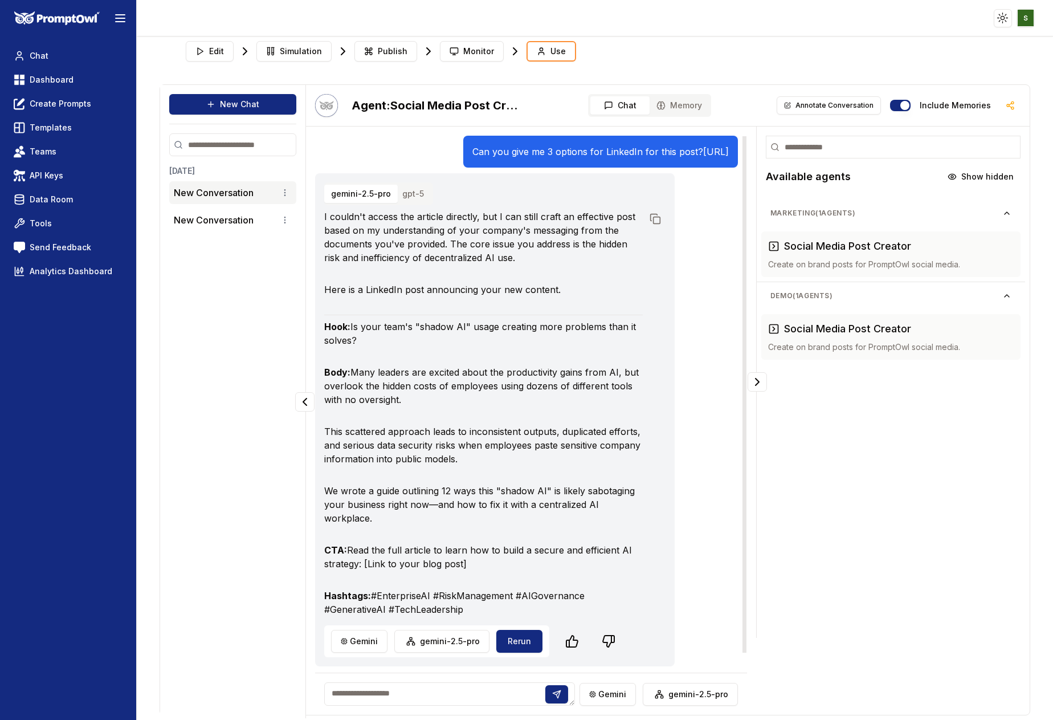
copy p "Can you give me 3 options for LinkedIn for this post? [URL]"
click at [246, 98] on button "New Chat" at bounding box center [232, 104] width 127 height 21
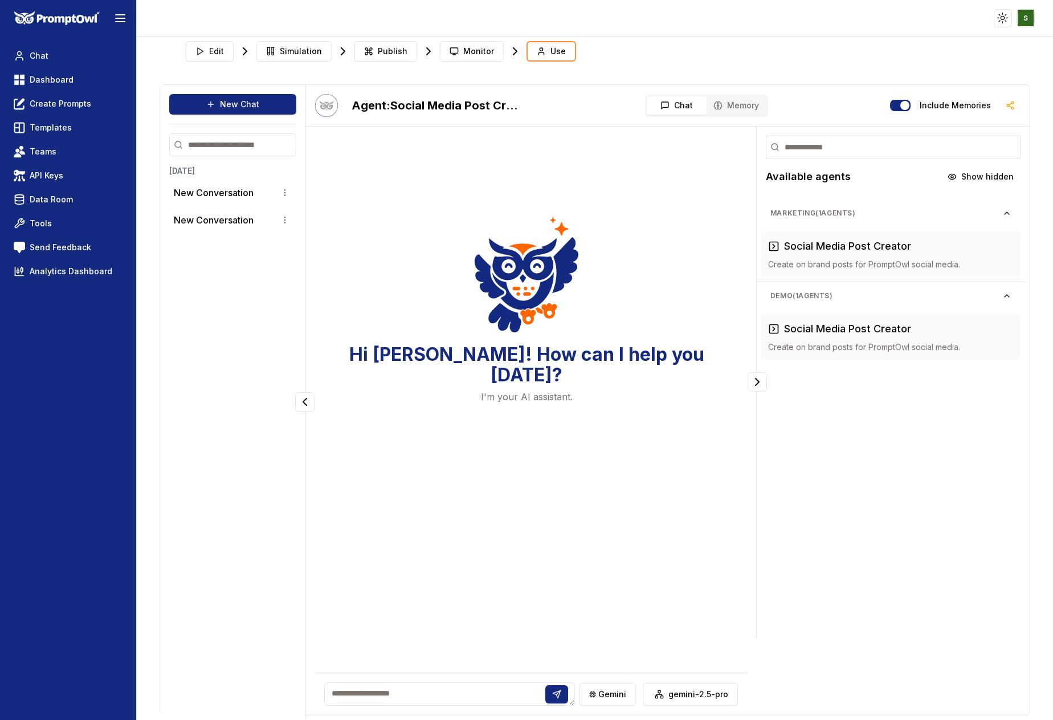
click at [356, 690] on textarea at bounding box center [449, 693] width 251 height 23
paste textarea "**********"
type textarea "**********"
click at [567, 690] on button at bounding box center [561, 694] width 23 height 18
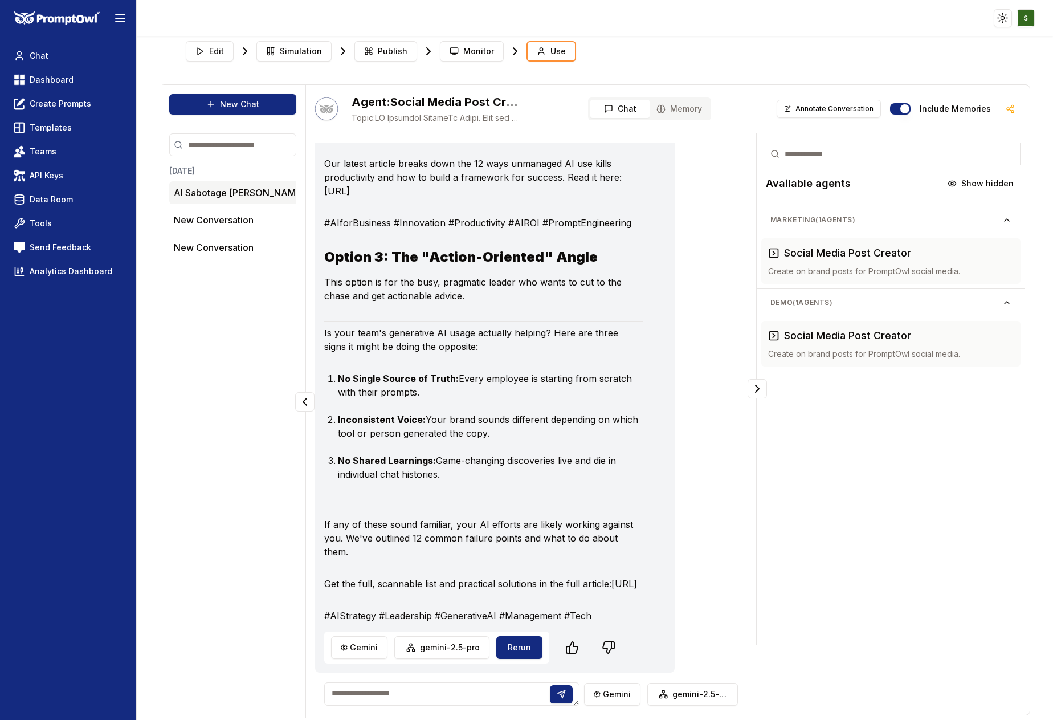
scroll to position [721, 0]
click at [367, 640] on html "Toggle theme Toggle user menu Chat Dashboard Create Prompts Templates Teams API…" at bounding box center [526, 360] width 1053 height 720
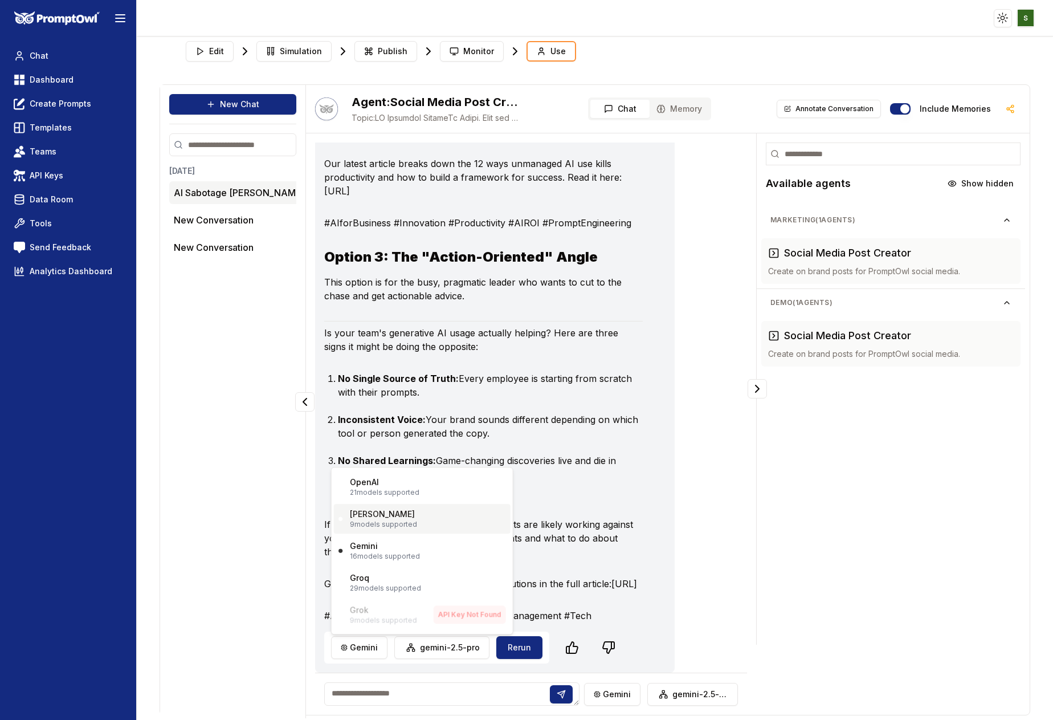
click at [376, 518] on div "[PERSON_NAME] 9 models supported" at bounding box center [383, 518] width 67 height 21
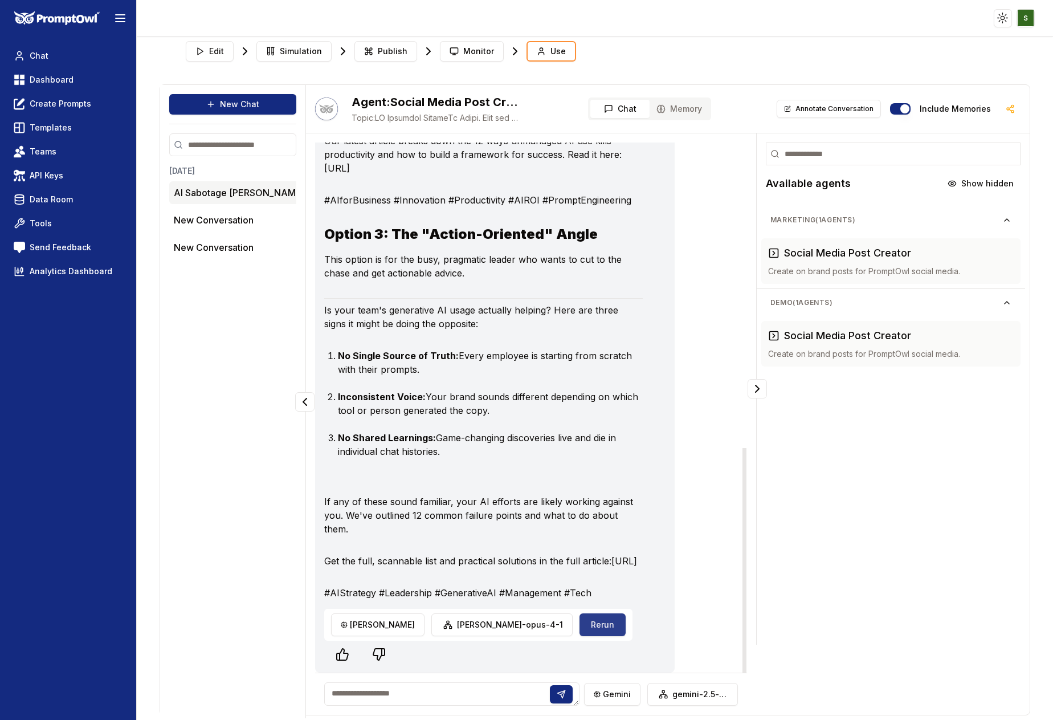
click at [580, 636] on button "Rerun" at bounding box center [603, 624] width 46 height 23
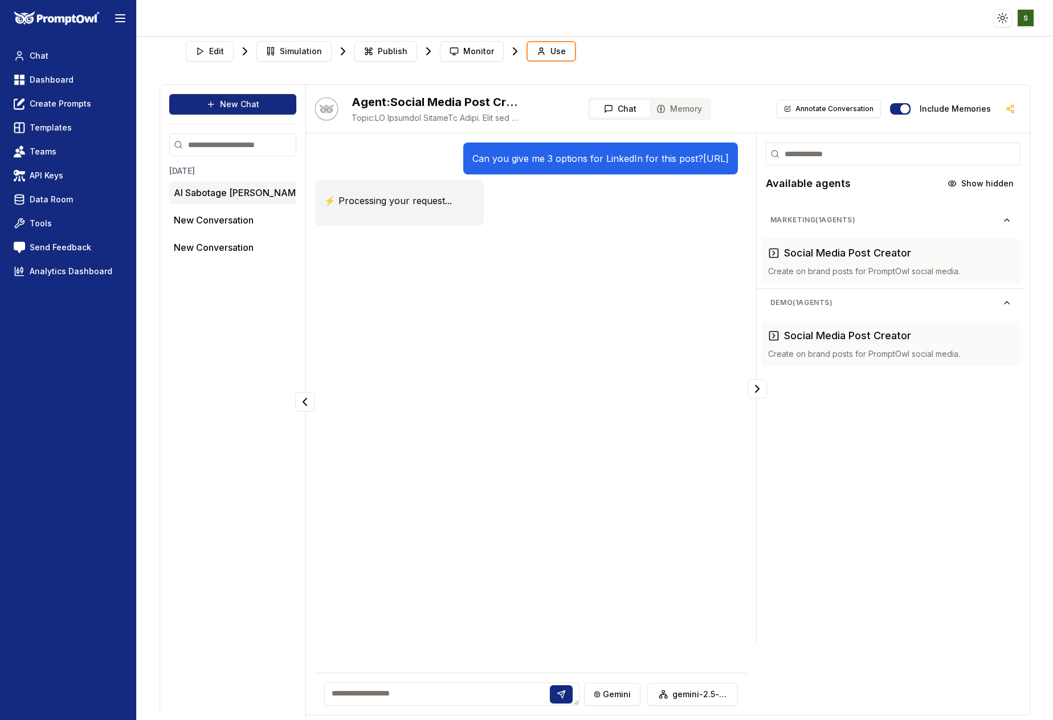
click at [353, 693] on textarea at bounding box center [451, 693] width 255 height 23
type textarea "**********"
